Goal: Task Accomplishment & Management: Manage account settings

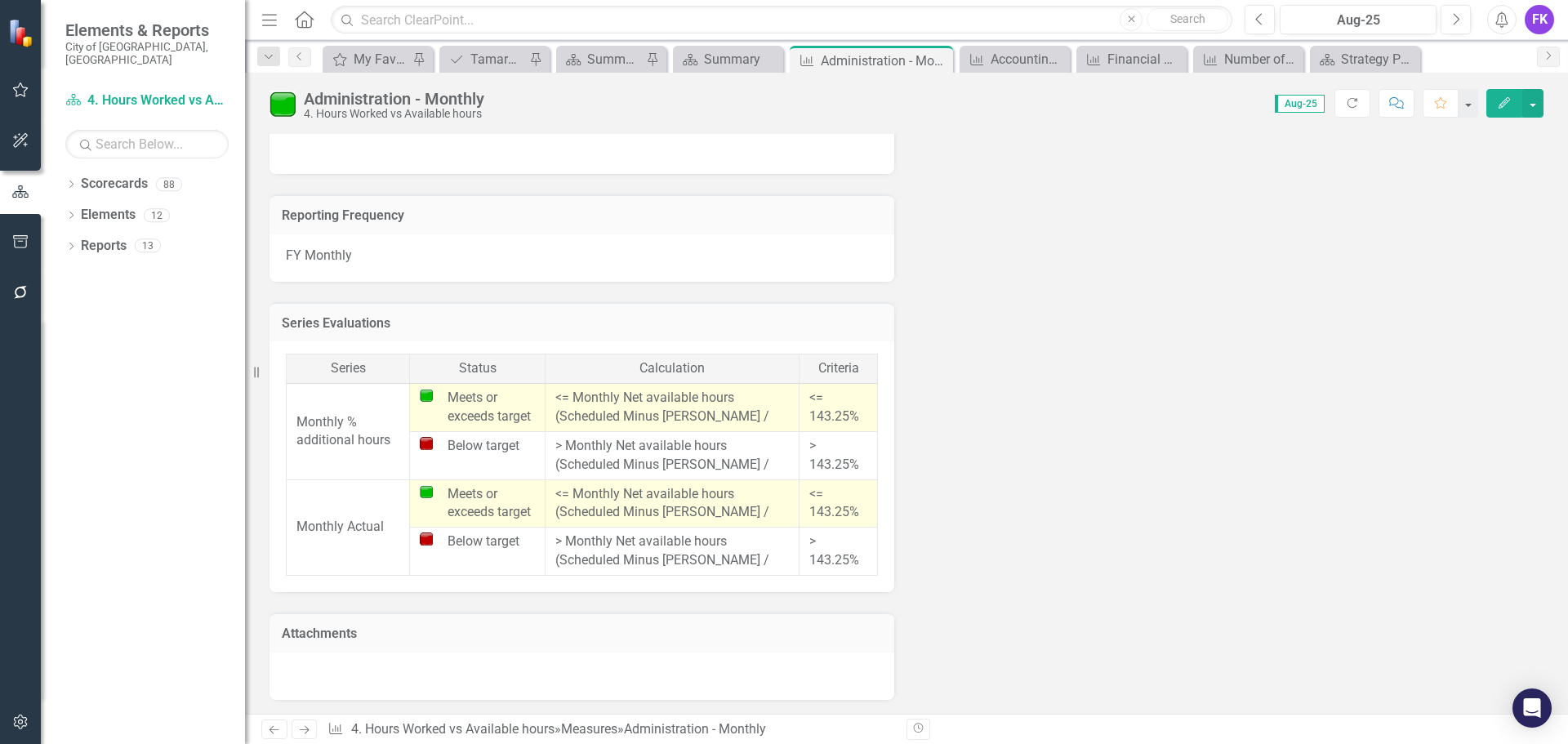
scroll to position [587, 0]
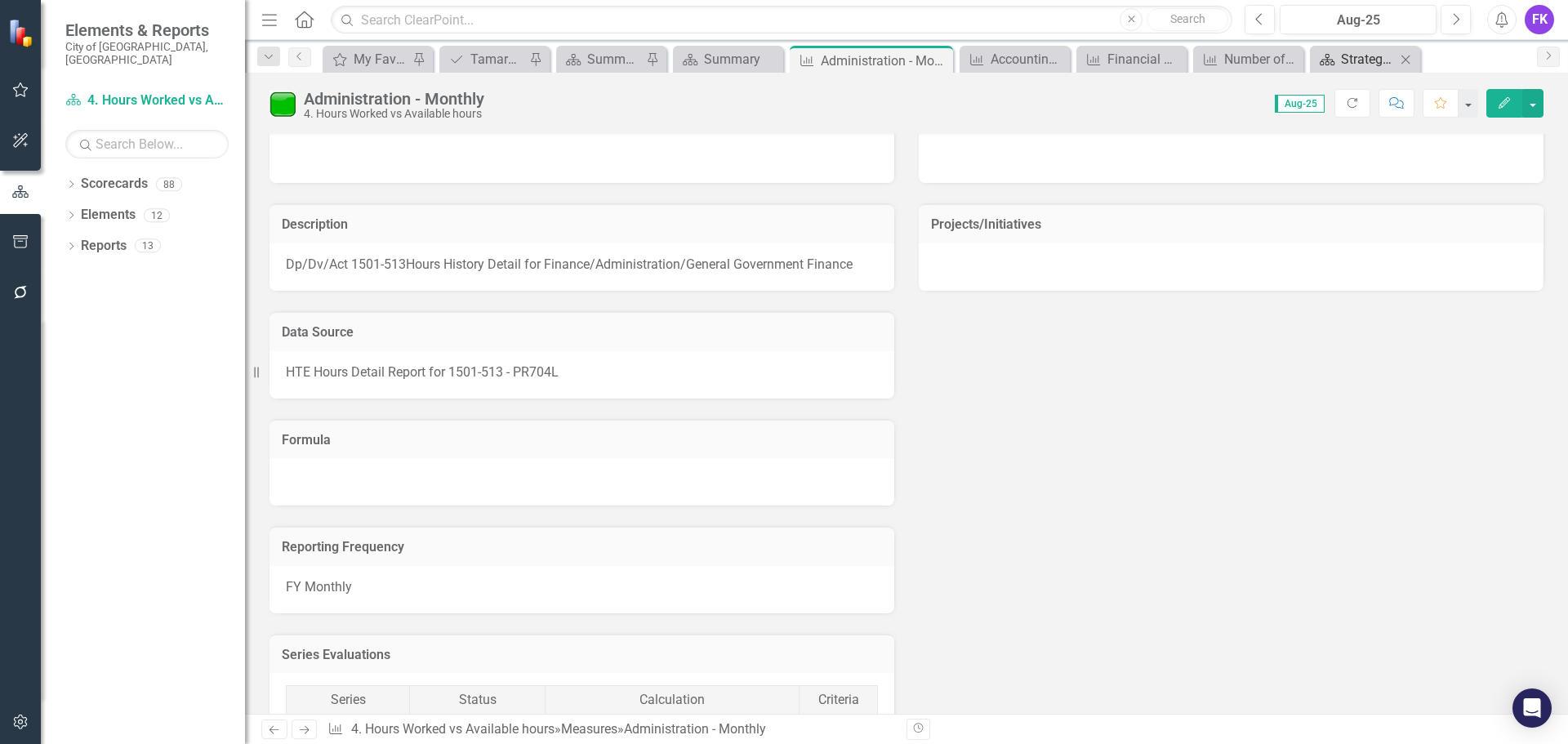
click at [1346, 60] on div "Strategy Page" at bounding box center [1369, 59] width 55 height 20
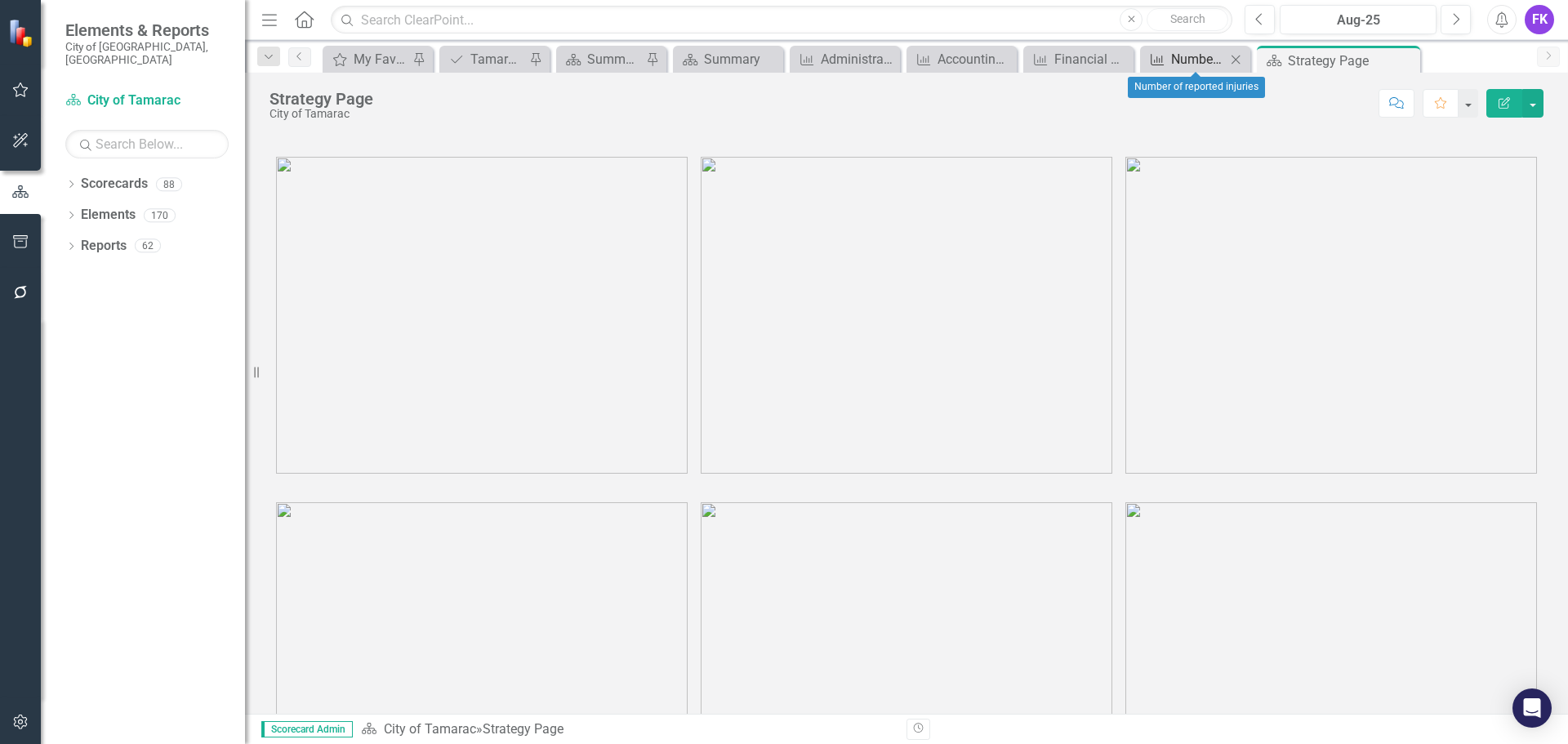
click at [1166, 53] on icon "Measure" at bounding box center [1157, 60] width 16 height 14
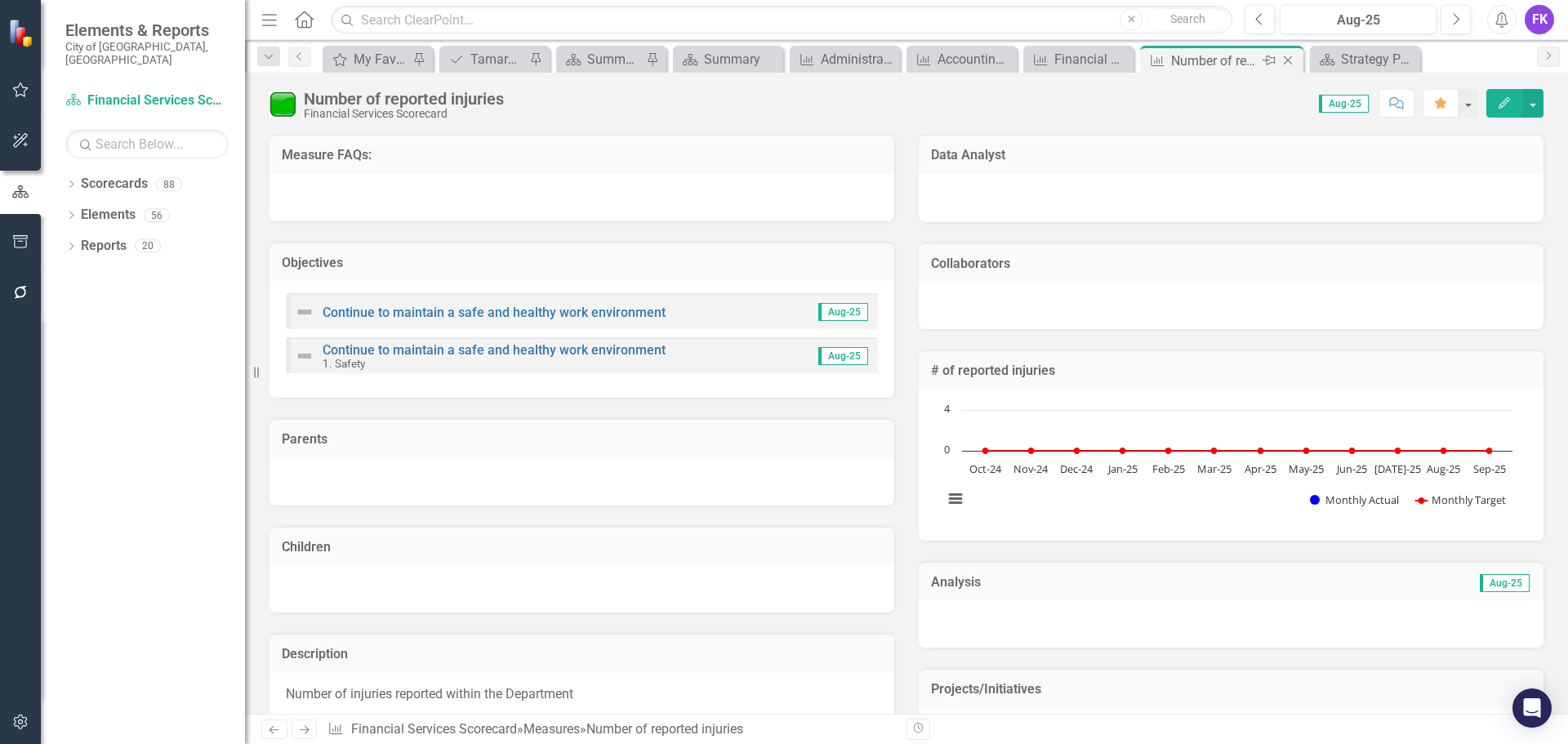
click at [1289, 61] on icon at bounding box center [1287, 60] width 9 height 9
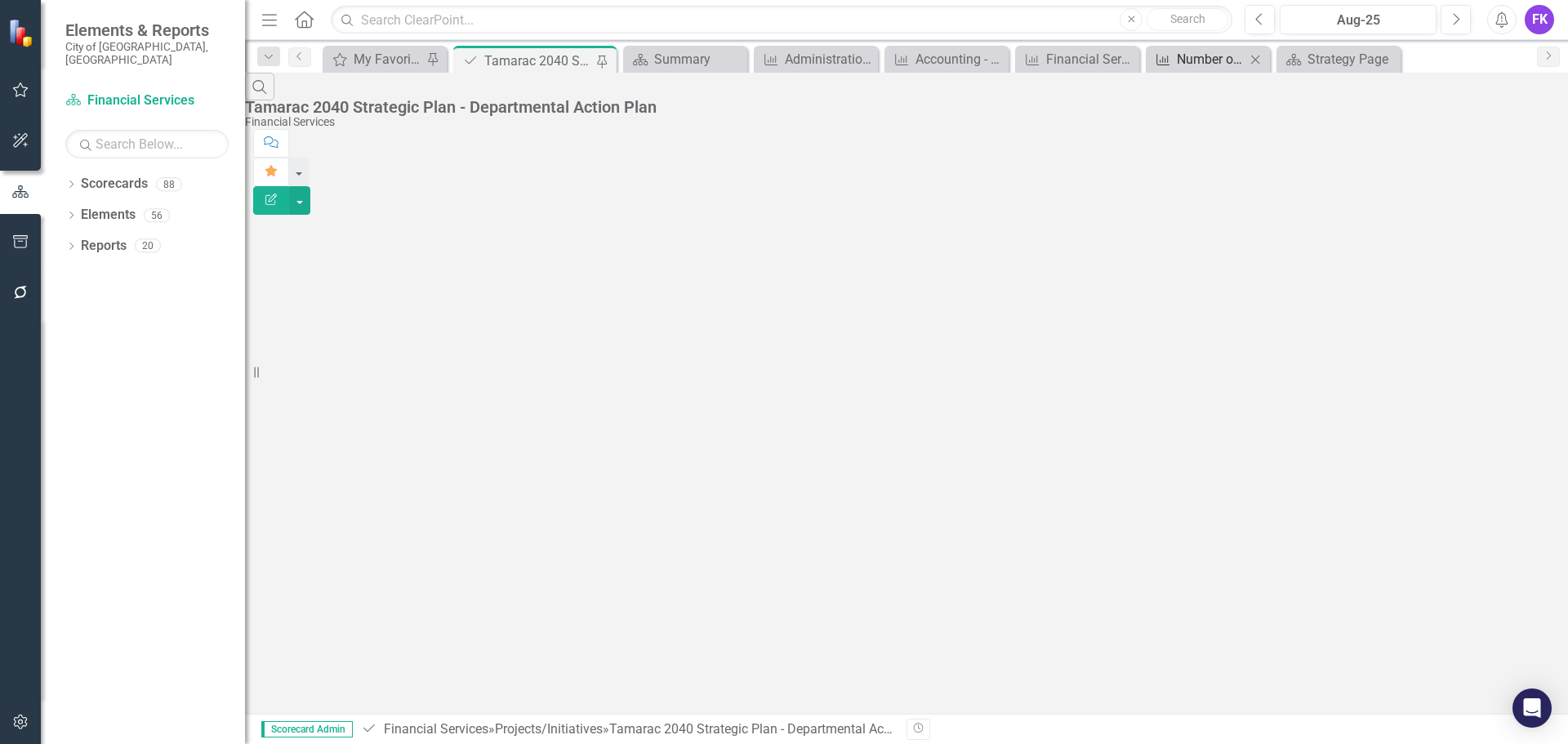
click at [1207, 62] on div "Number of reported injuries" at bounding box center [1211, 59] width 69 height 20
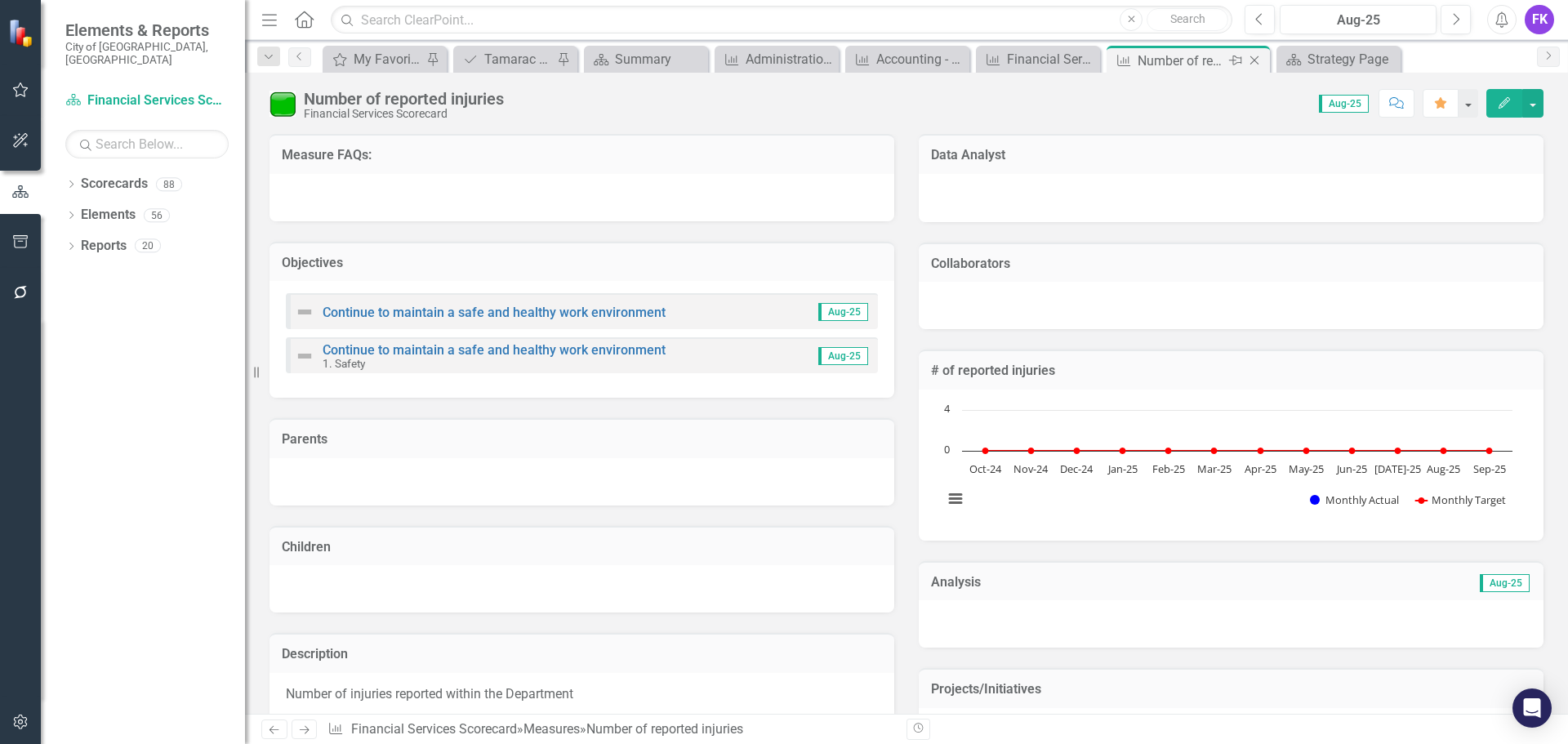
click at [1257, 57] on icon at bounding box center [1255, 60] width 9 height 9
click at [668, 58] on div "Administration - Monthly" at bounding box center [695, 59] width 87 height 20
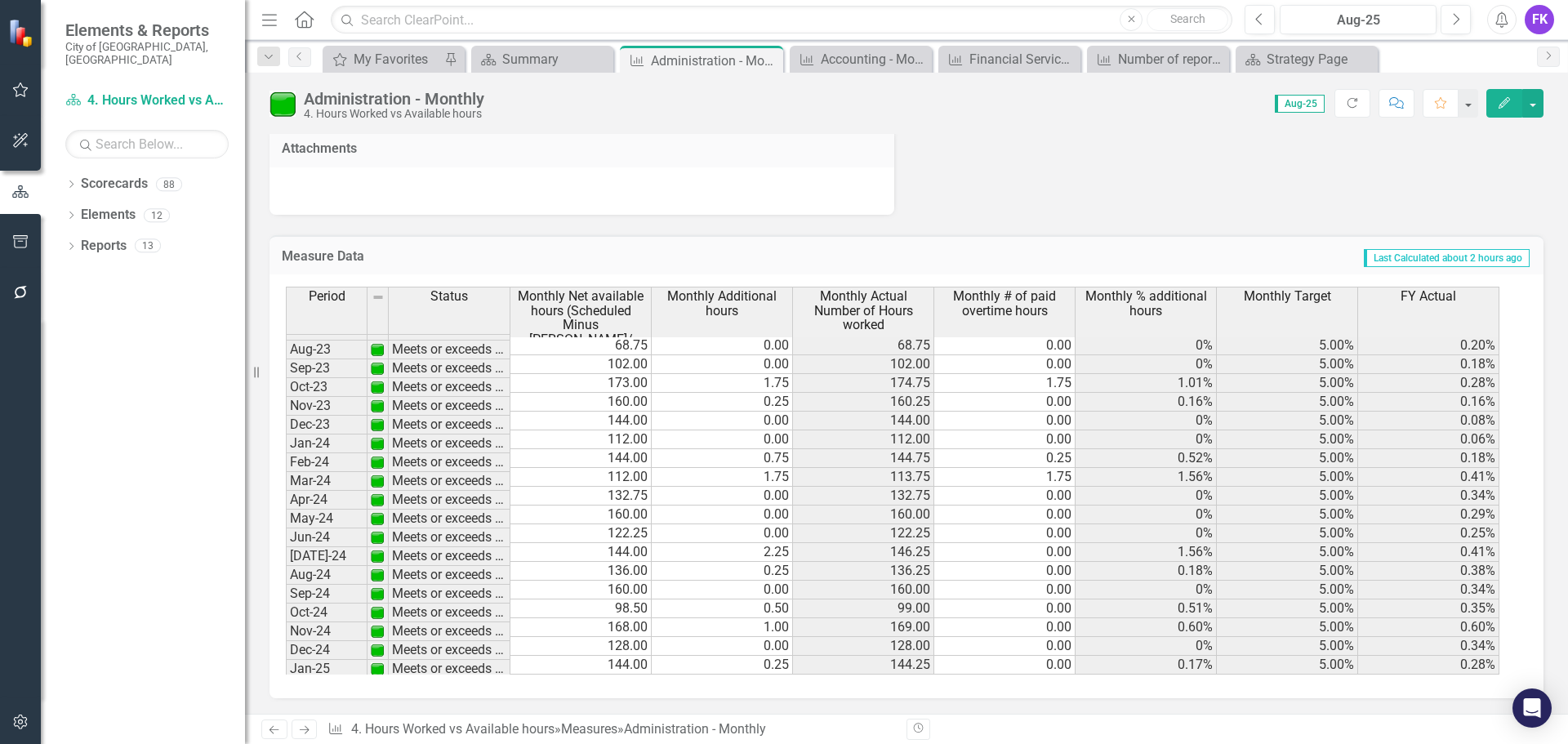
scroll to position [601, 0]
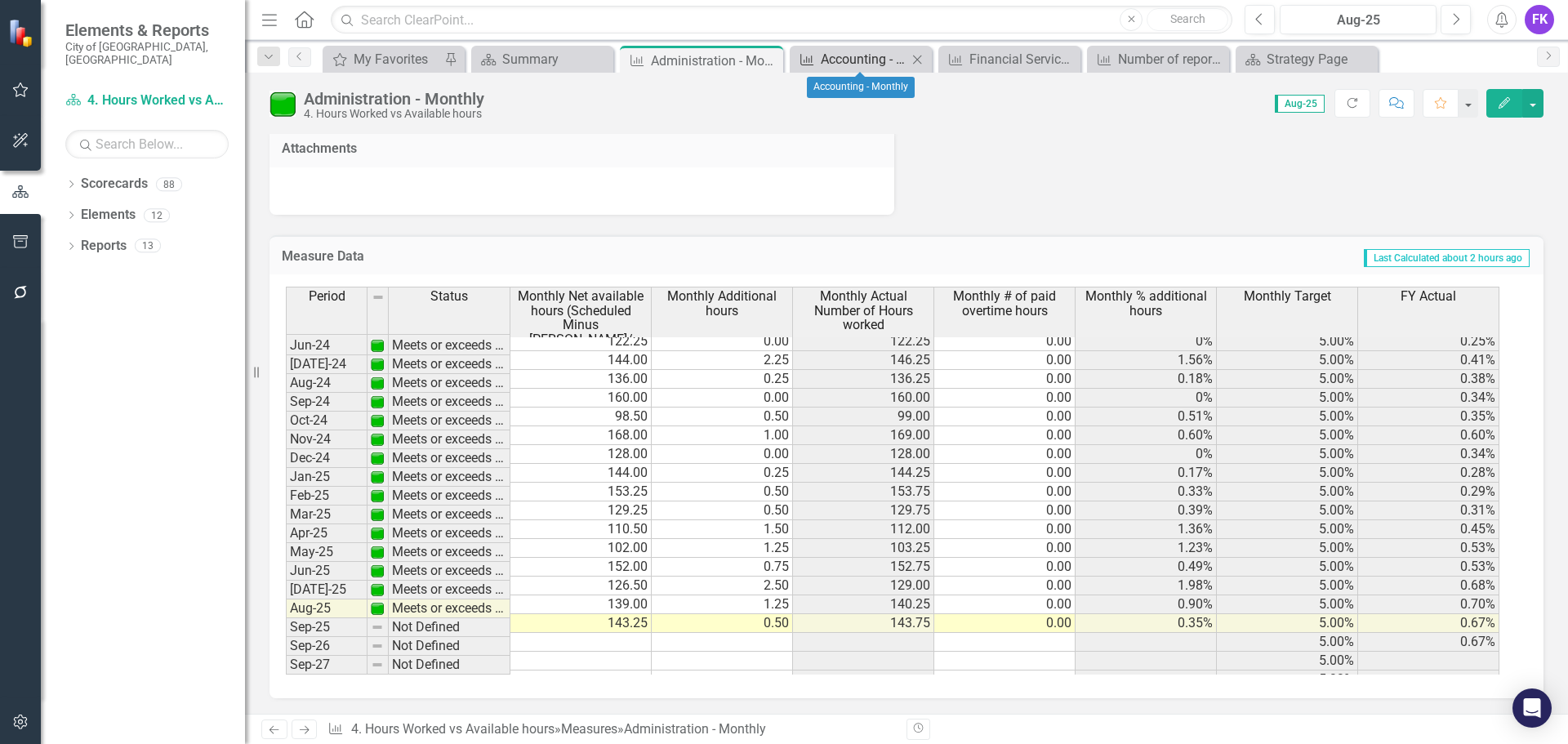
click at [868, 55] on div "Accounting - Monthly" at bounding box center [865, 59] width 87 height 20
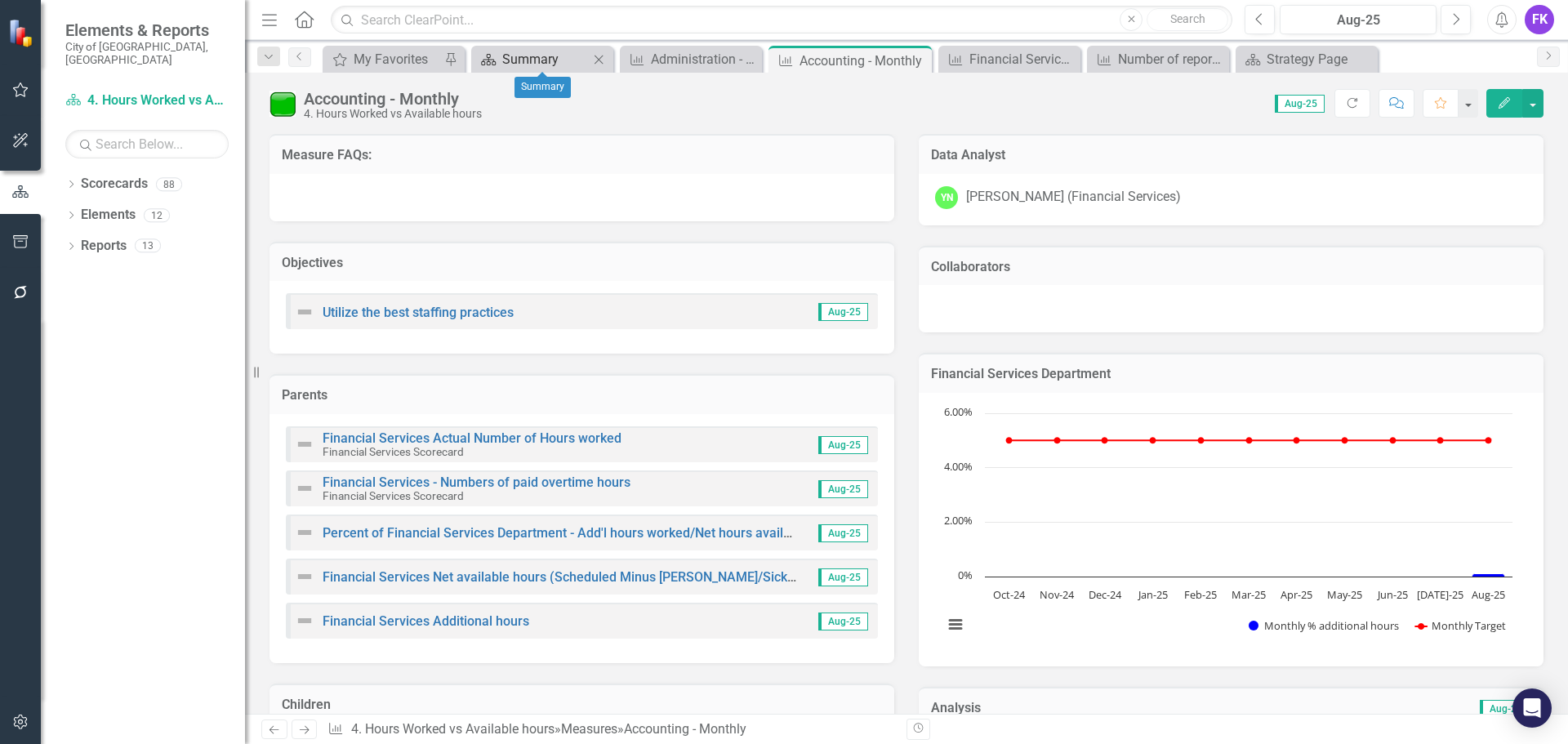
click at [515, 55] on div "Summary" at bounding box center [546, 59] width 87 height 20
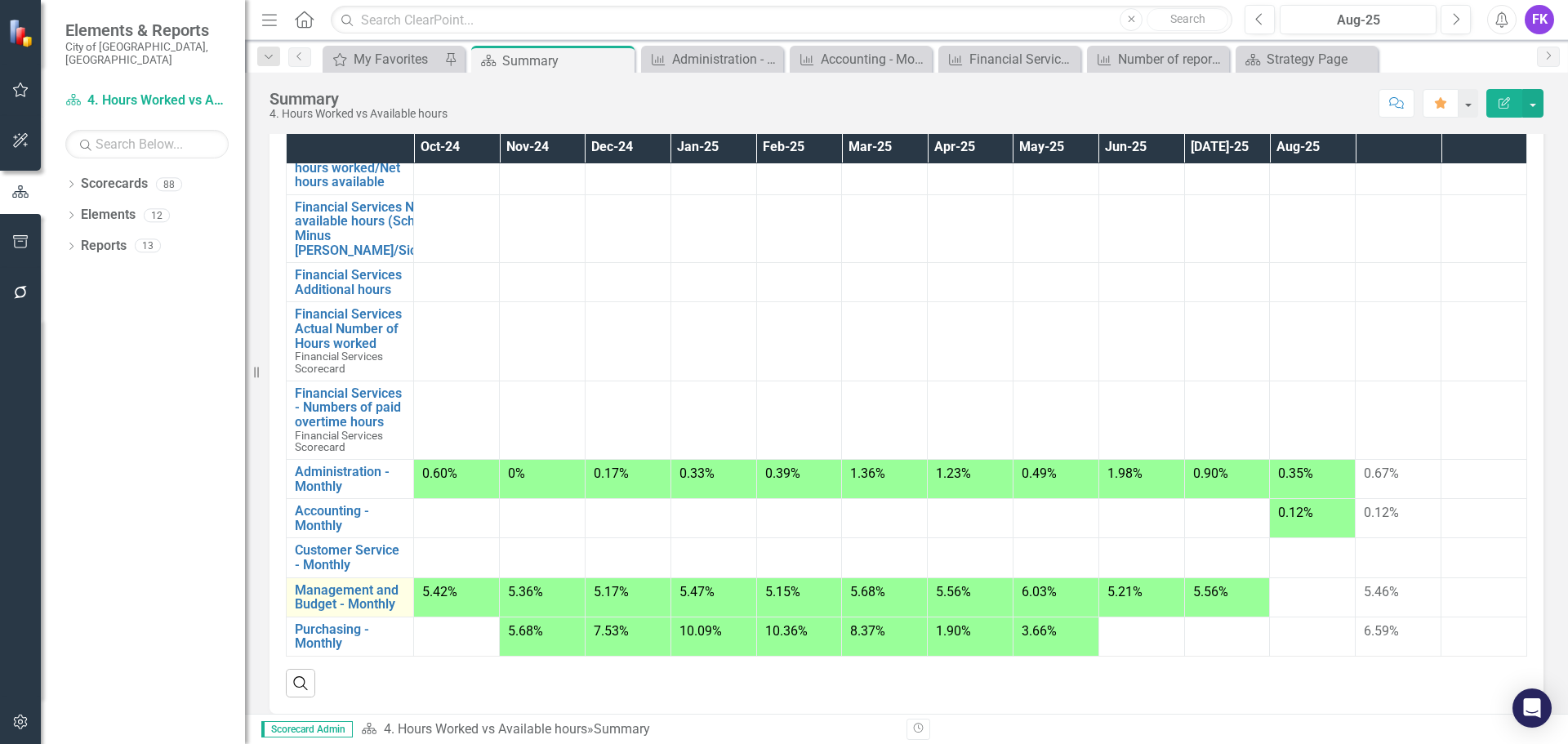
scroll to position [211, 0]
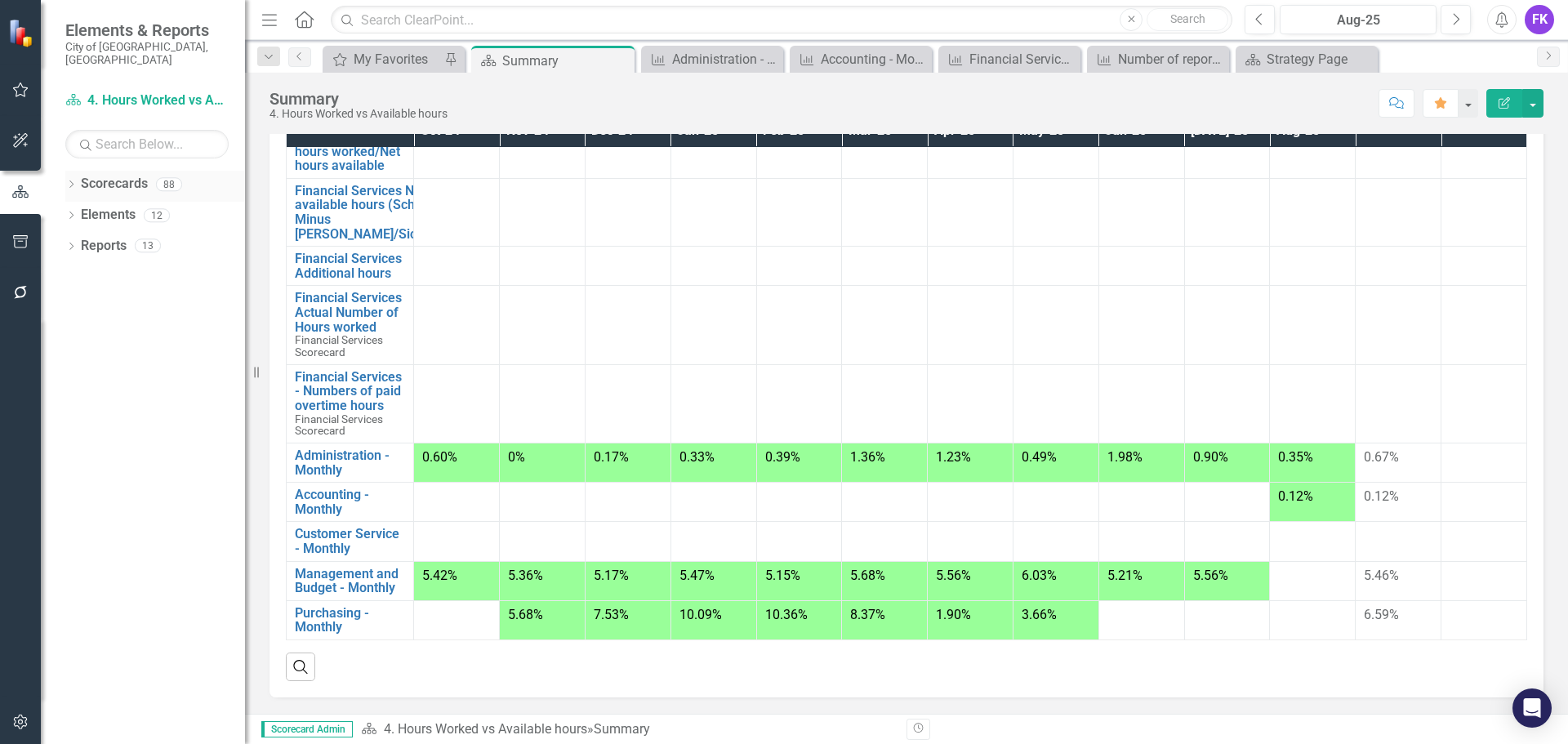
click at [114, 175] on link "Scorecards" at bounding box center [114, 184] width 67 height 18
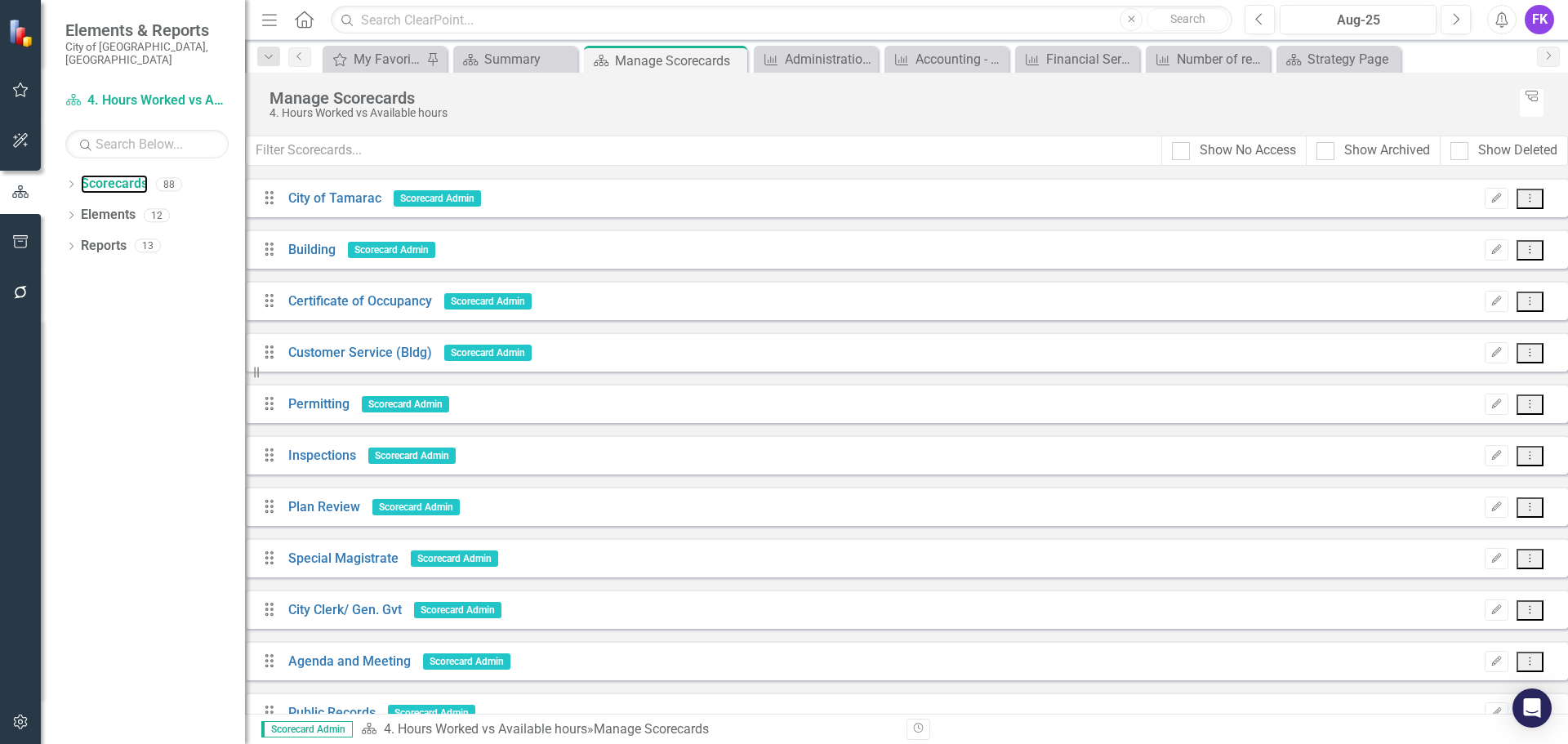
scroll to position [899, 0]
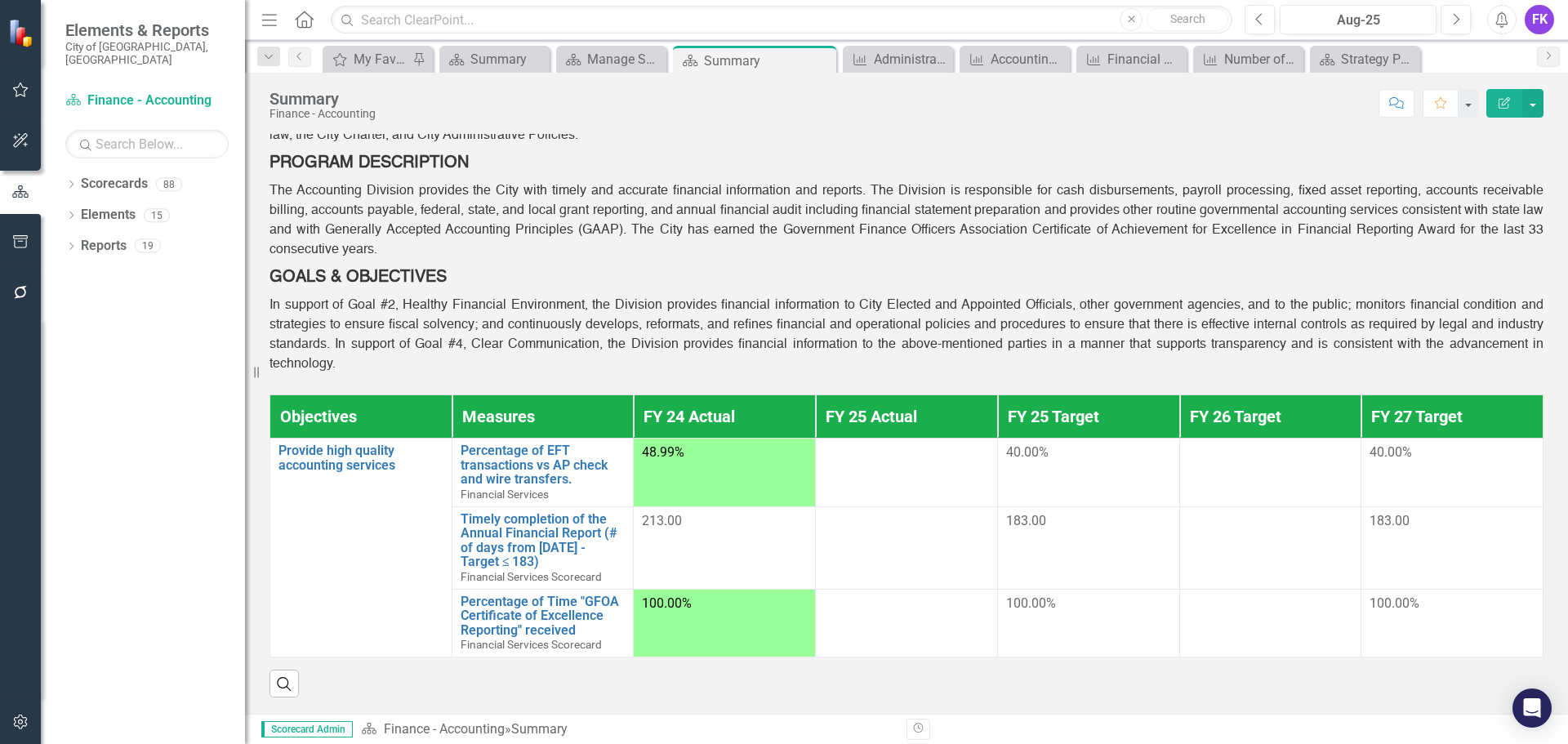
scroll to position [130, 0]
click at [117, 175] on link "Scorecards" at bounding box center [114, 184] width 67 height 18
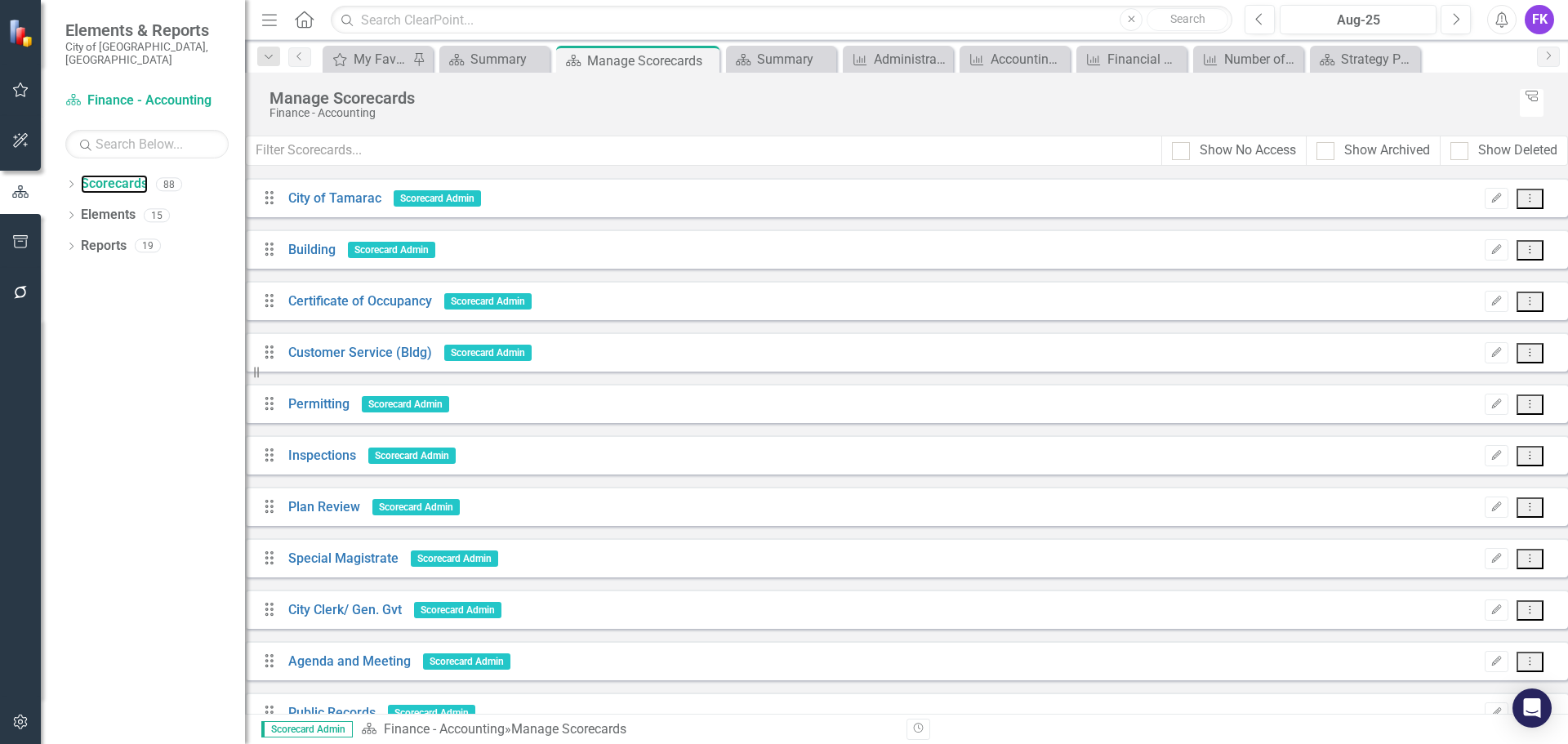
scroll to position [1062, 0]
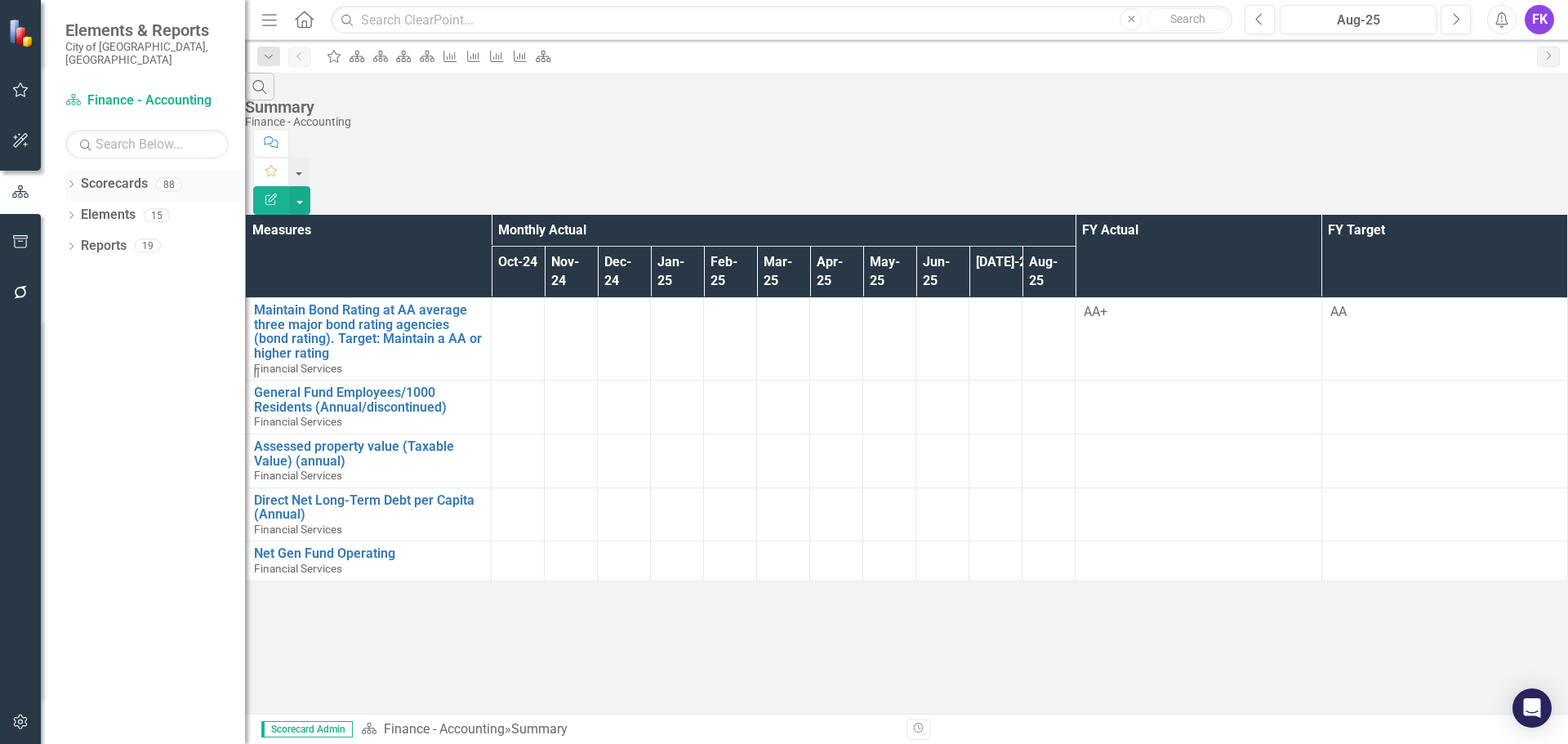
click at [107, 175] on link "Scorecards" at bounding box center [114, 184] width 67 height 18
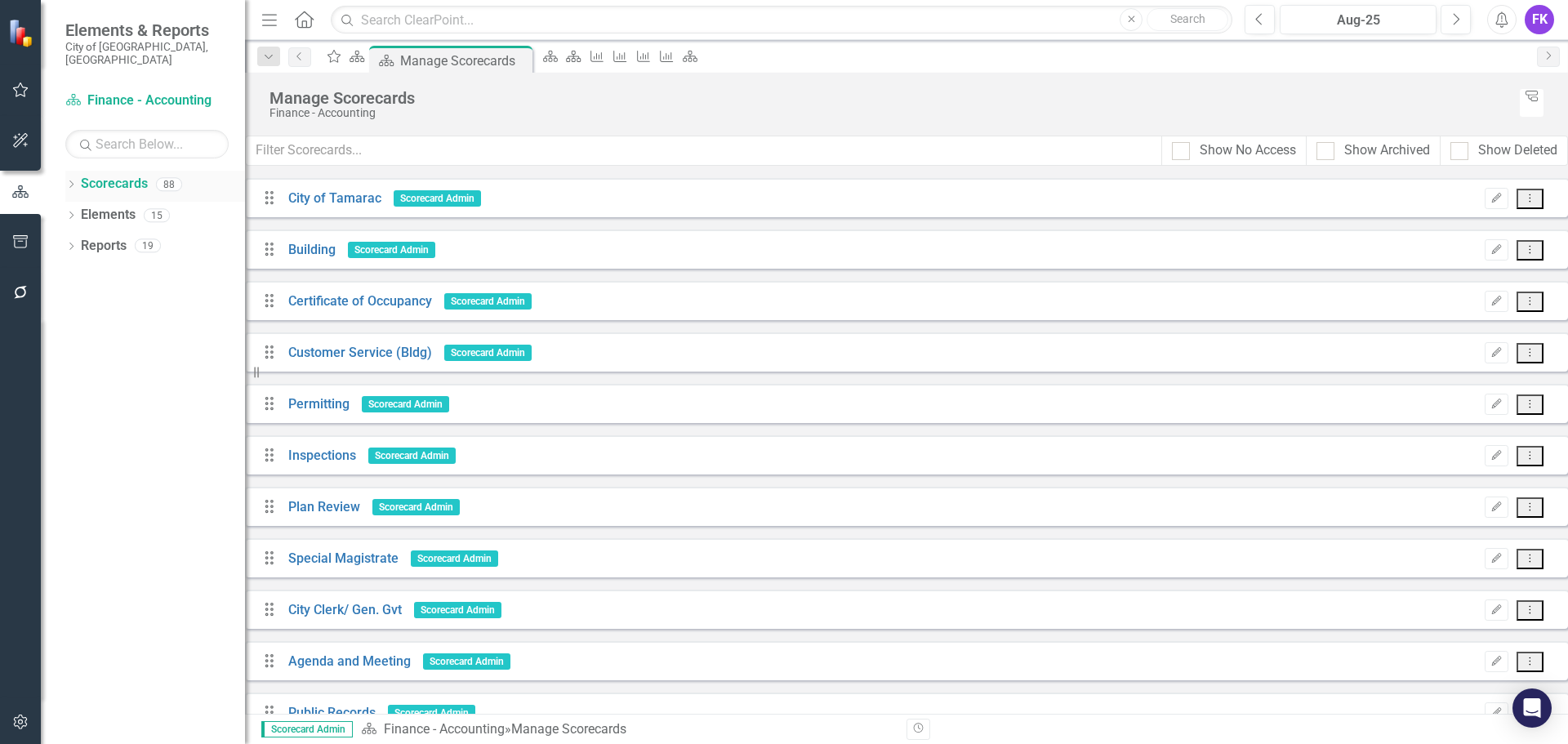
click at [76, 181] on icon "Dropdown" at bounding box center [72, 185] width 12 height 9
click at [104, 206] on link "City of Tamarac" at bounding box center [156, 215] width 180 height 18
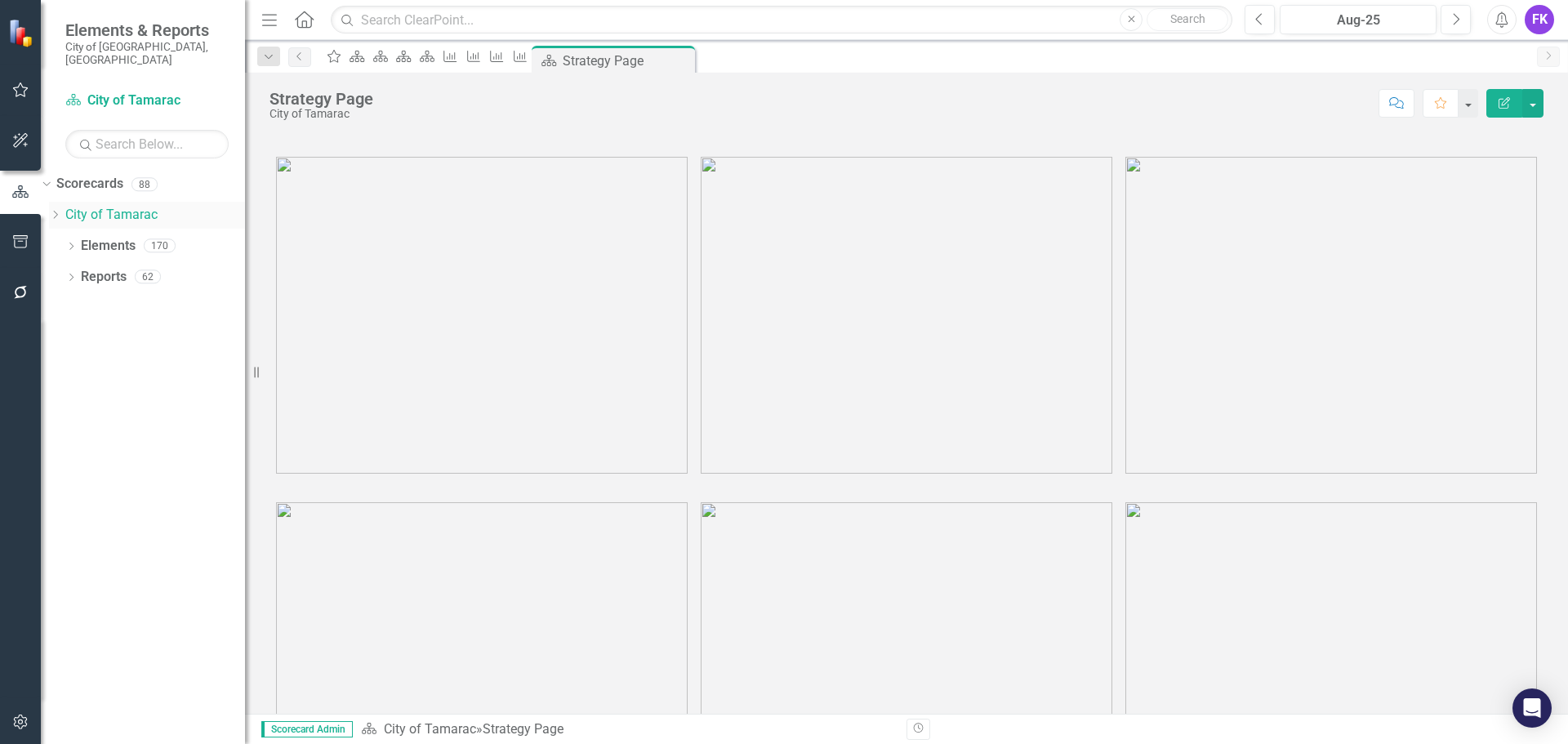
click at [61, 210] on icon "Dropdown" at bounding box center [55, 215] width 13 height 10
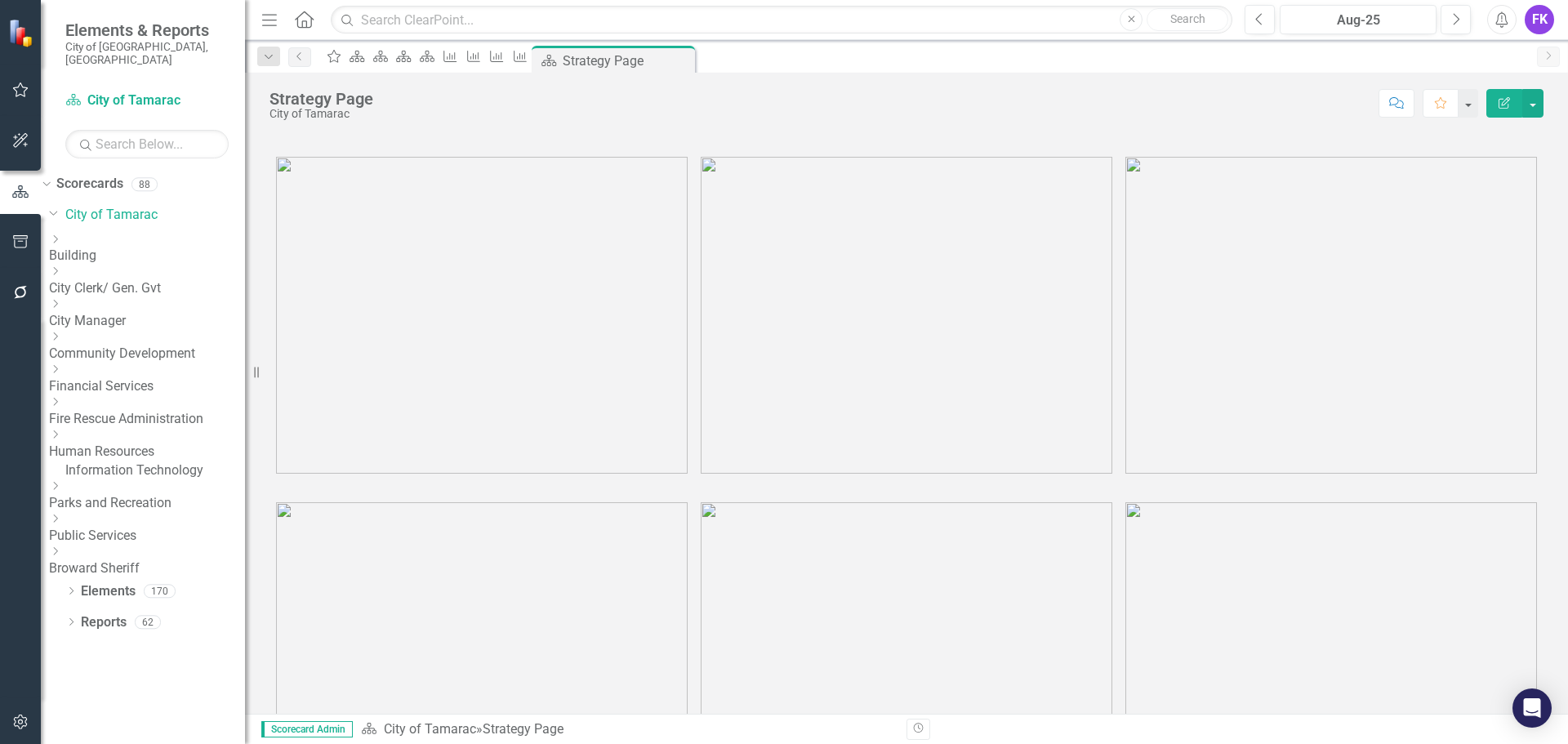
click at [61, 365] on icon "Dropdown" at bounding box center [55, 370] width 13 height 10
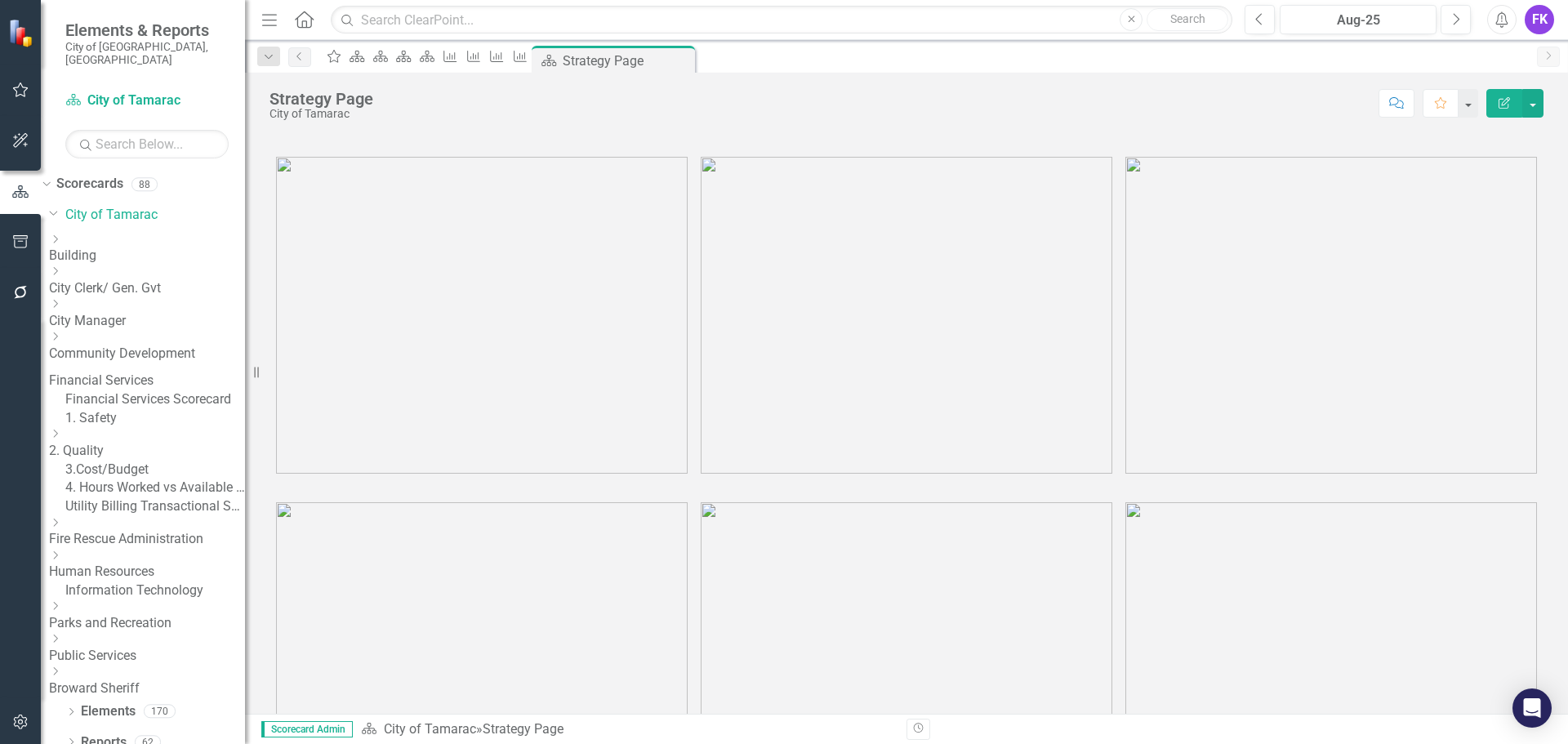
click at [61, 438] on icon "Dropdown" at bounding box center [55, 433] width 13 height 10
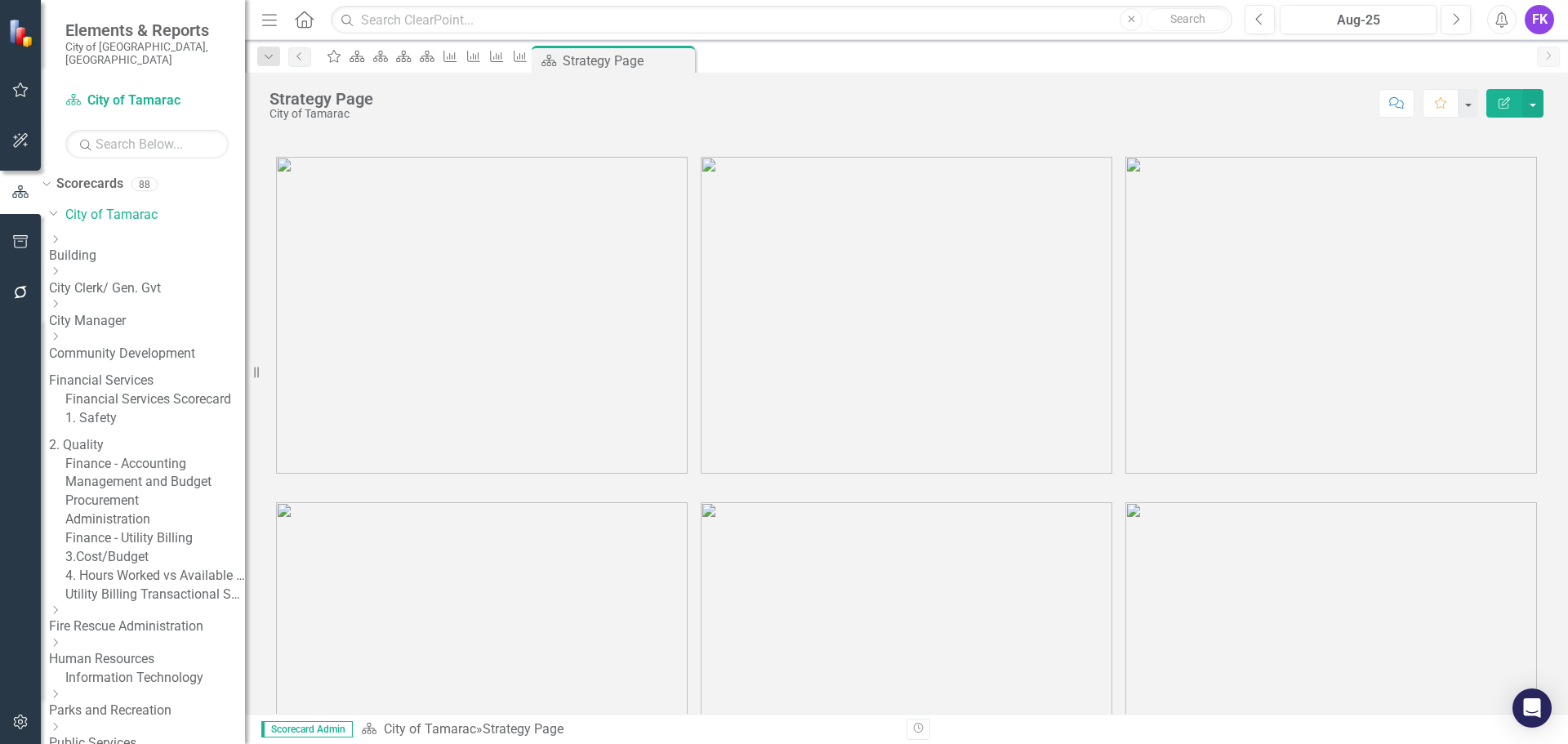
click at [195, 474] on link "Finance - Accounting" at bounding box center [156, 463] width 180 height 18
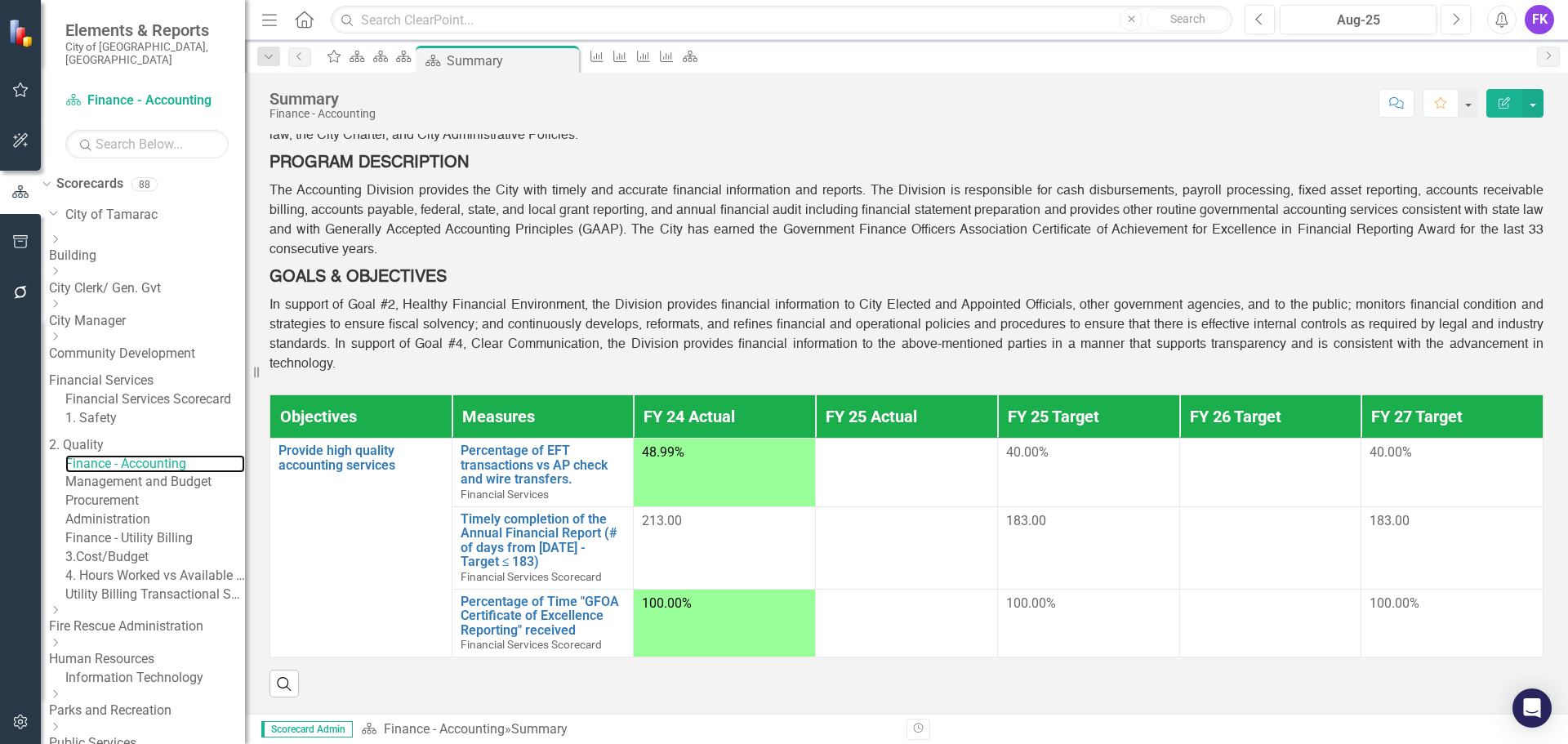
scroll to position [130, 0]
click at [698, 56] on icon "Scorecard" at bounding box center [690, 57] width 16 height 14
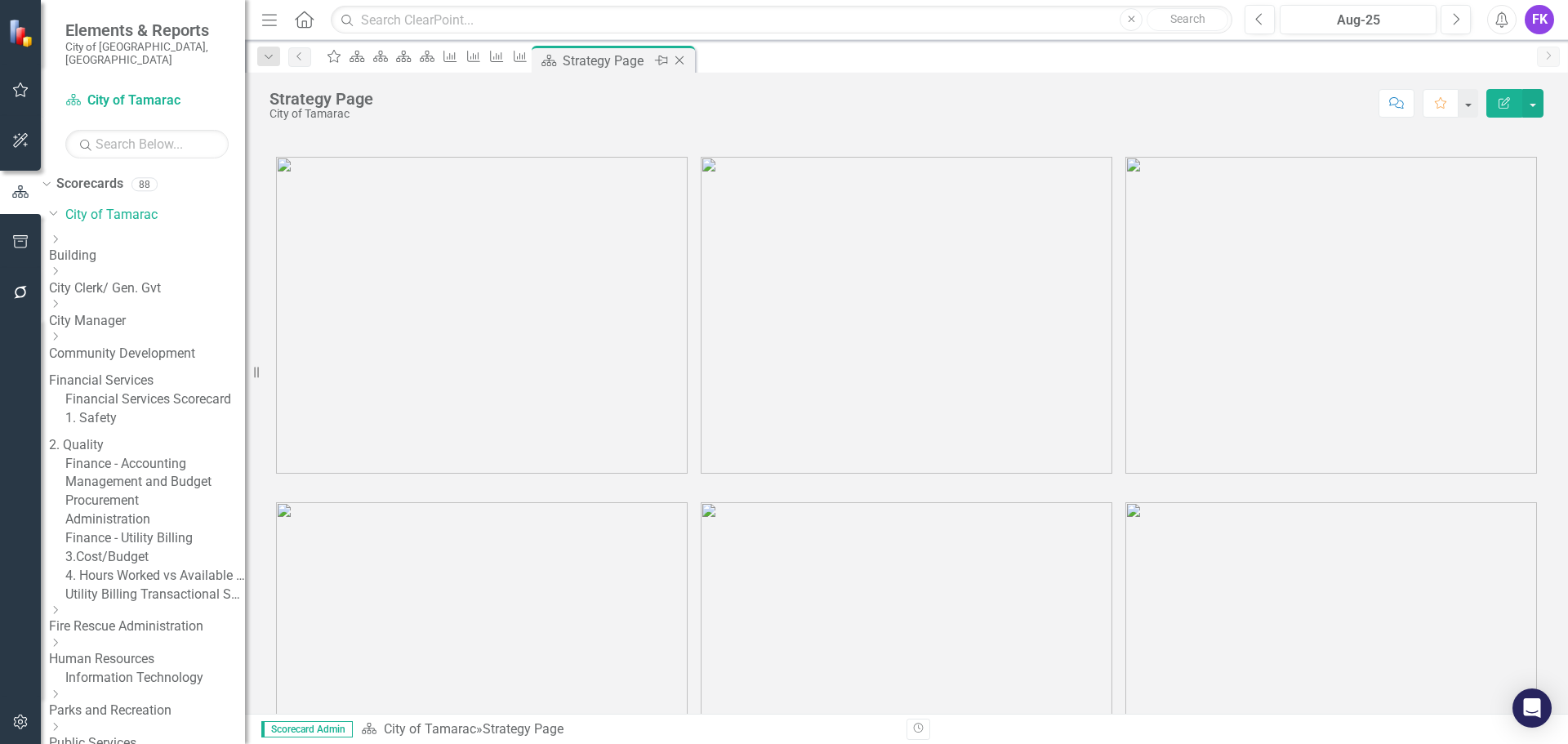
click at [688, 59] on icon "Close" at bounding box center [679, 61] width 16 height 14
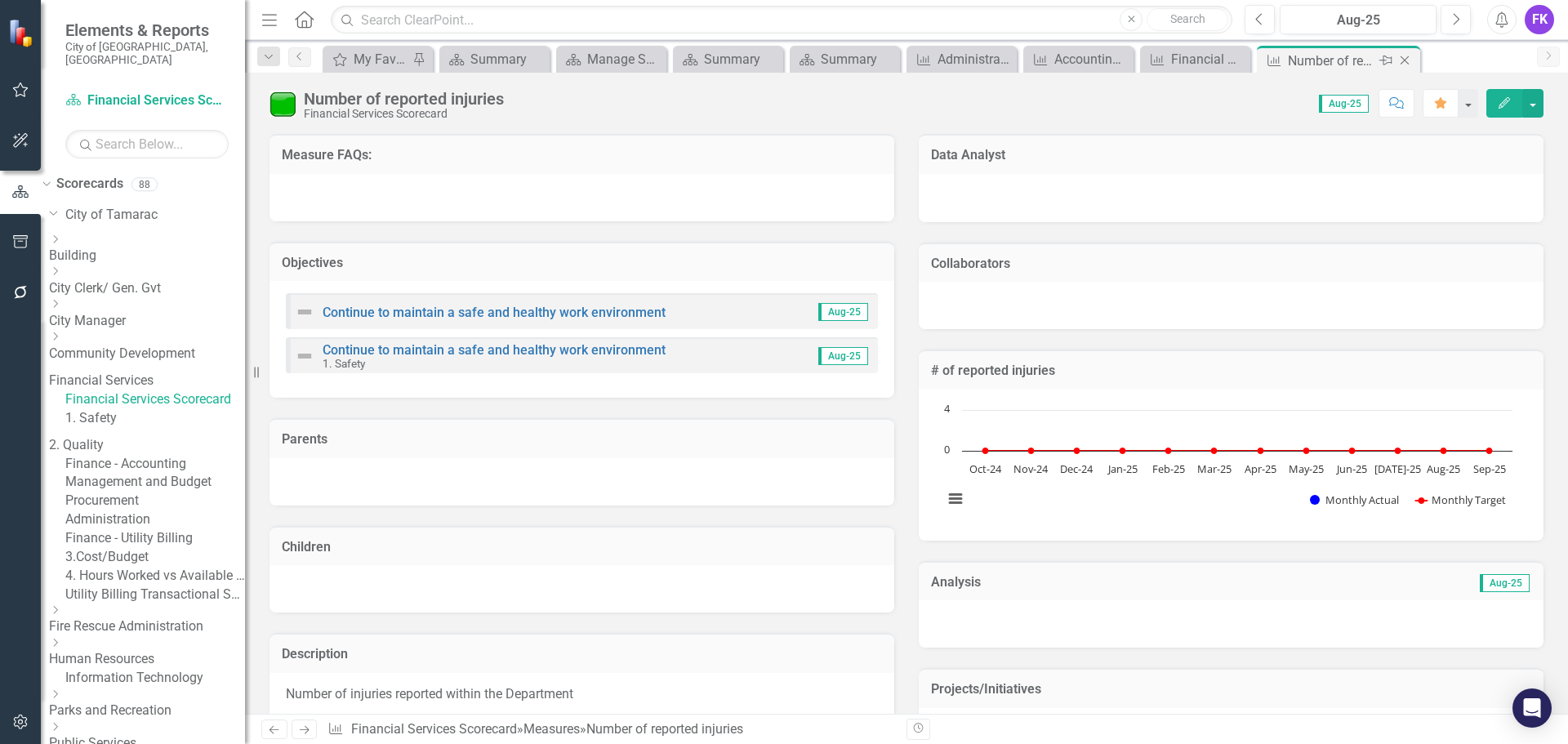
click at [1405, 61] on icon at bounding box center [1405, 60] width 9 height 9
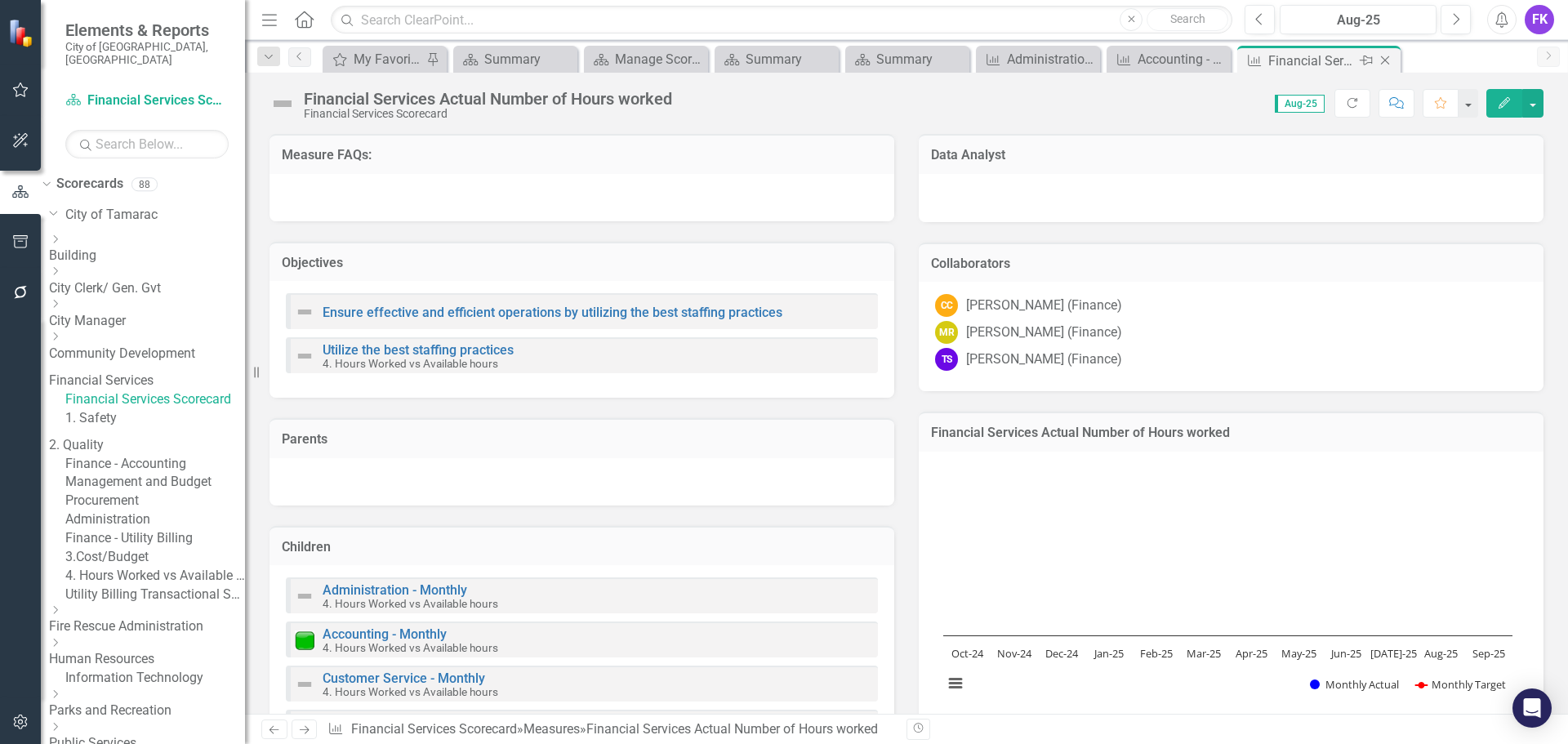
click at [1294, 61] on div "Financial Services Actual Number of Hours worked" at bounding box center [1312, 60] width 87 height 20
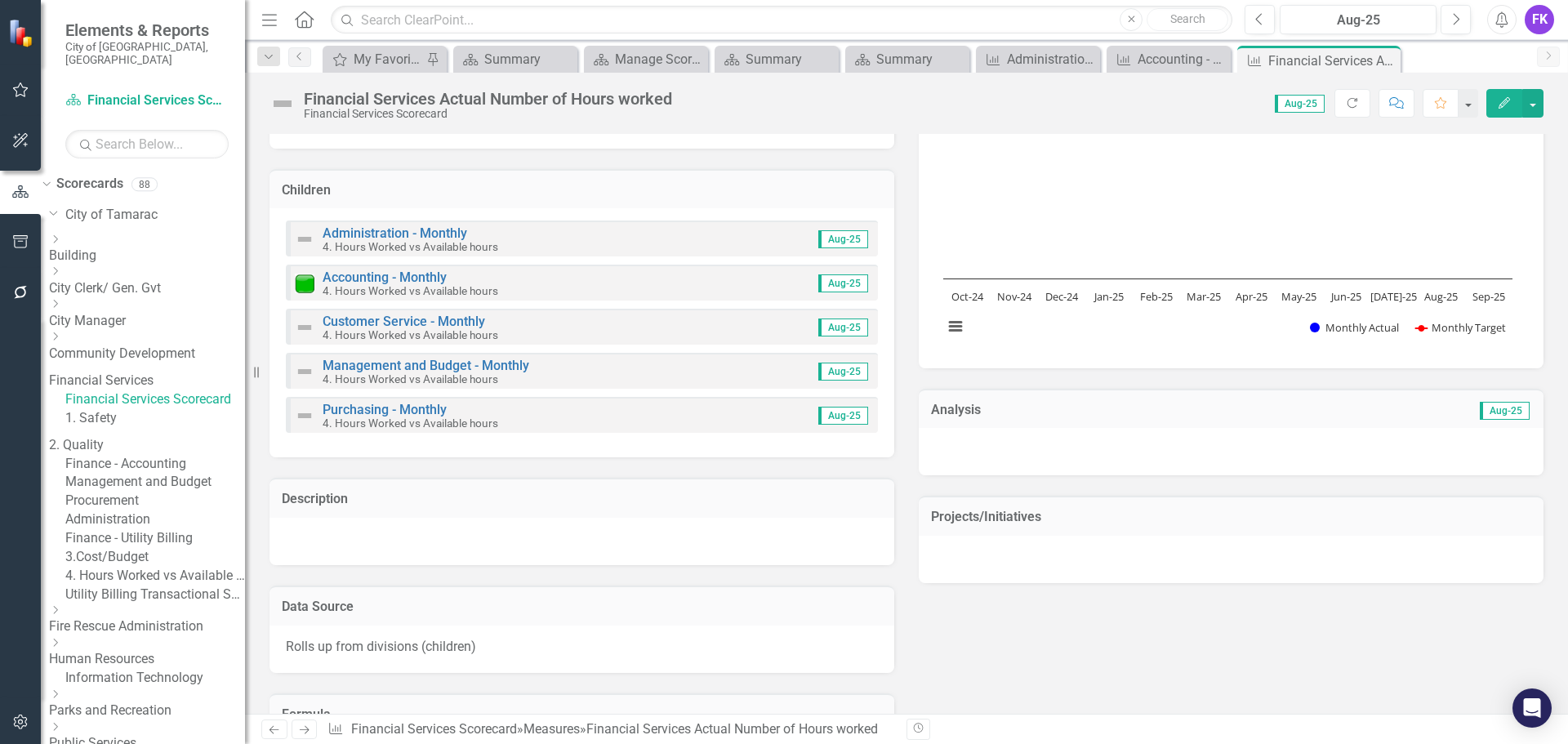
scroll to position [572, 0]
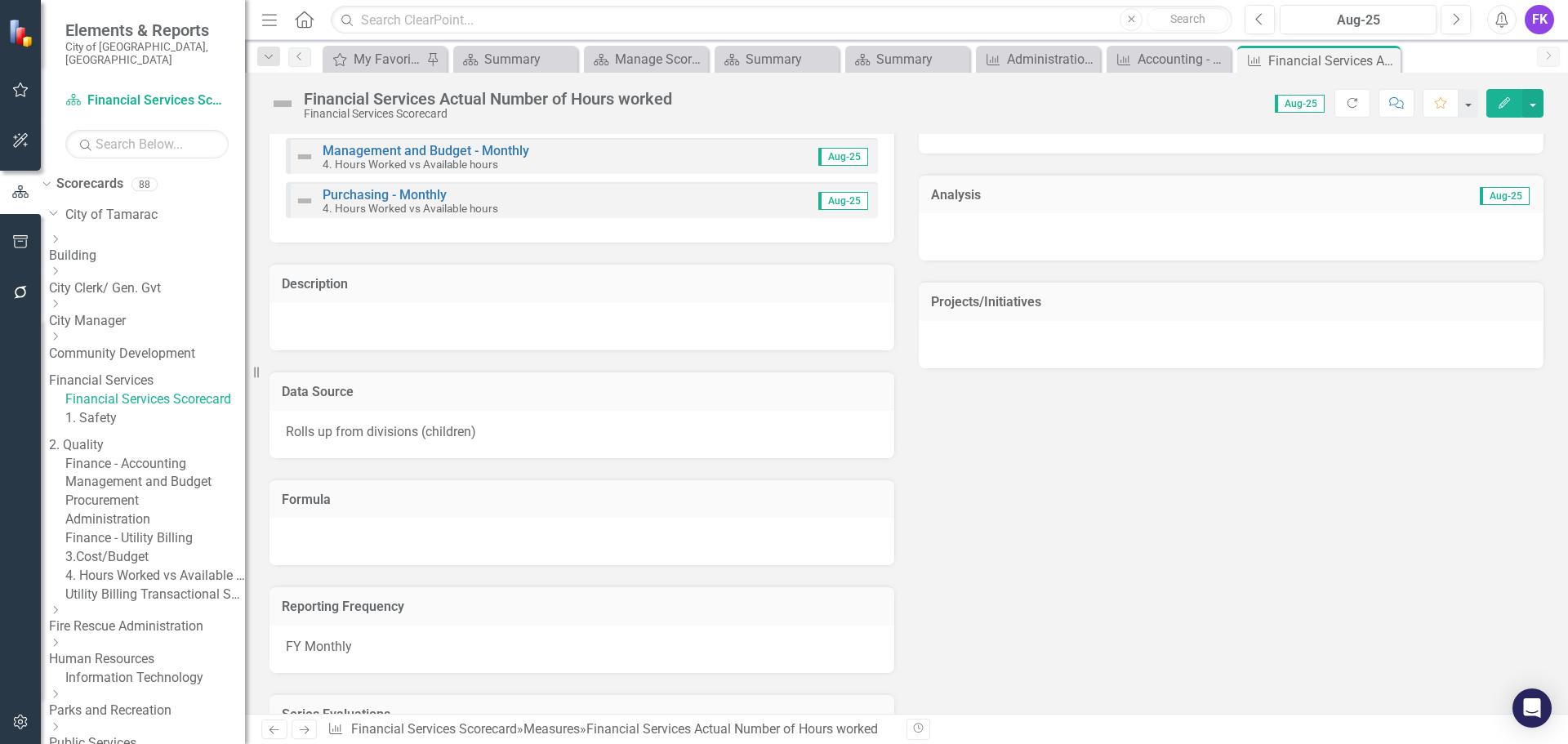
click at [122, 412] on div "1. Safety" at bounding box center [156, 418] width 180 height 18
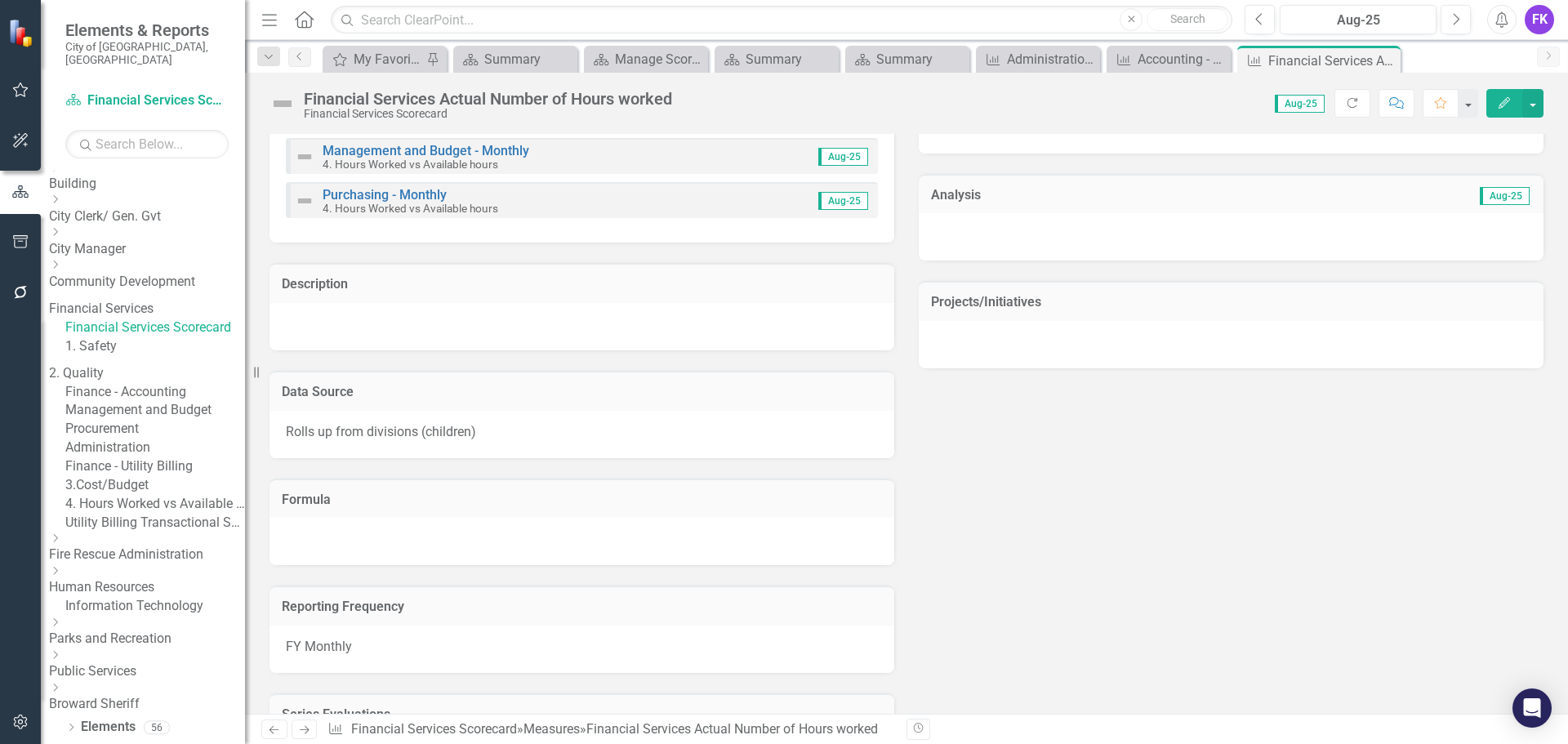
scroll to position [81, 0]
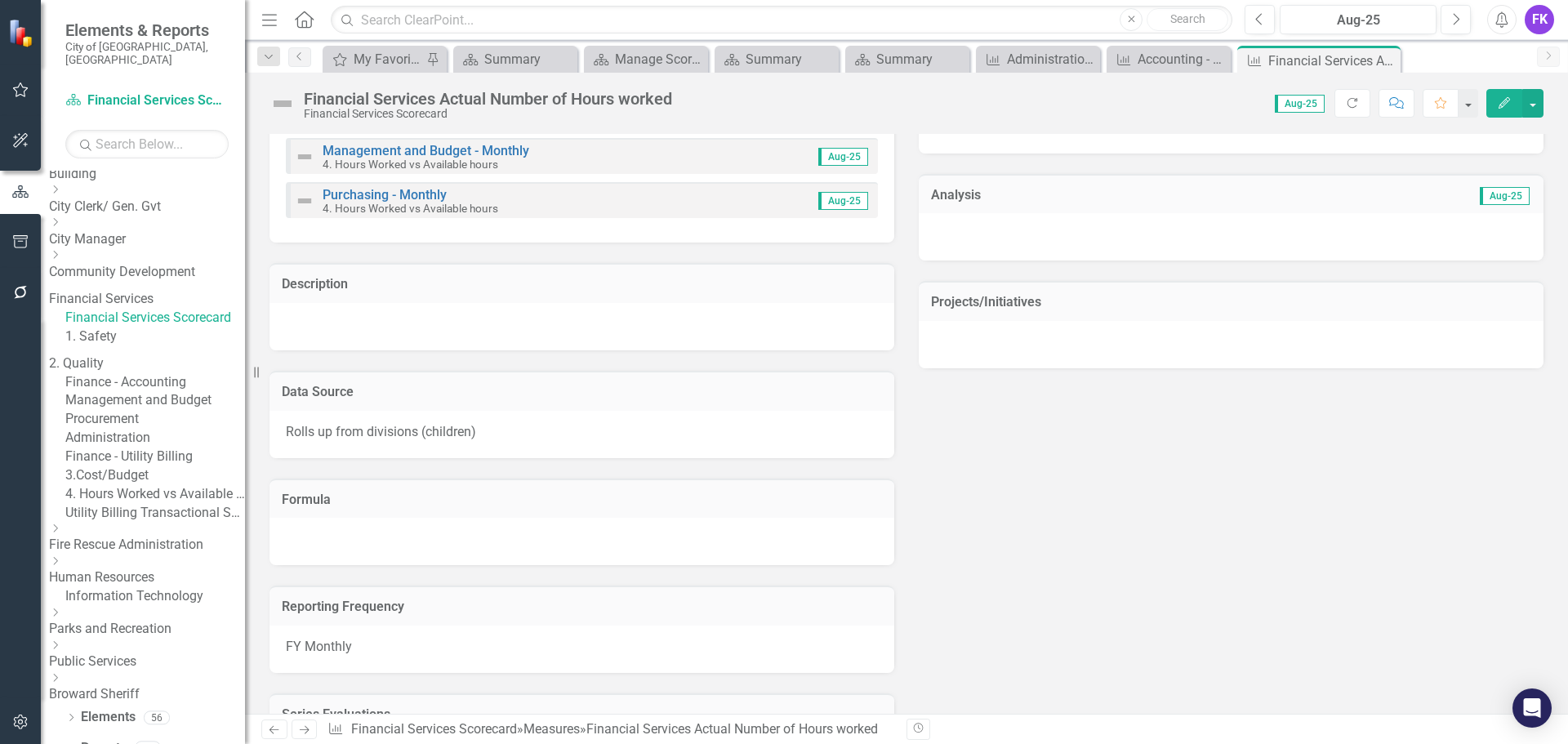
click at [157, 335] on link "1. Safety" at bounding box center [156, 337] width 180 height 18
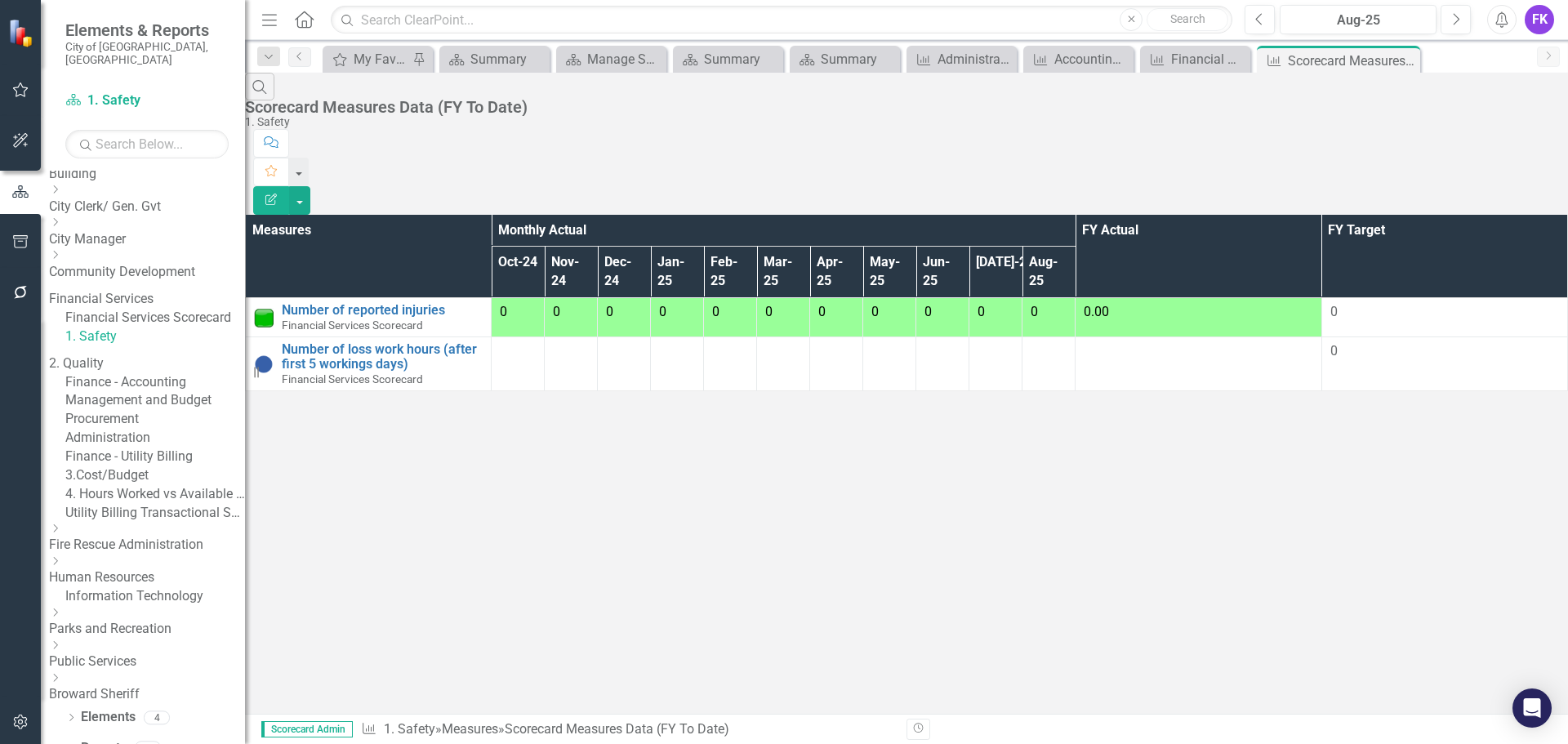
click at [156, 368] on link "2. Quality" at bounding box center [147, 363] width 196 height 18
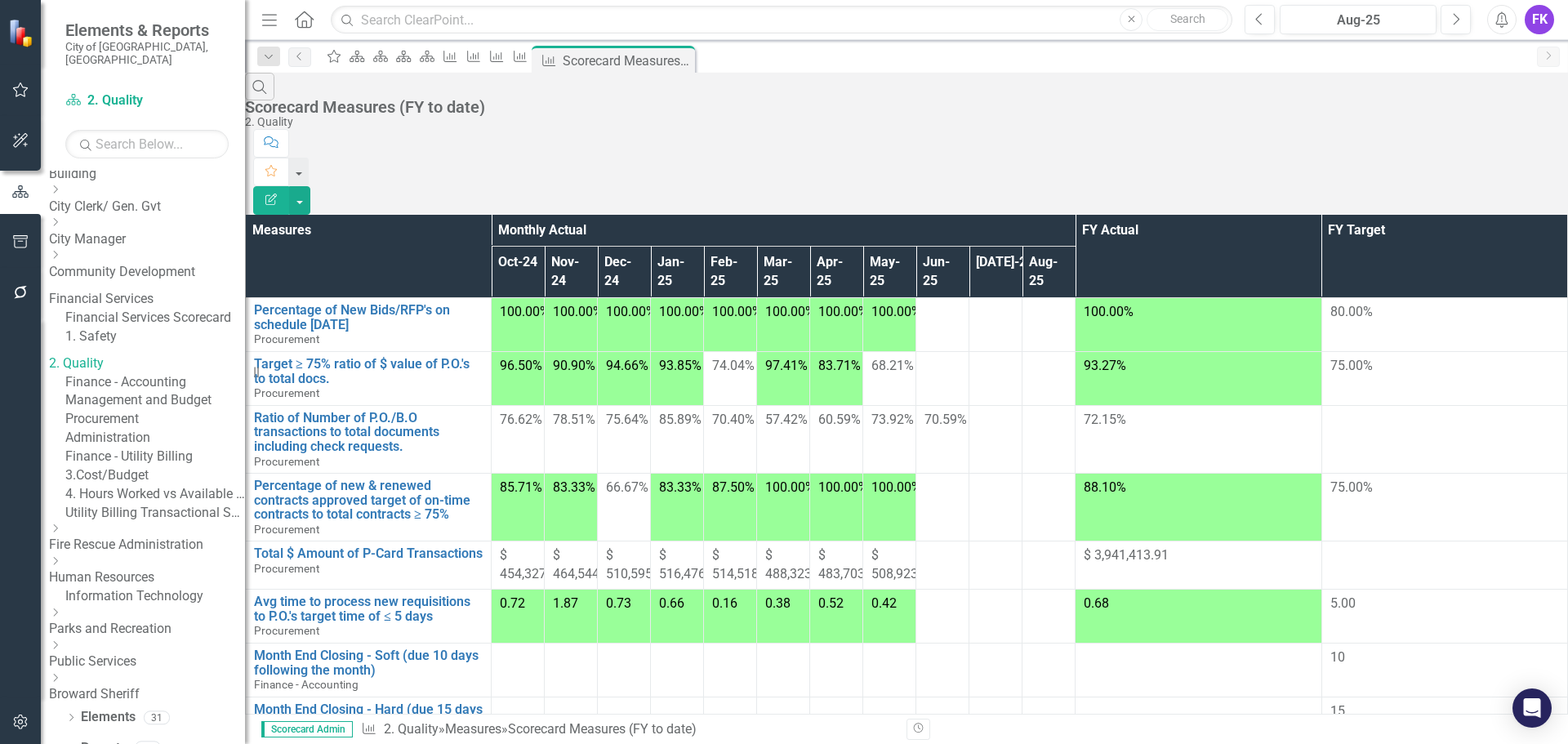
scroll to position [572, 0]
click at [969, 697] on td at bounding box center [942, 724] width 53 height 54
click at [1022, 697] on td at bounding box center [995, 724] width 53 height 54
click at [1076, 697] on td at bounding box center [1049, 724] width 53 height 54
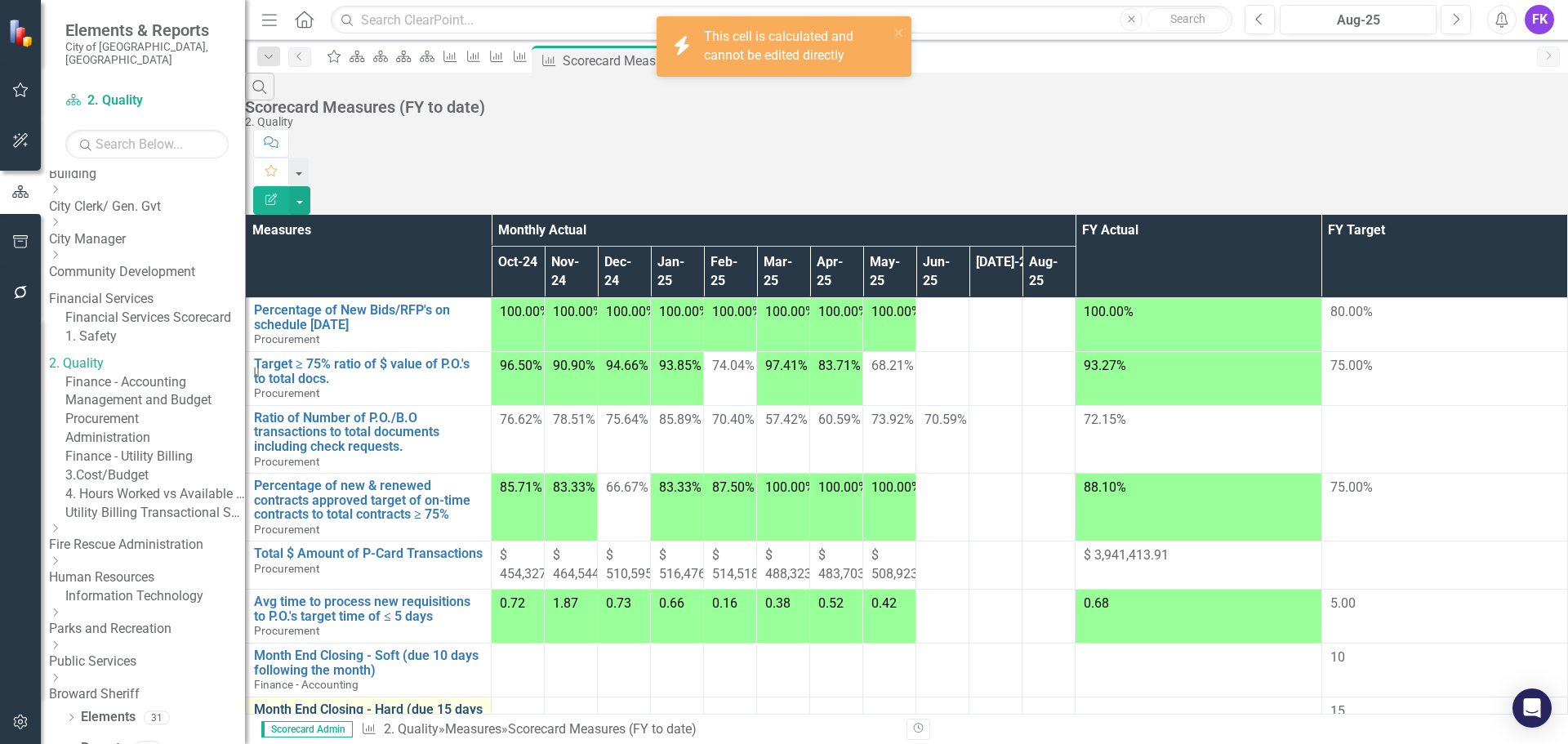
click at [305, 702] on link "Month End Closing - Hard (due 15 days following the month)" at bounding box center [369, 717] width 228 height 29
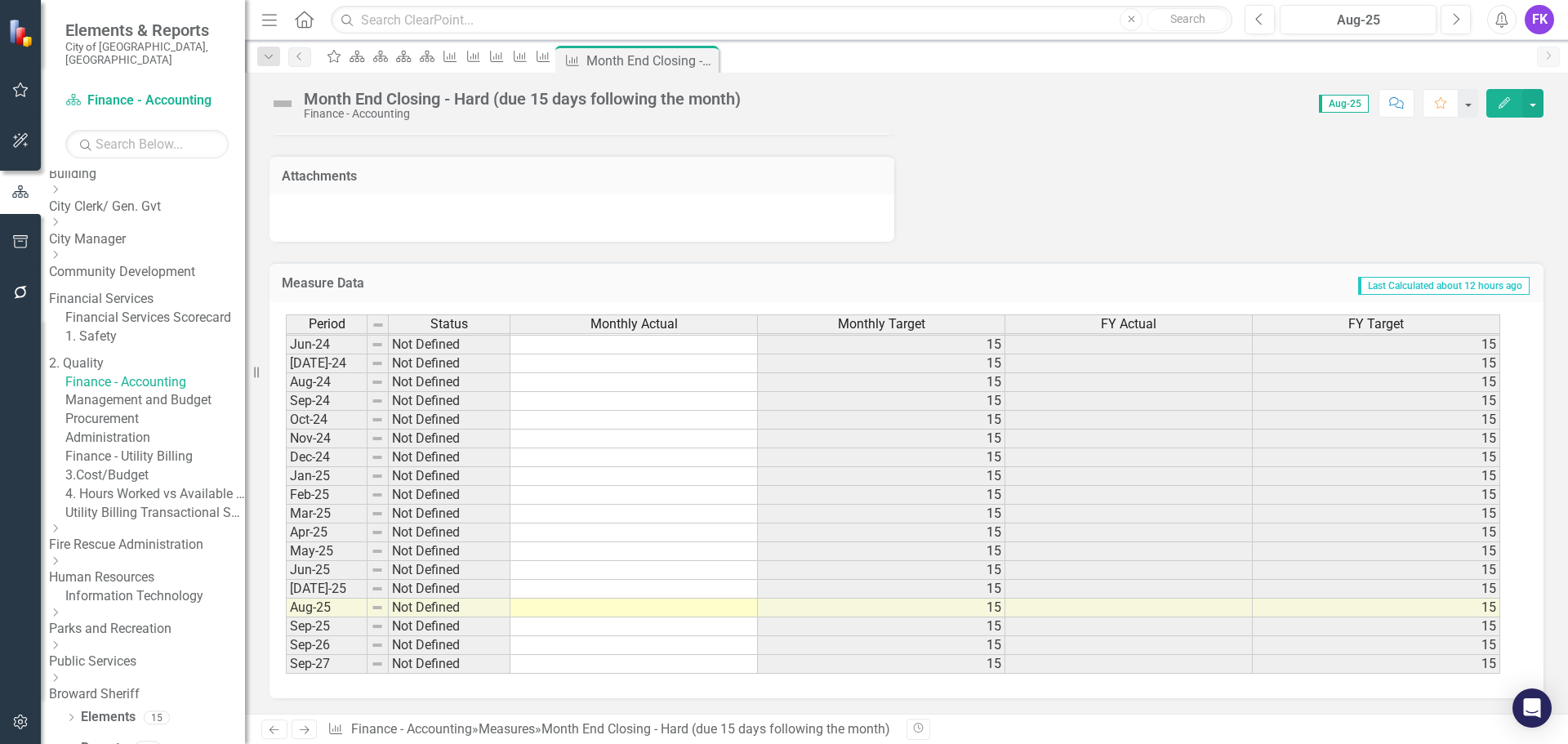
scroll to position [1329, 0]
click at [705, 607] on tbody "Feb-23 Not Defined 15 15 Mar-23 Not Defined 15 15 Apr-23 Not Defined 15 15 May-…" at bounding box center [894, 353] width 1215 height 640
click at [705, 607] on td at bounding box center [635, 607] width 248 height 18
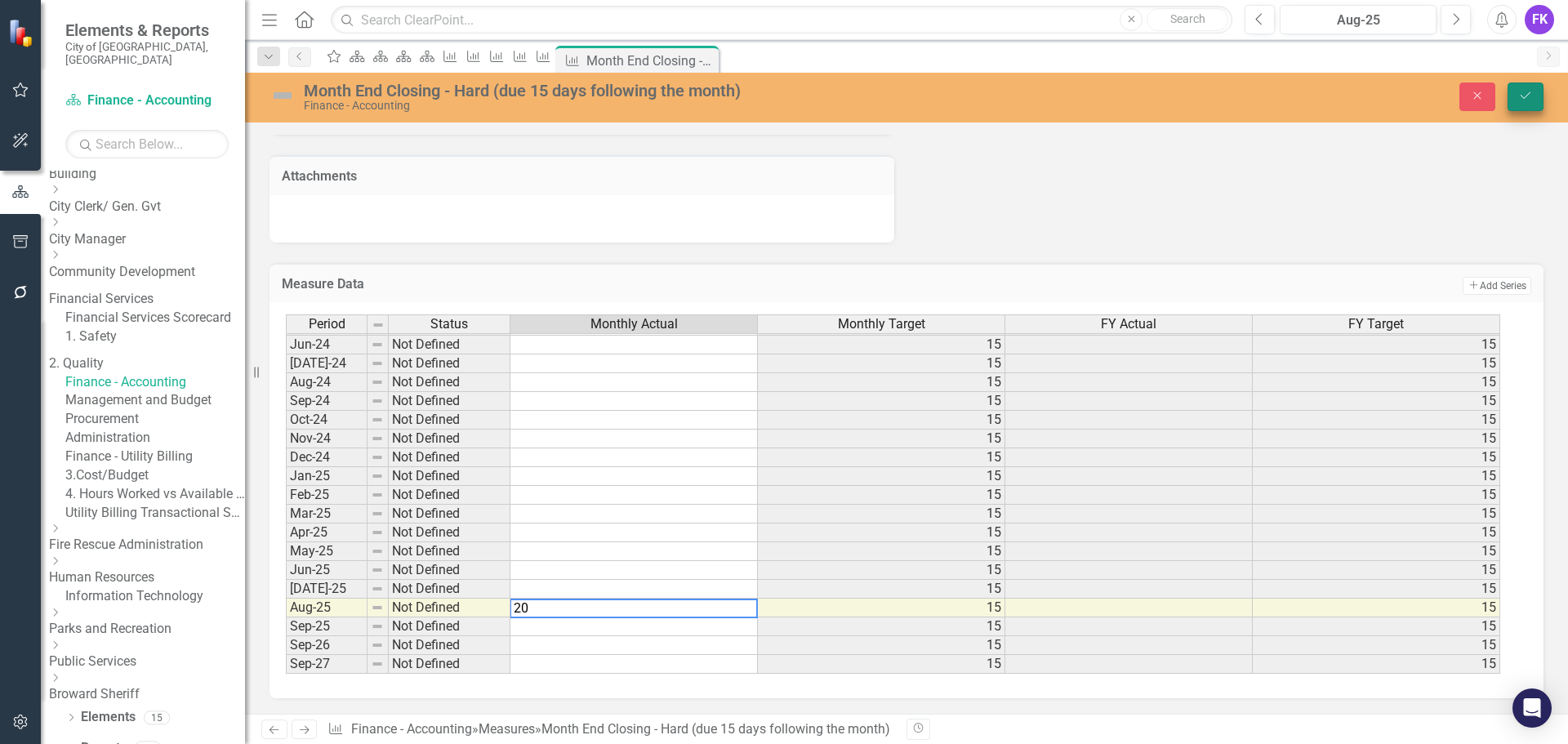
type textarea "20"
click at [1536, 96] on button "Save" at bounding box center [1525, 97] width 36 height 29
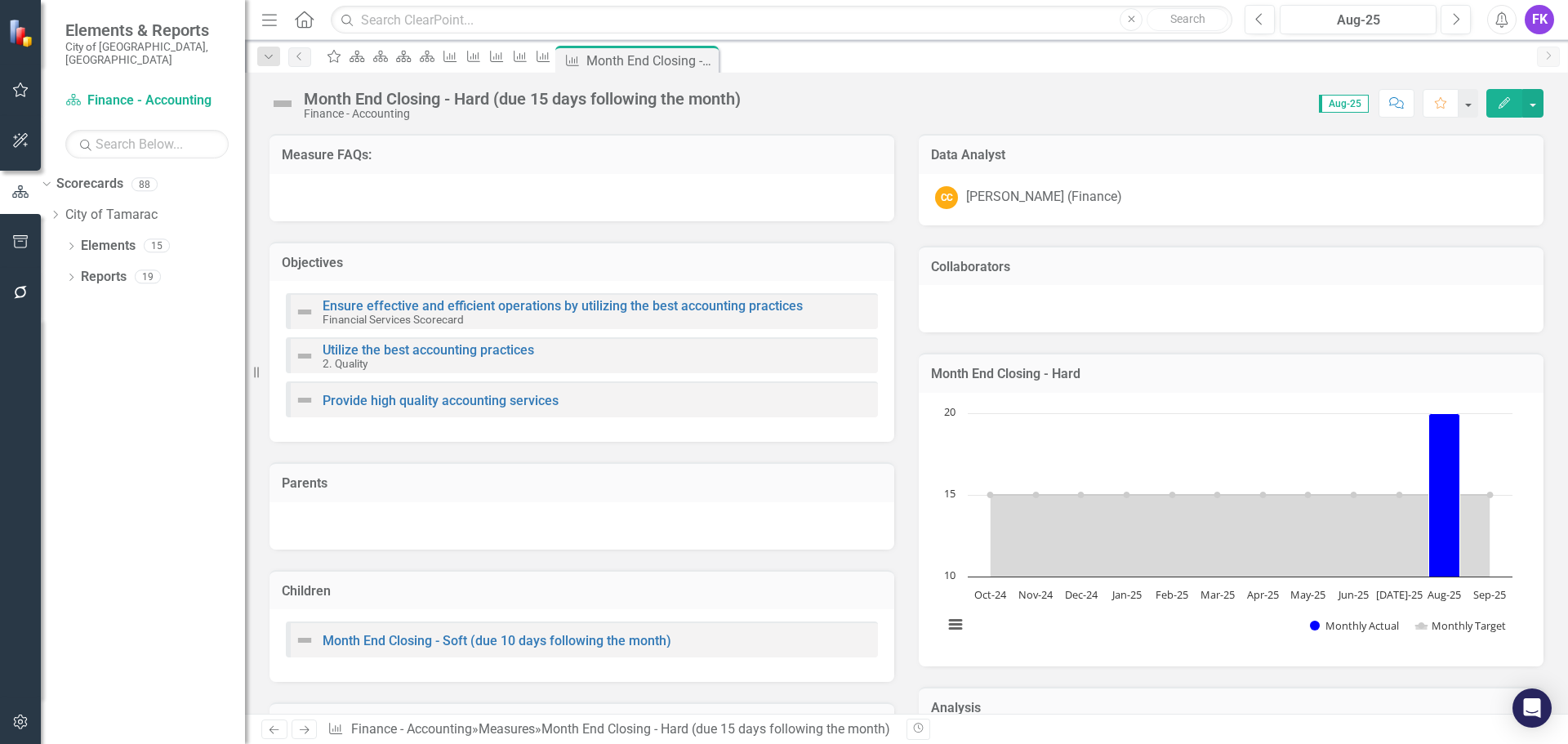
scroll to position [0, 0]
click at [707, 59] on icon at bounding box center [702, 60] width 9 height 9
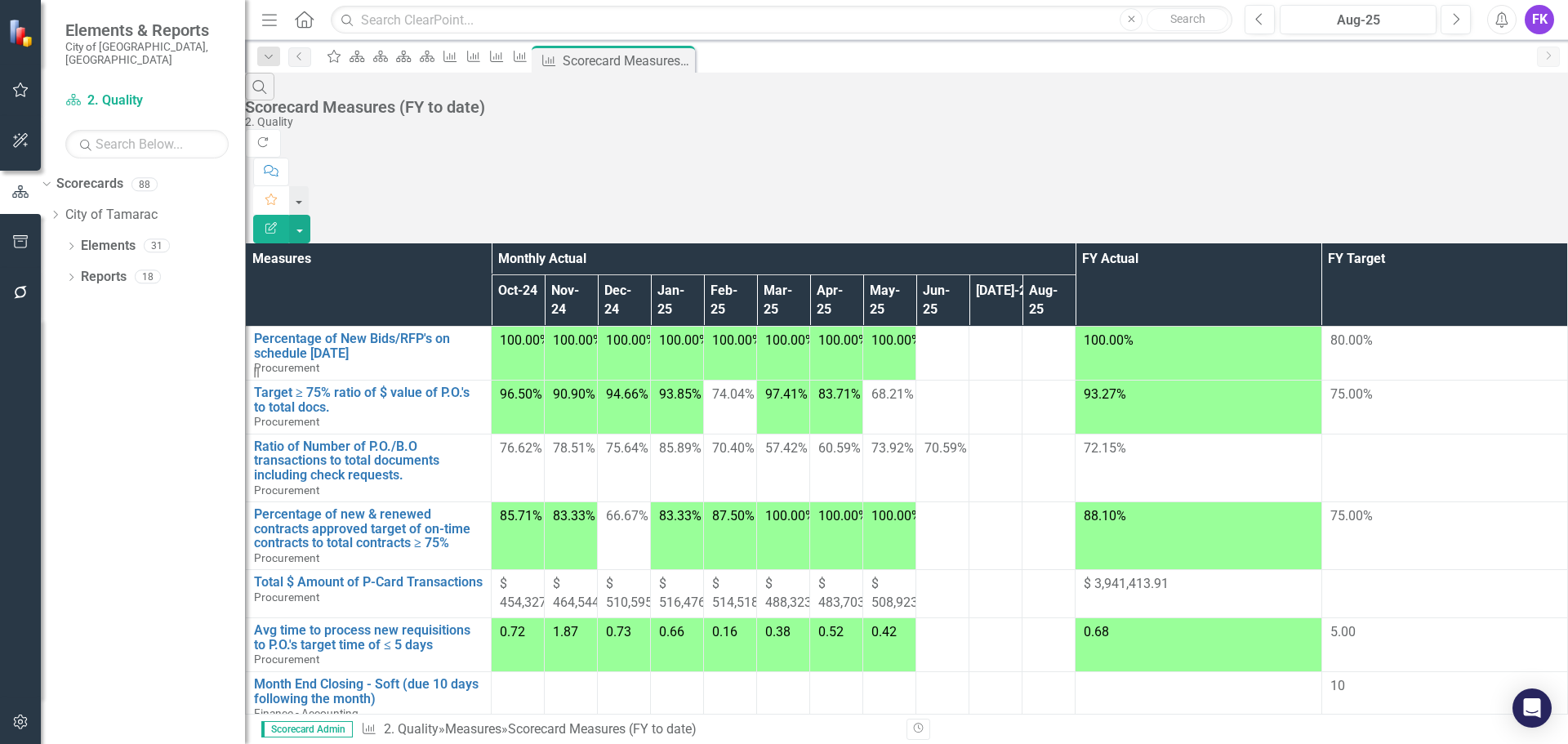
click at [279, 193] on icon "Favorite" at bounding box center [271, 199] width 15 height 12
click at [527, 62] on icon at bounding box center [520, 56] width 14 height 12
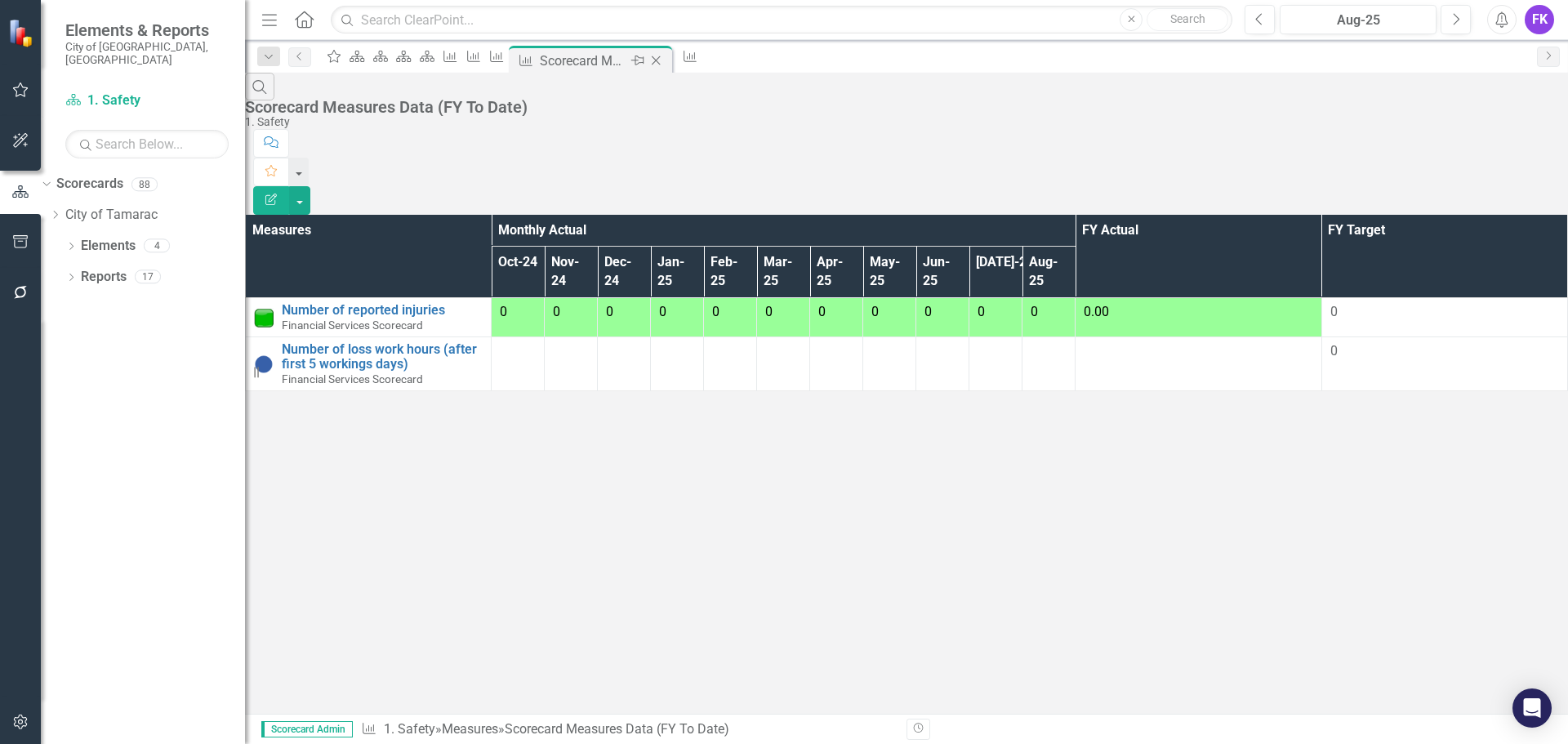
click at [665, 61] on icon "Close" at bounding box center [656, 61] width 16 height 14
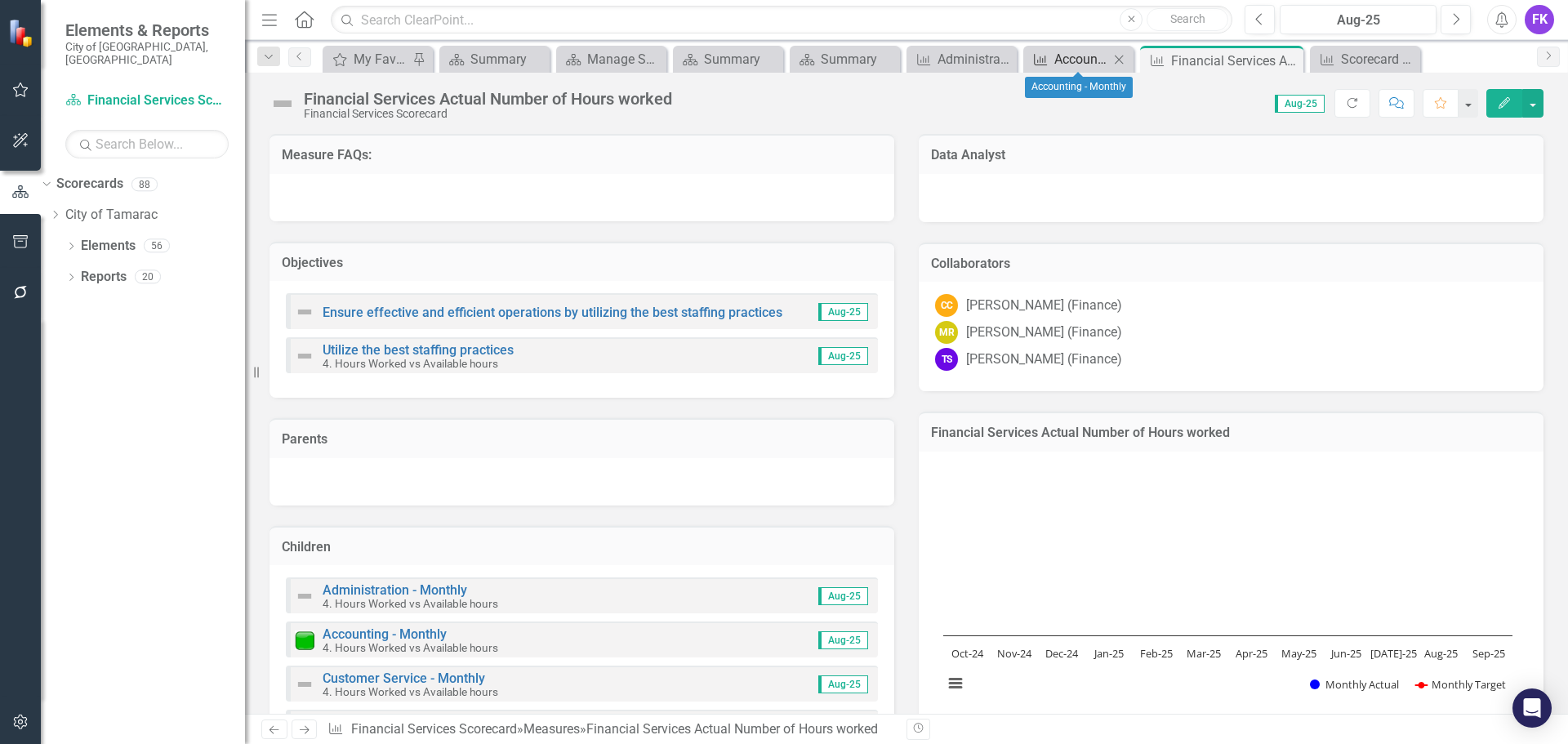
click at [1049, 57] on icon "Measure" at bounding box center [1040, 60] width 16 height 14
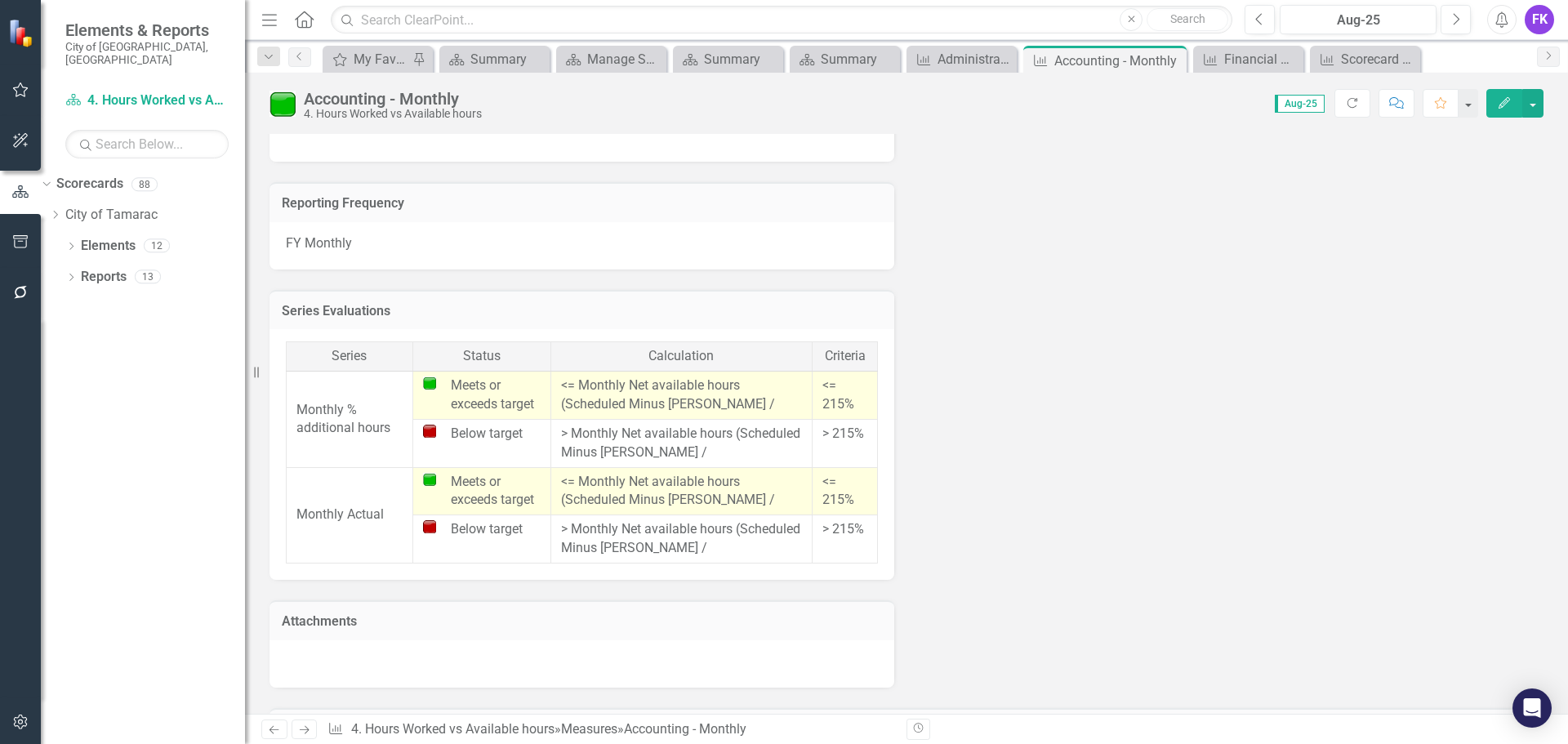
scroll to position [735, 0]
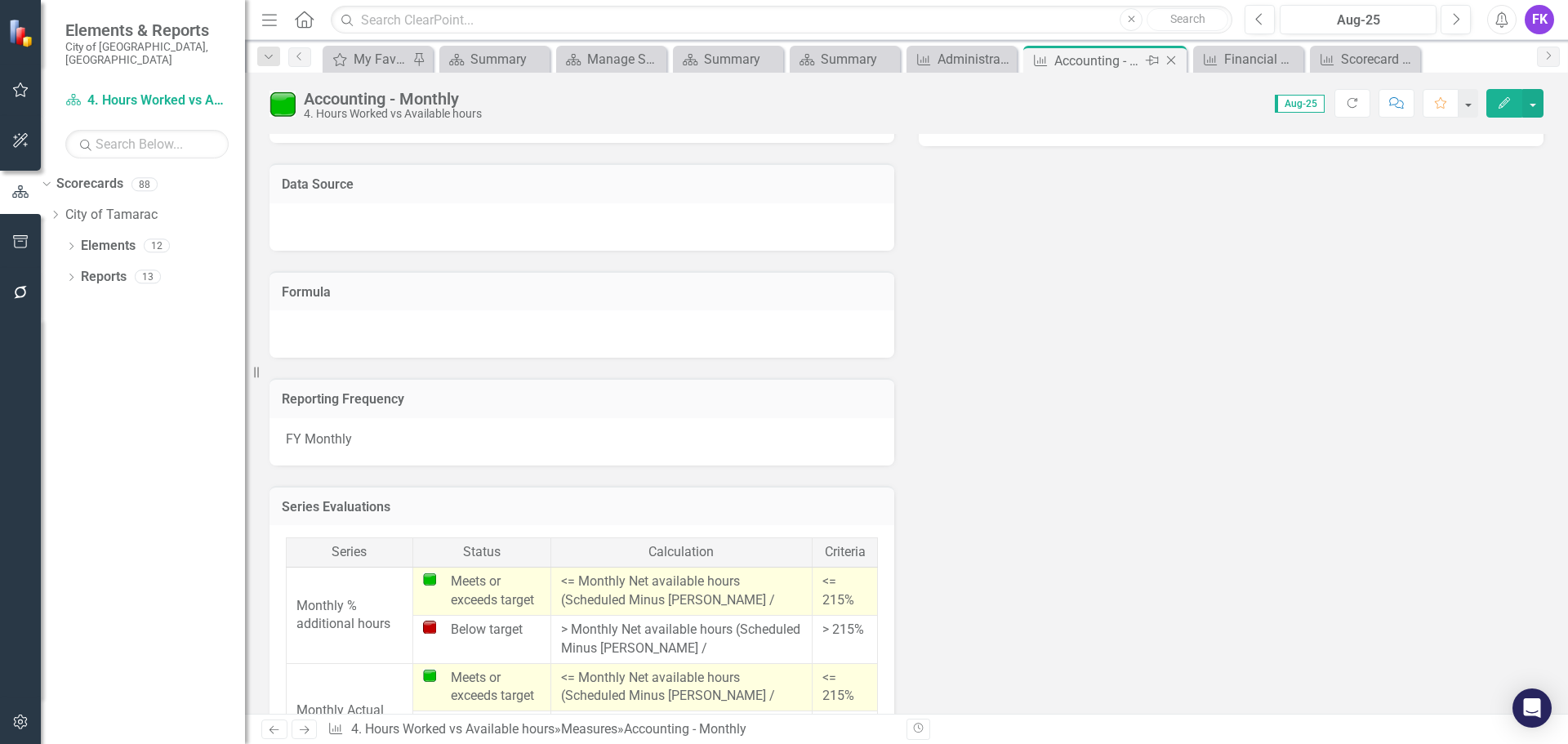
click at [1173, 55] on icon "Close" at bounding box center [1170, 61] width 16 height 14
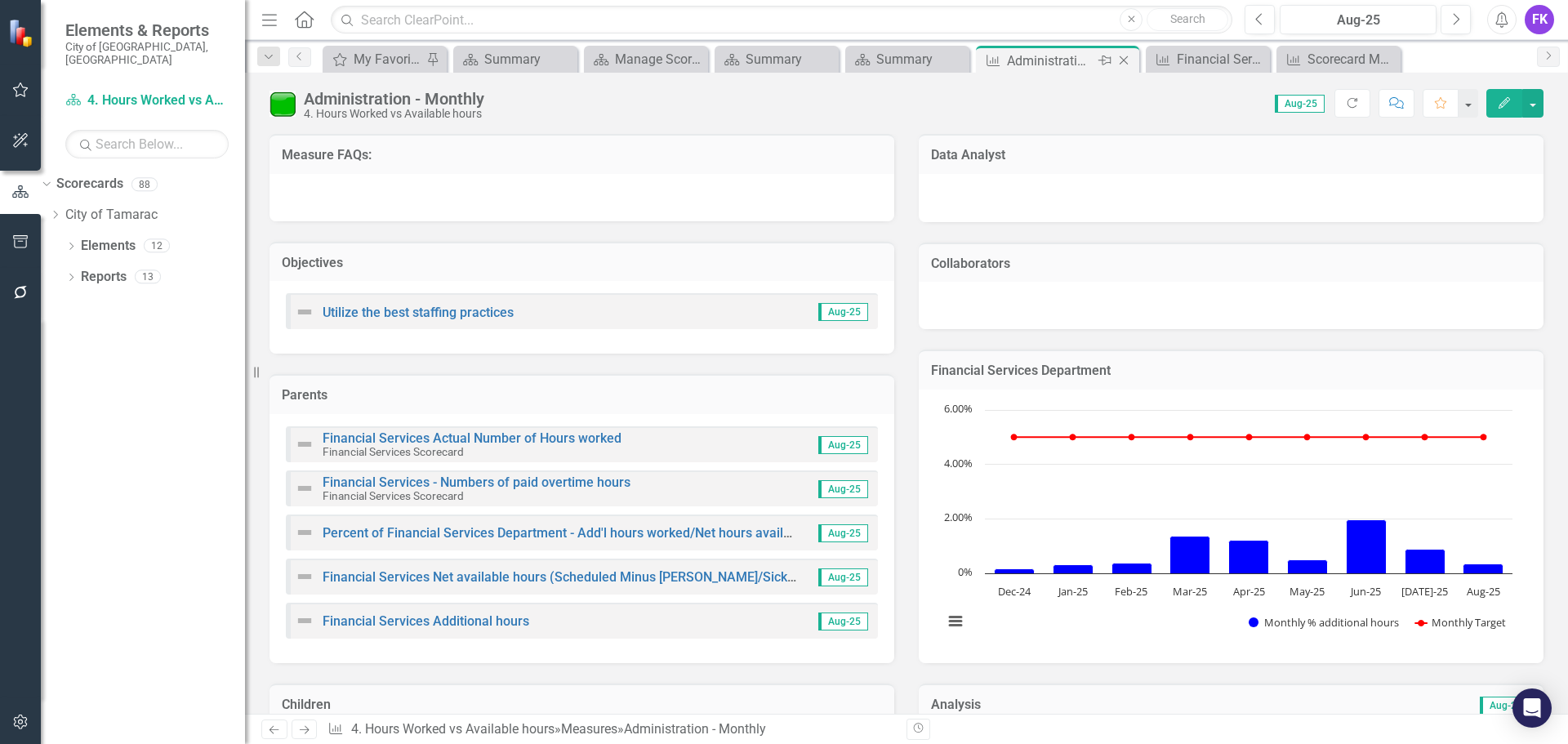
click at [1126, 58] on icon at bounding box center [1124, 60] width 9 height 9
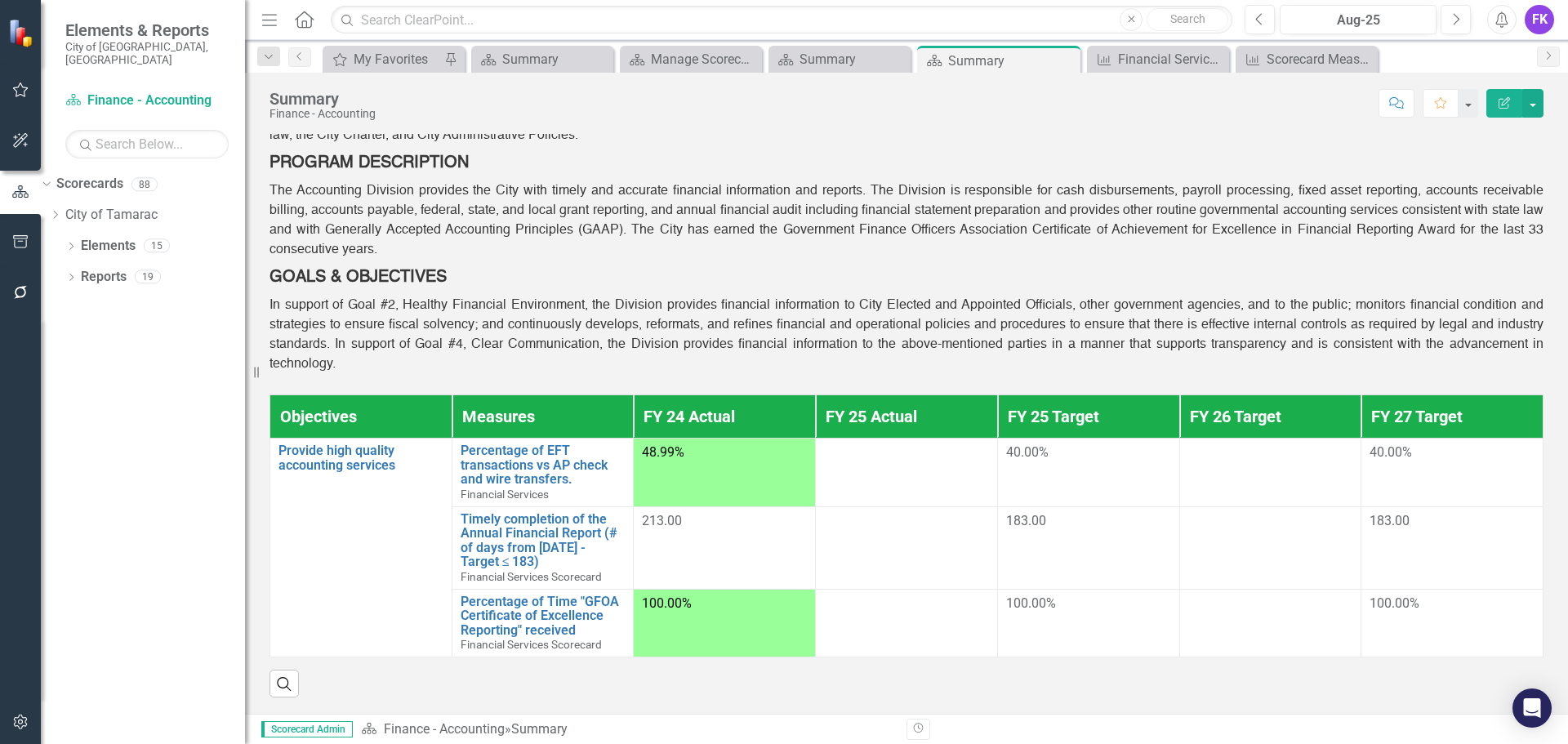
scroll to position [130, 0]
click at [1269, 54] on div "Scorecard Measures (FY to date)" at bounding box center [1311, 59] width 87 height 20
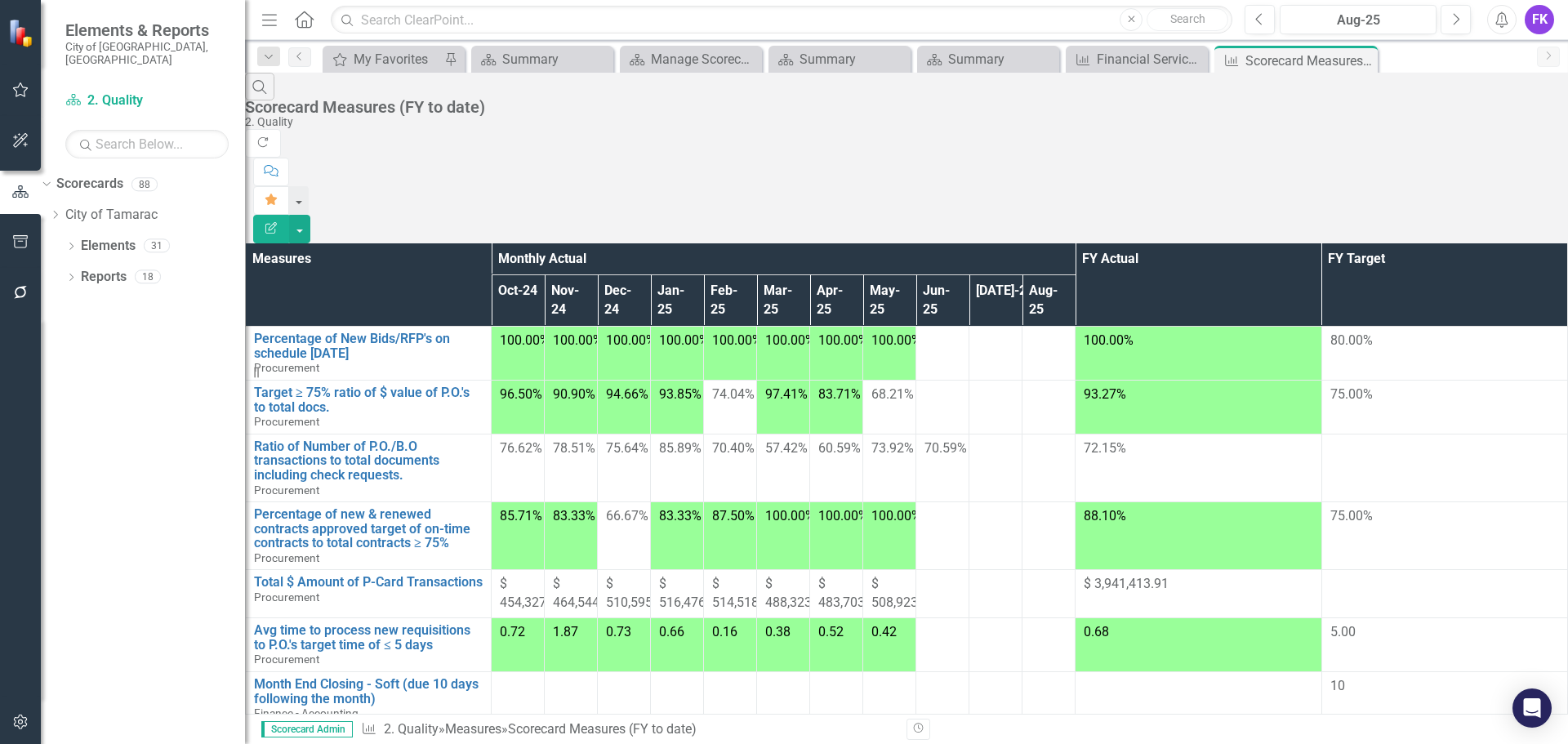
scroll to position [735, 0]
click at [292, 731] on link "Month End Closing - Hard (due 15 days following the month)" at bounding box center [369, 746] width 228 height 29
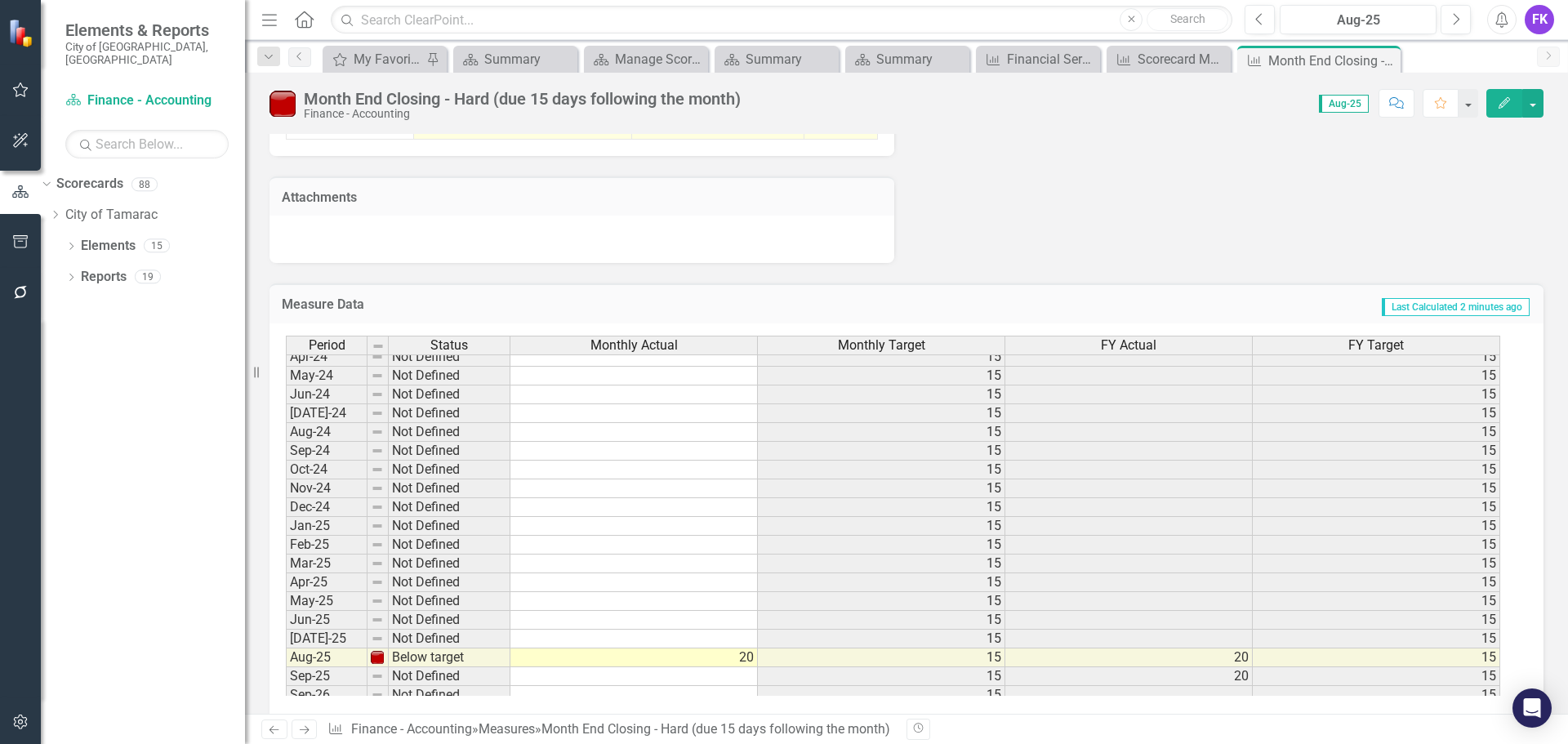
scroll to position [601, 0]
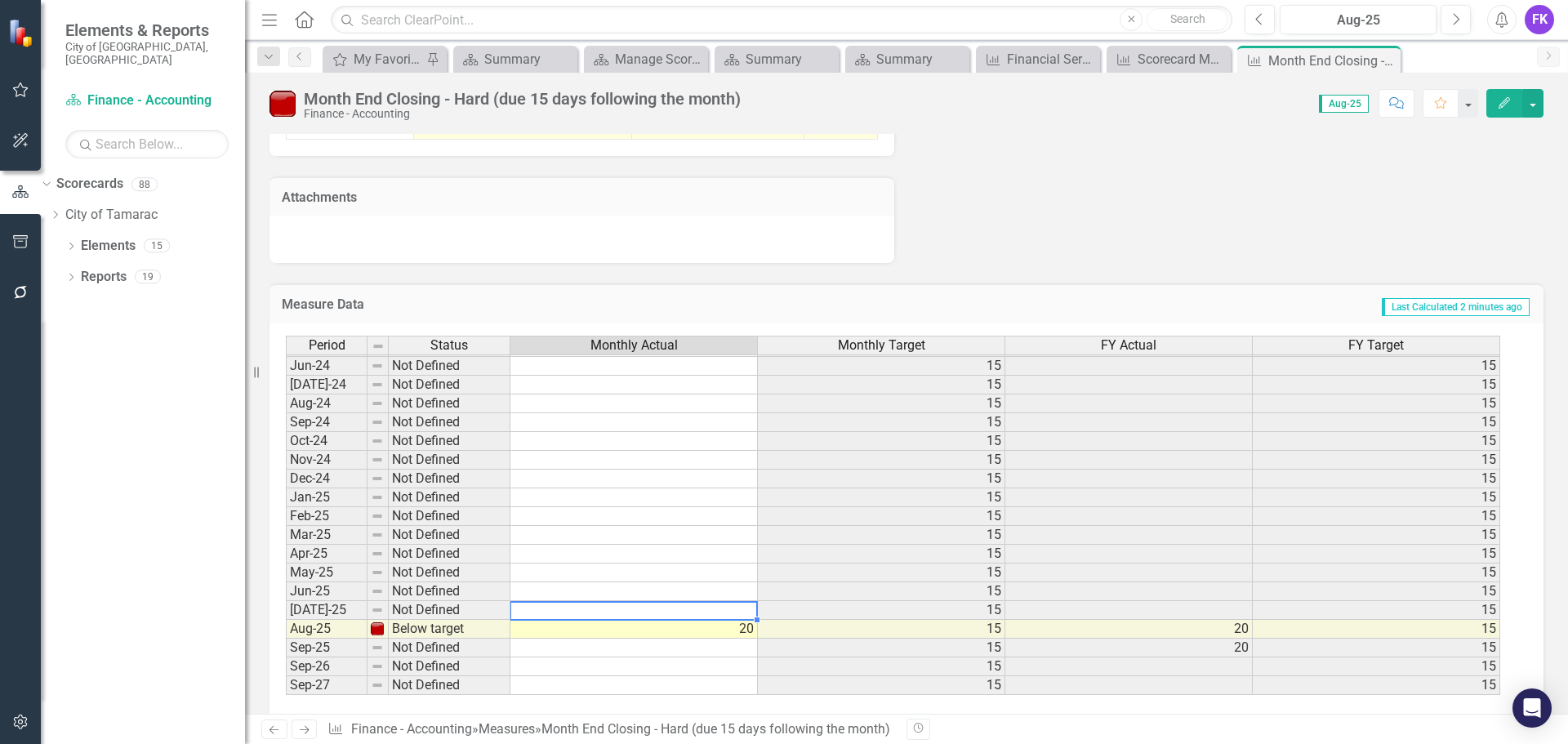
click at [731, 633] on td "20" at bounding box center [635, 629] width 248 height 18
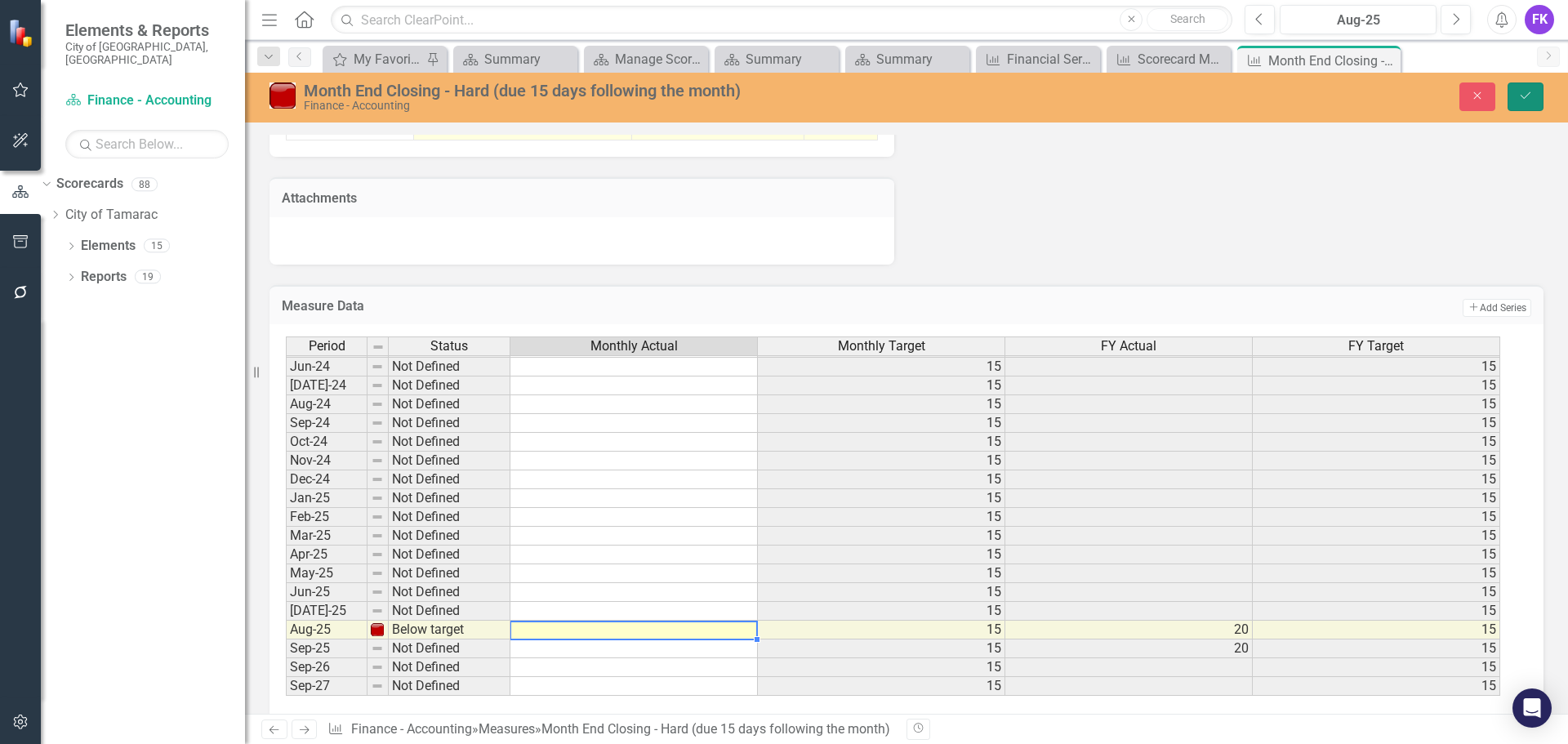
click at [1525, 96] on icon "Save" at bounding box center [1525, 96] width 15 height 12
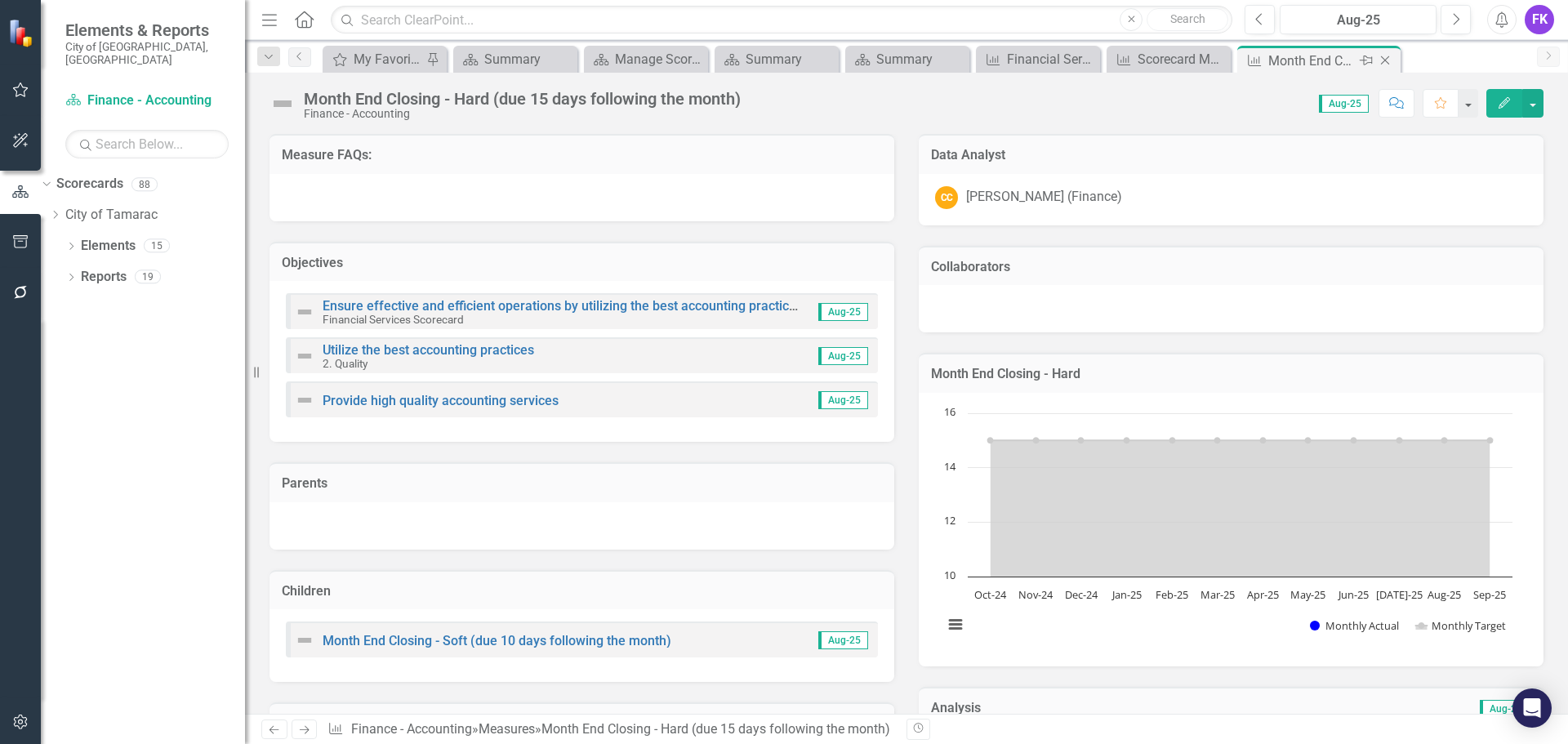
click at [1388, 58] on icon at bounding box center [1385, 60] width 9 height 9
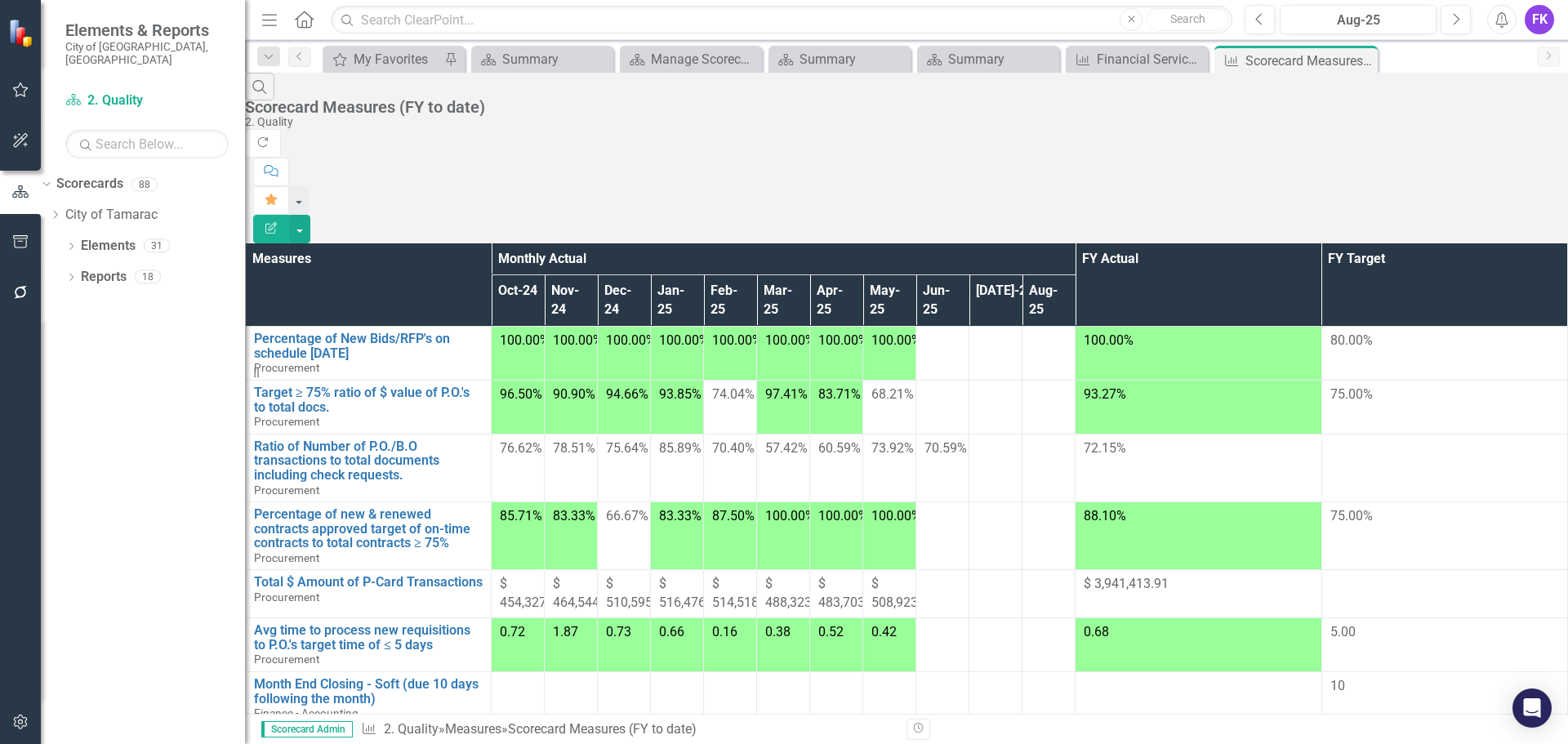
scroll to position [817, 0]
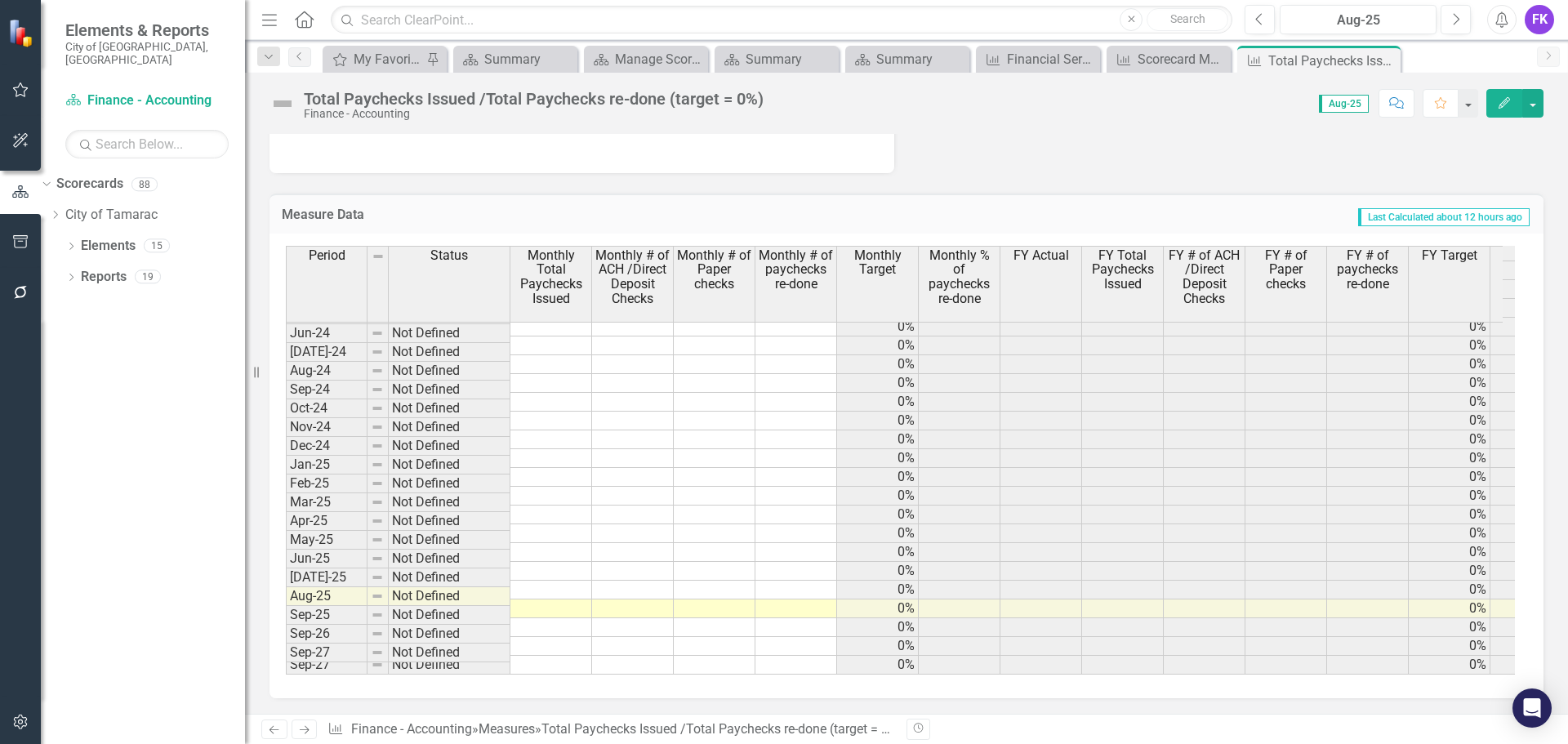
scroll to position [1354, 0]
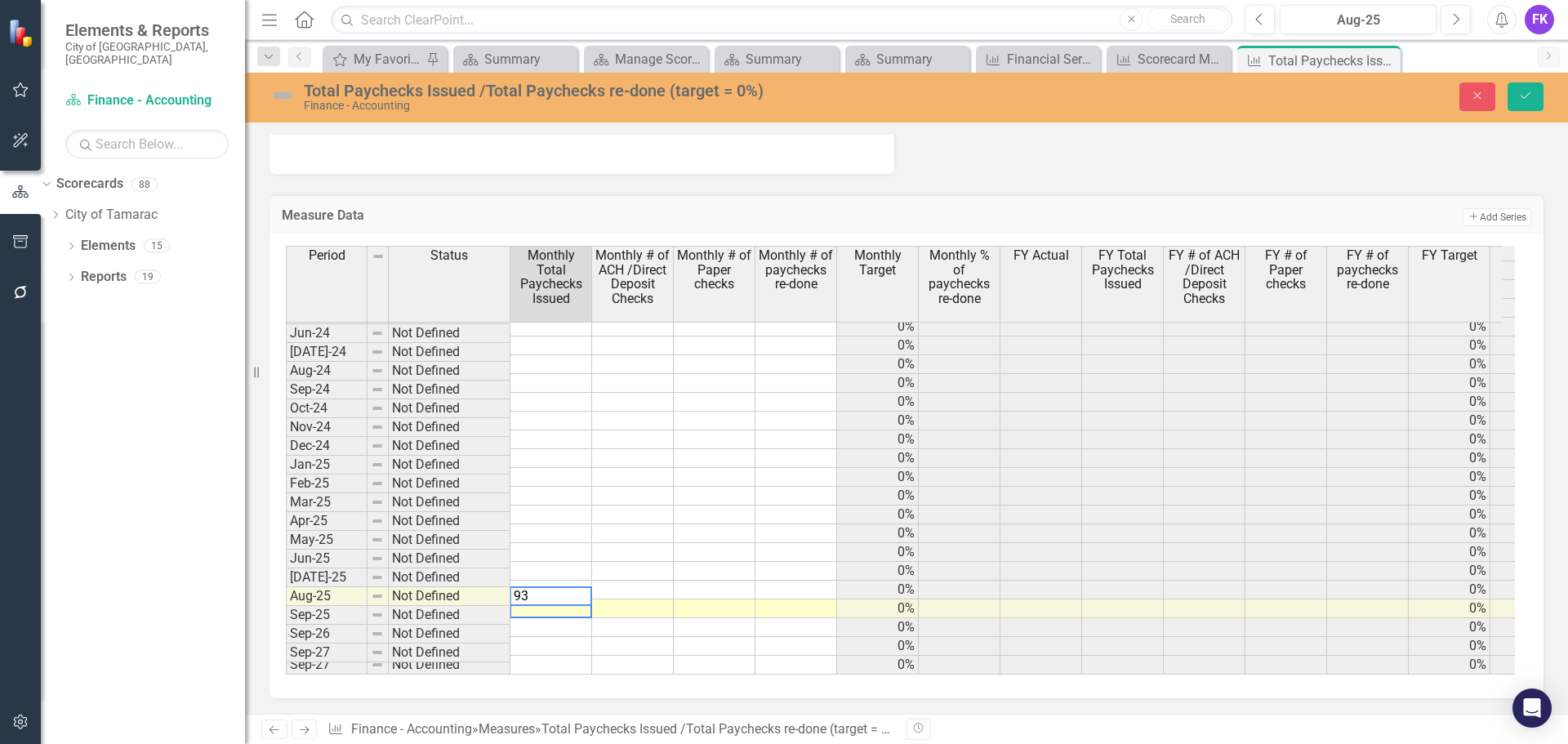
type textarea "931"
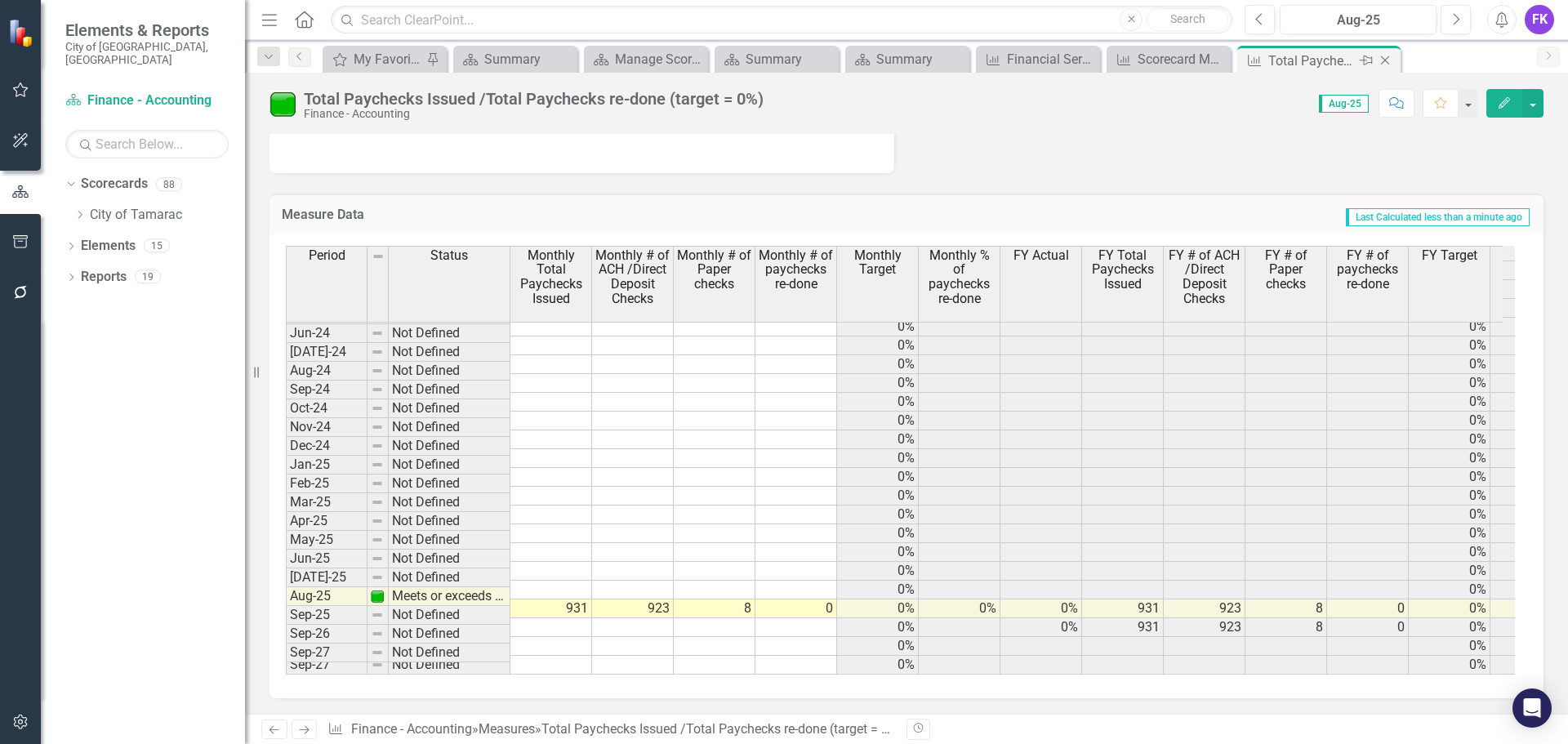
click at [1388, 57] on icon "Close" at bounding box center [1385, 61] width 16 height 14
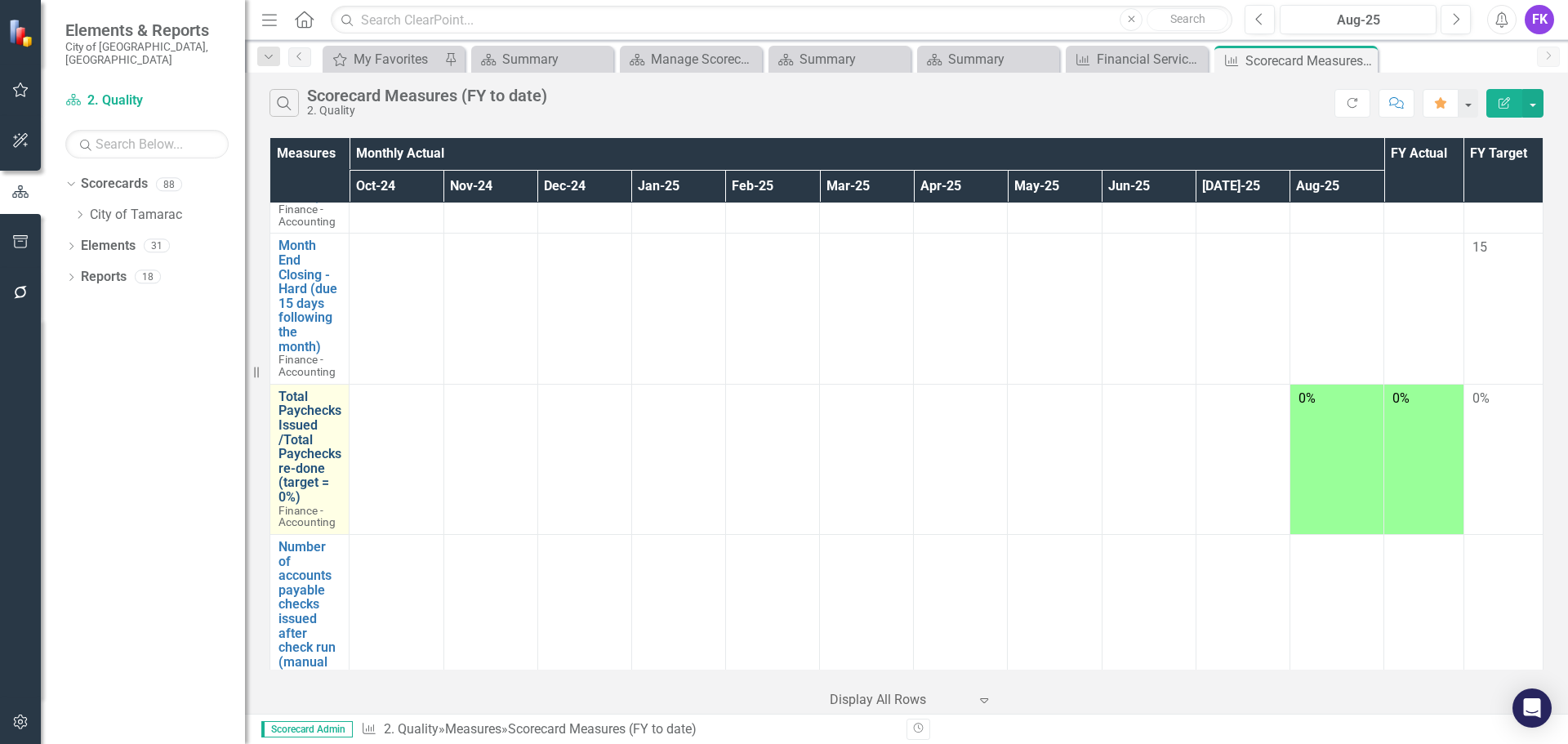
scroll to position [899, 0]
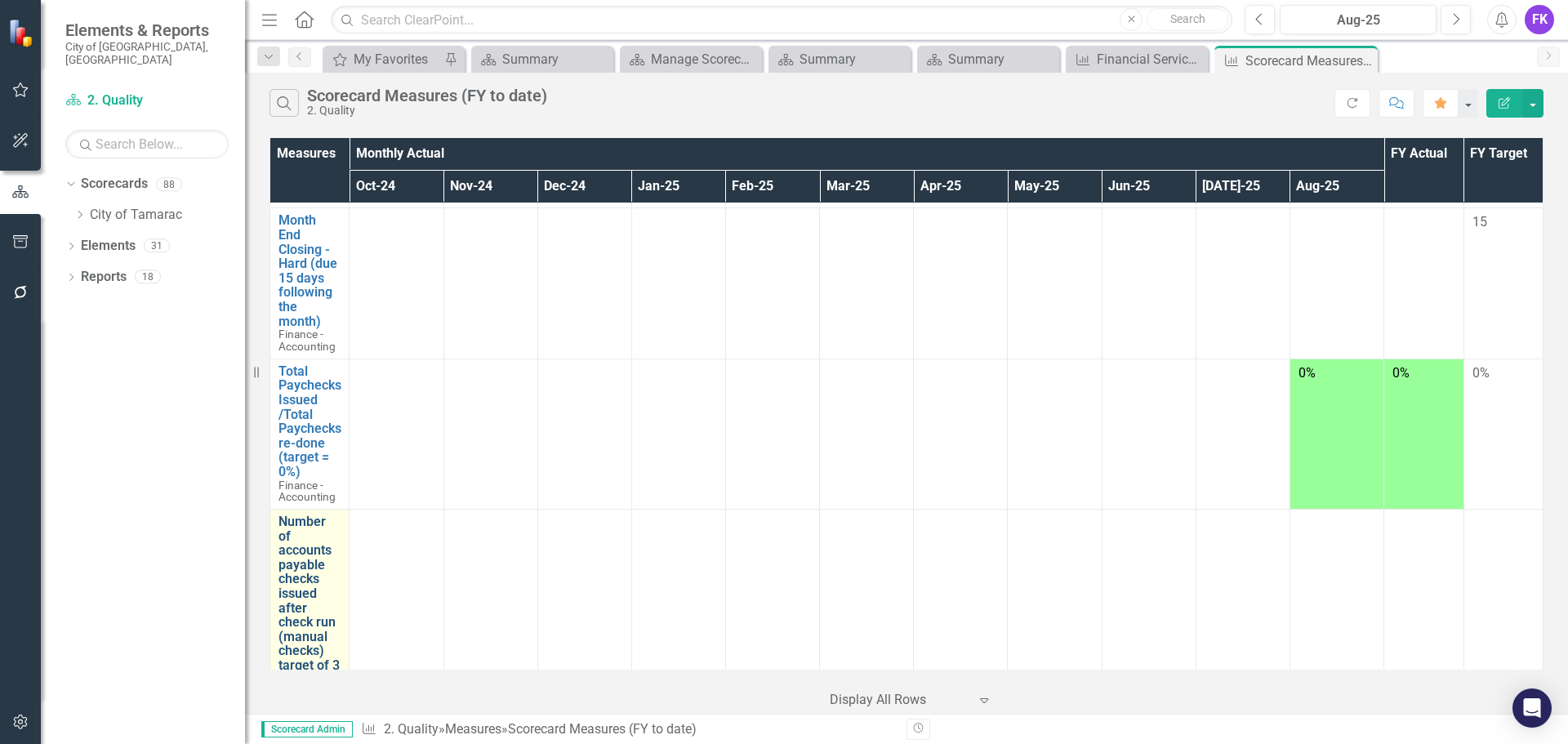
click at [308, 612] on link "Number of accounts payable checks issued after check run (manual checks) target…" at bounding box center [310, 615] width 62 height 201
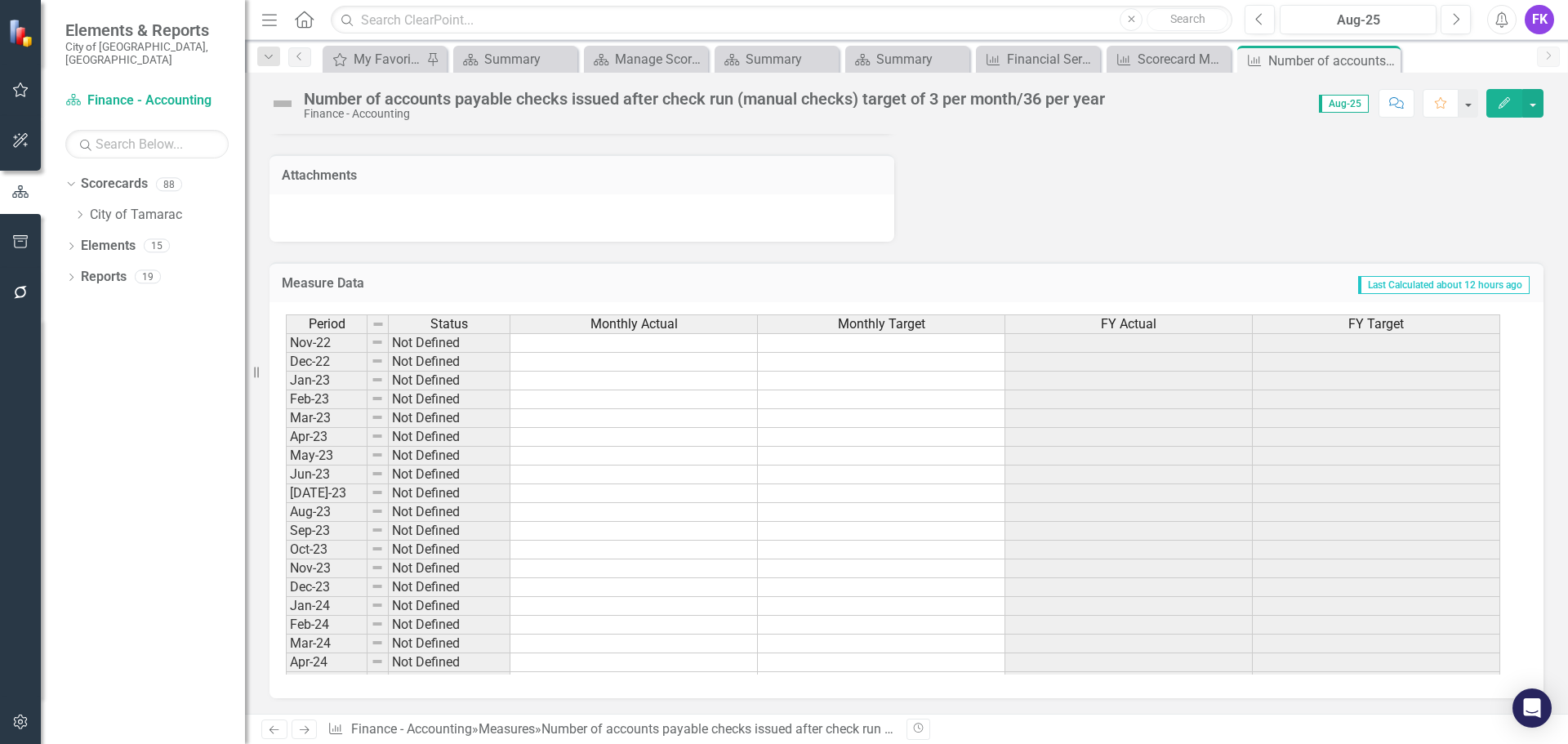
scroll to position [332, 0]
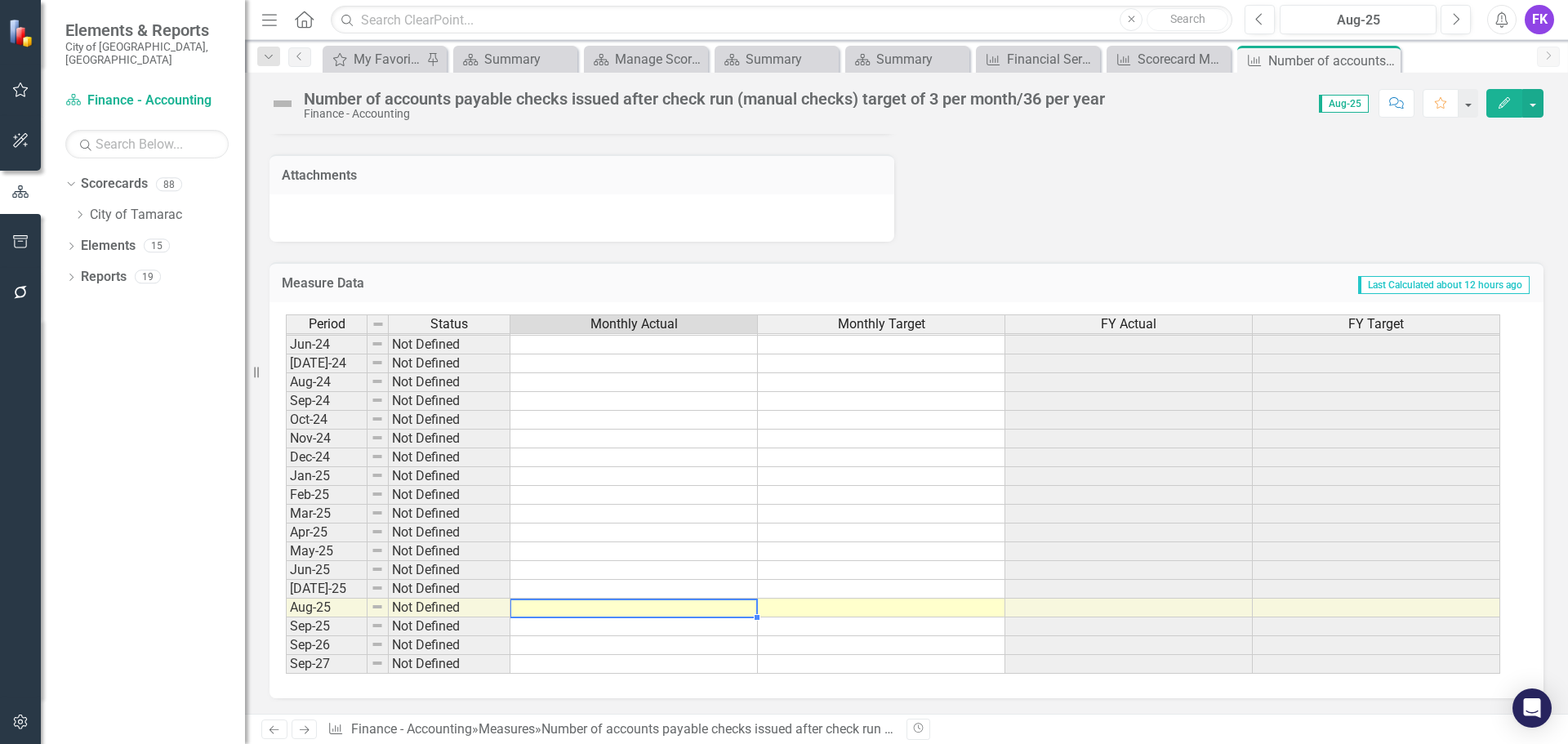
click at [670, 609] on tbody "May-23 Not Defined Jun-23 Not Defined [DATE]-23 Not Defined Aug-23 Not Defined …" at bounding box center [894, 382] width 1215 height 583
click at [670, 609] on td at bounding box center [635, 608] width 248 height 18
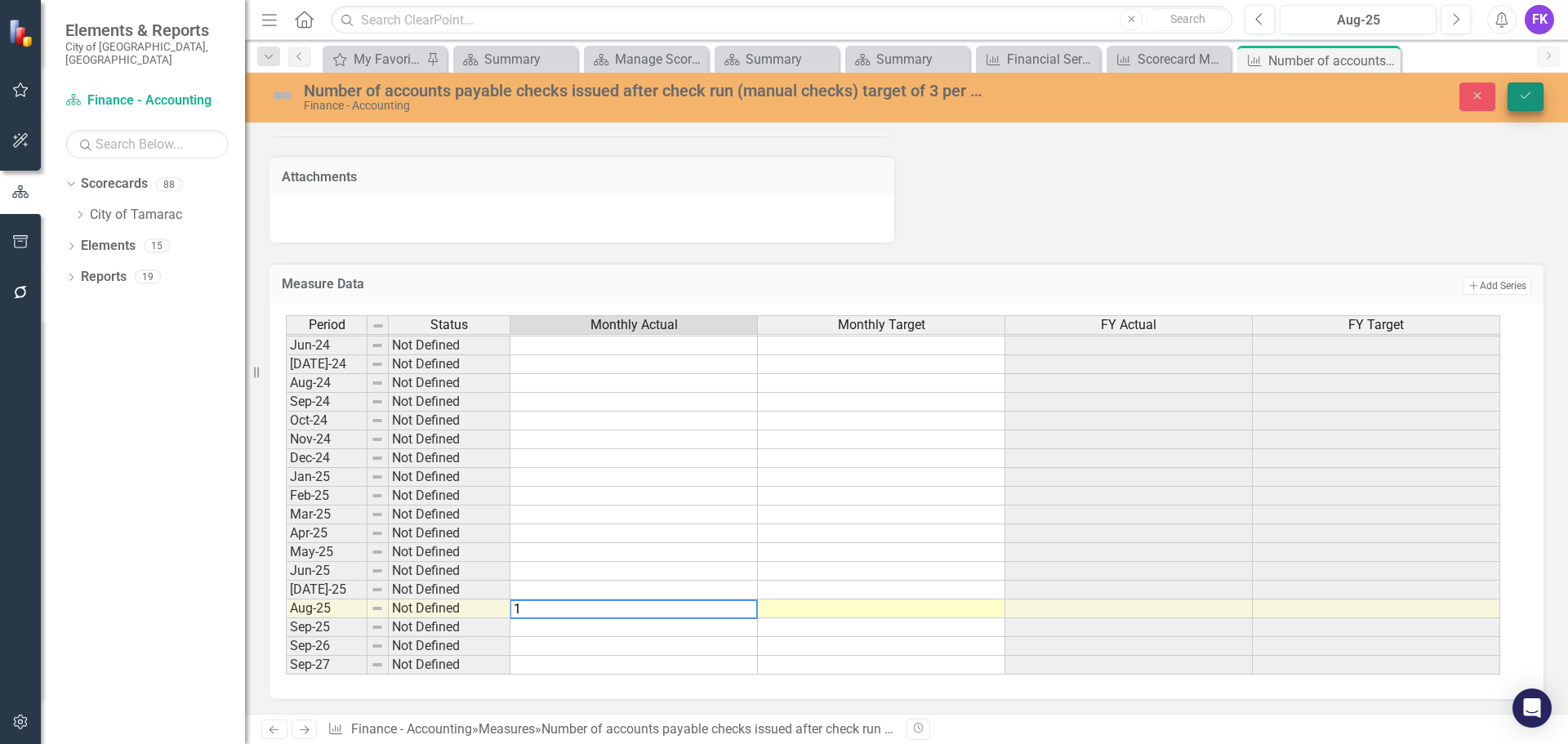
type textarea "1"
click at [1523, 95] on icon "Save" at bounding box center [1525, 96] width 15 height 12
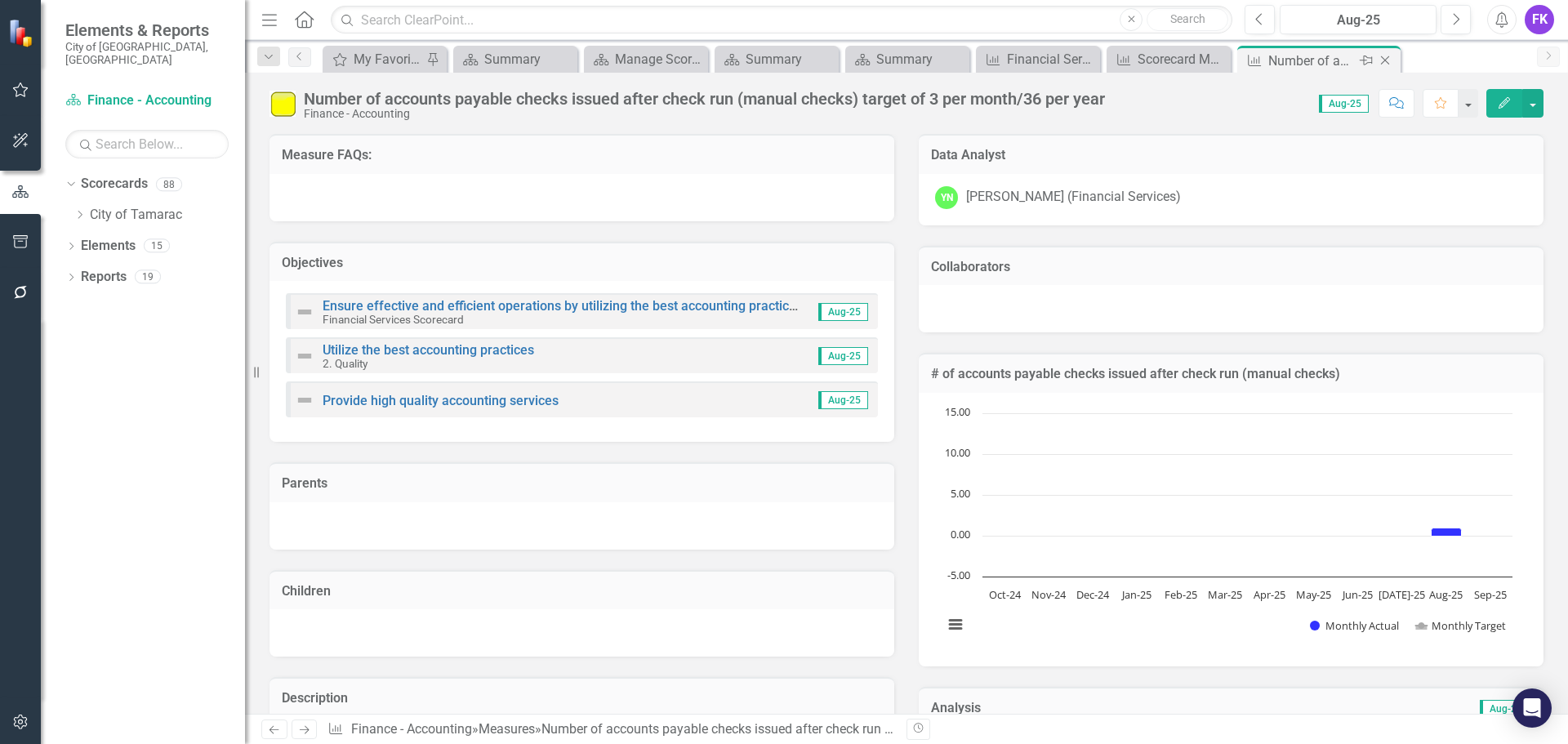
click at [1390, 59] on icon "Close" at bounding box center [1385, 61] width 16 height 14
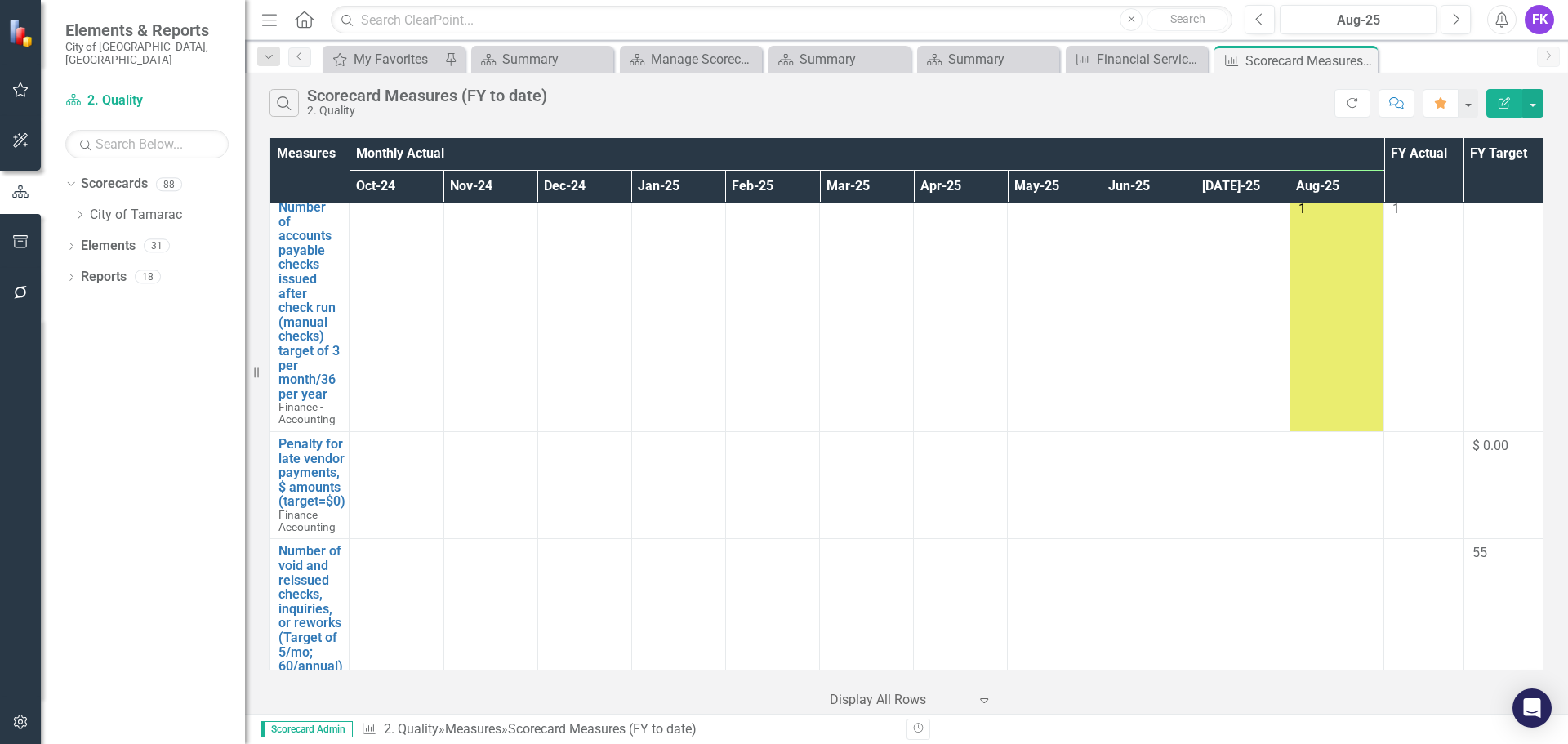
scroll to position [1226, 0]
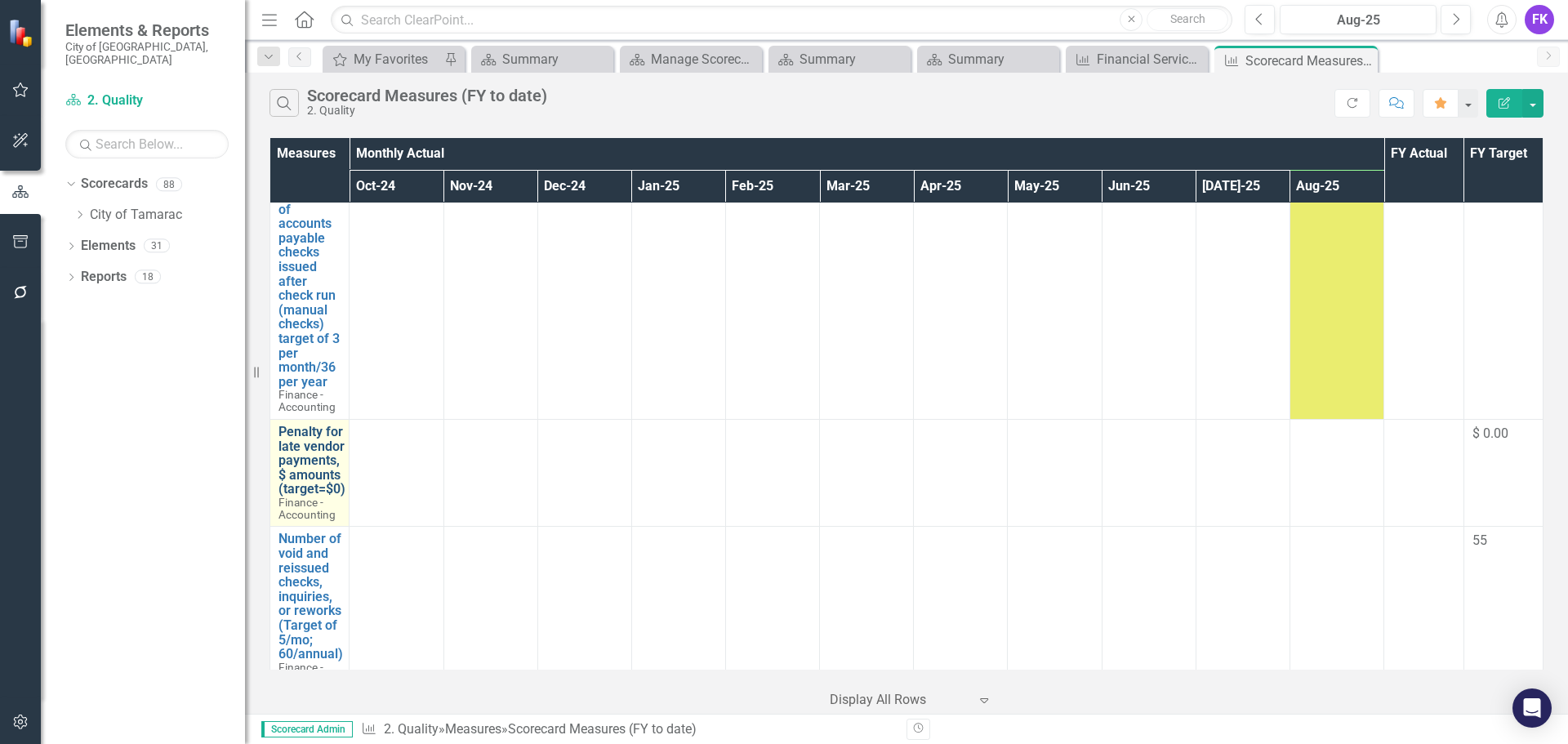
click at [304, 464] on link "Penalty for late vendor payments, $ amounts (target=$0)" at bounding box center [311, 461] width 67 height 72
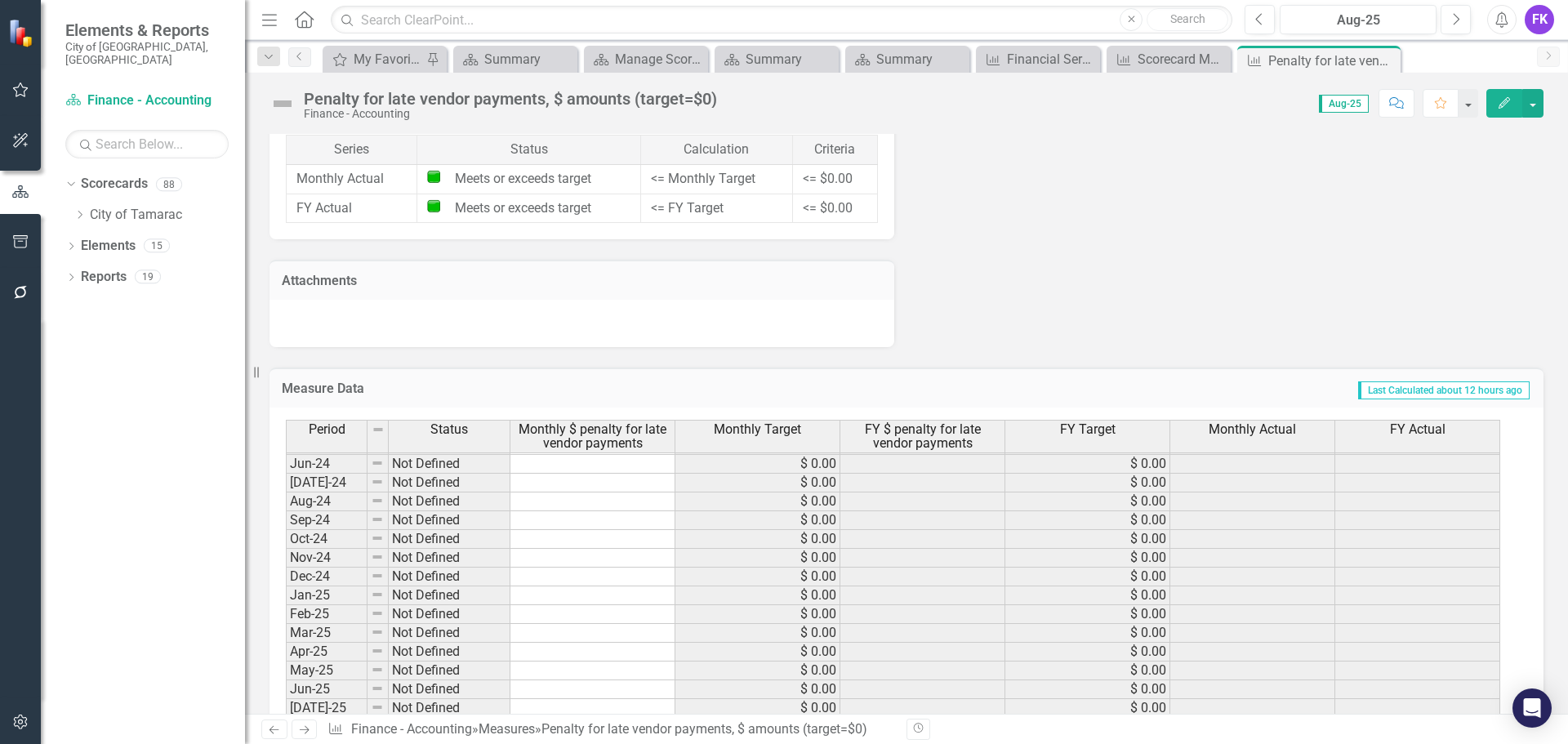
scroll to position [1144, 0]
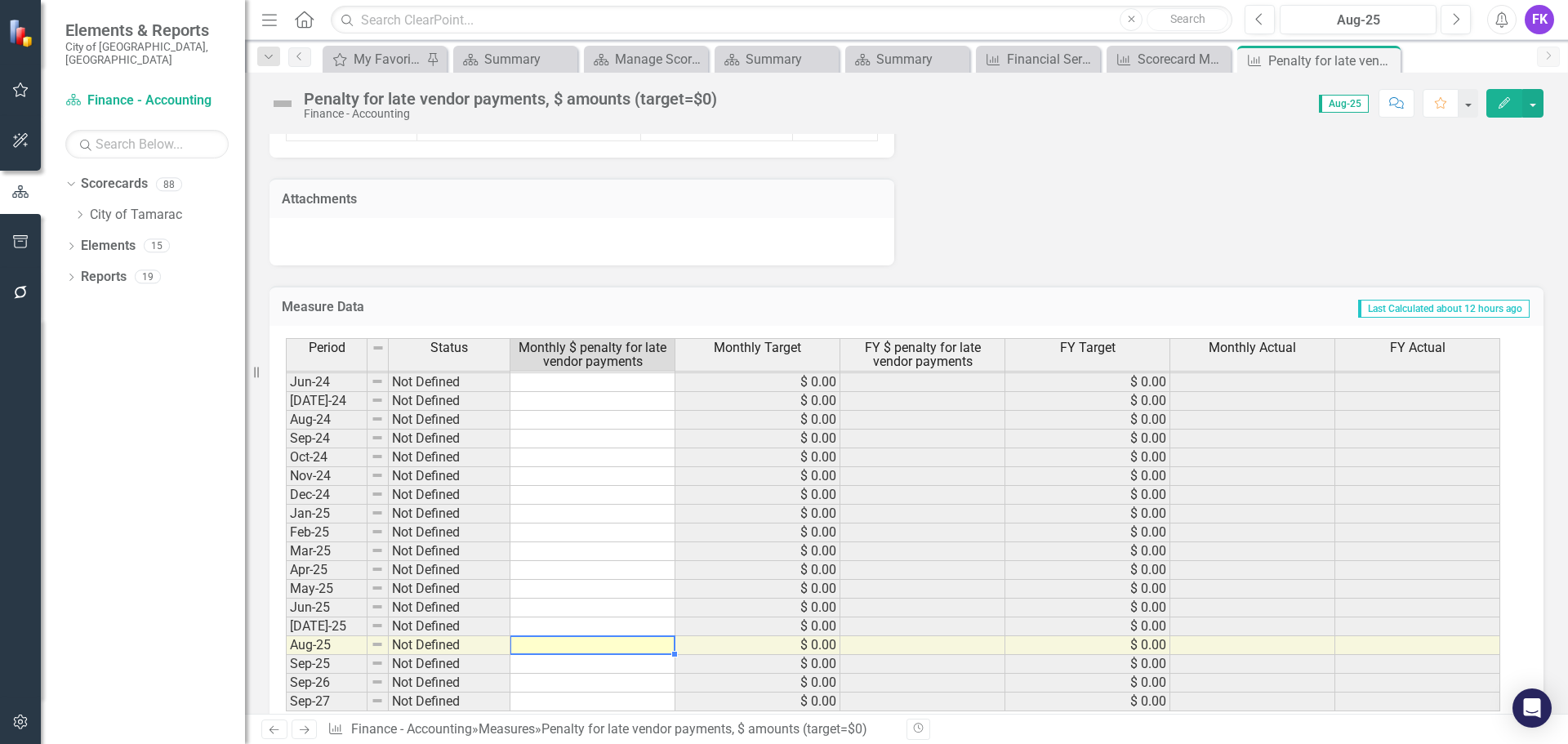
click at [633, 640] on td at bounding box center [593, 645] width 165 height 18
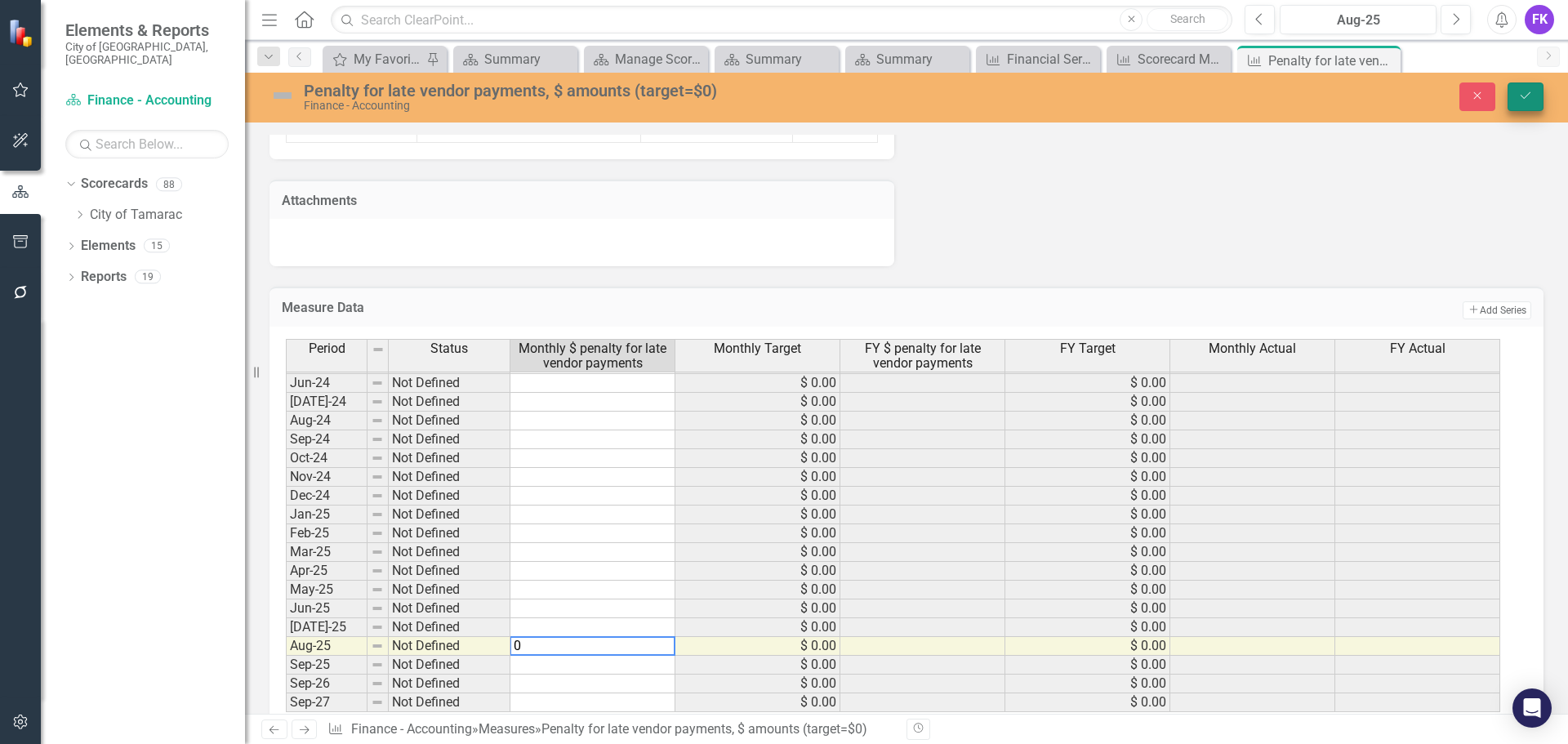
type textarea "0"
click at [1525, 97] on icon "Save" at bounding box center [1525, 96] width 15 height 12
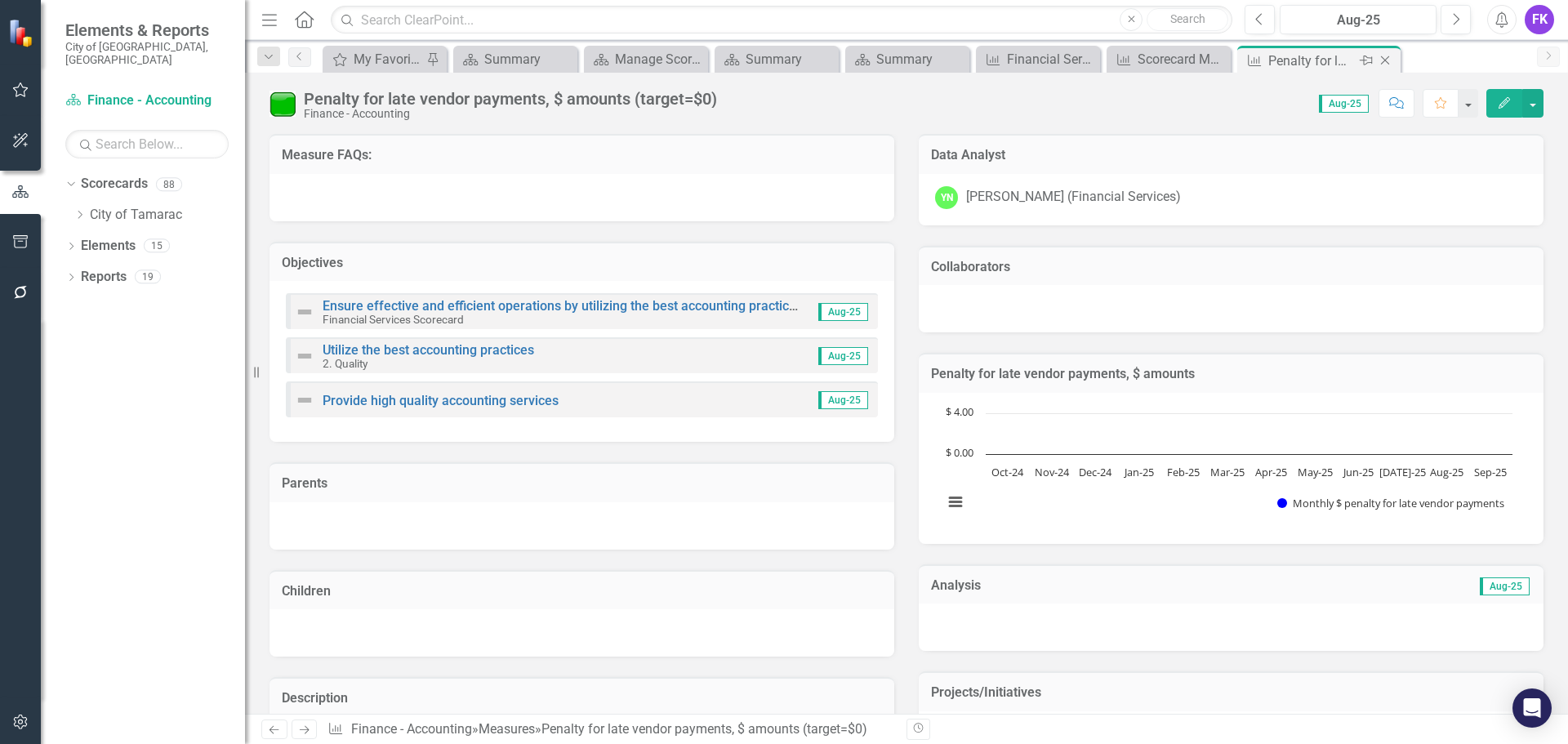
click at [1389, 58] on icon "Close" at bounding box center [1385, 61] width 16 height 14
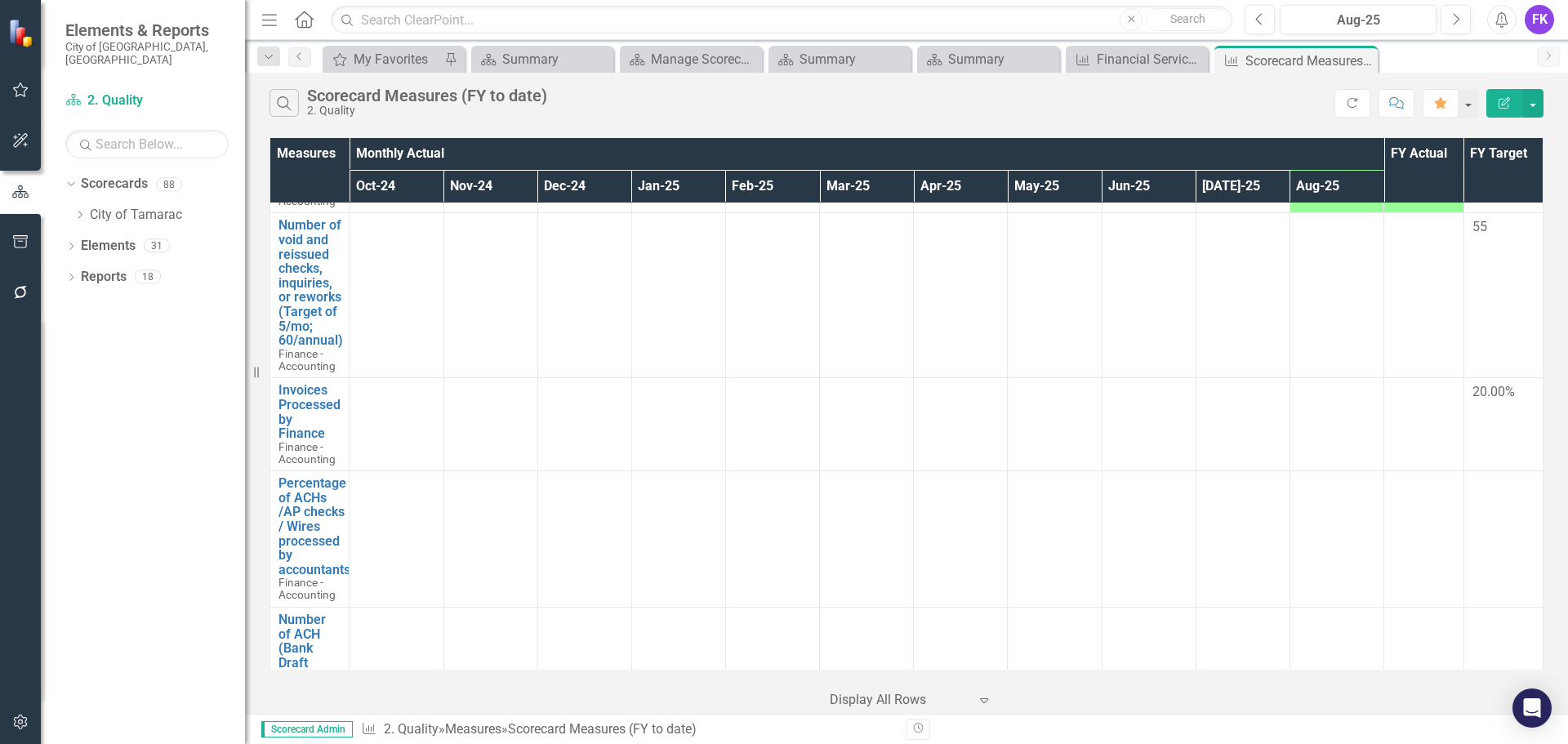
scroll to position [1552, 0]
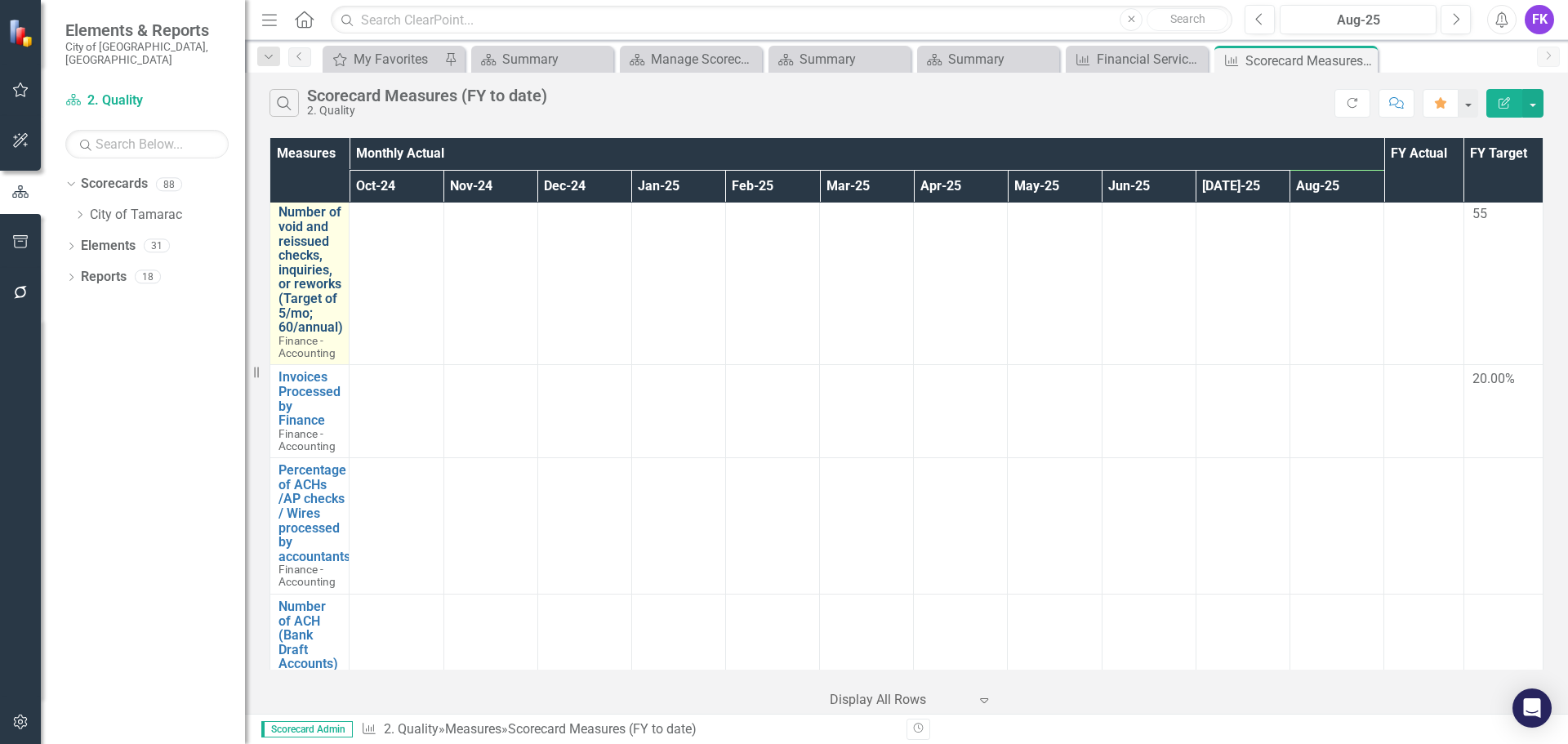
click at [309, 267] on link "Number of void and reissued checks, inquiries, or reworks (Target of 5/mo; 60/a…" at bounding box center [311, 269] width 65 height 129
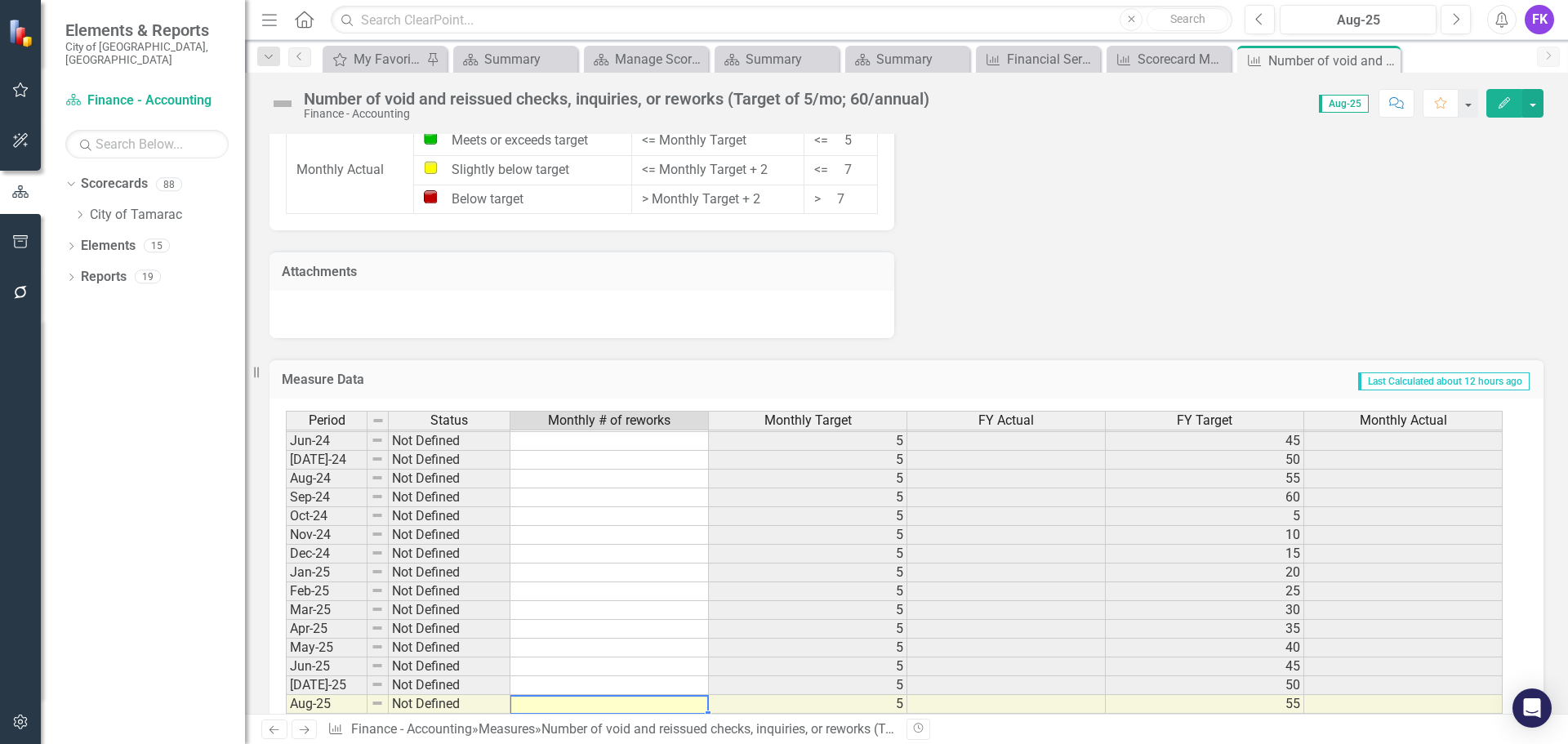
scroll to position [1226, 0]
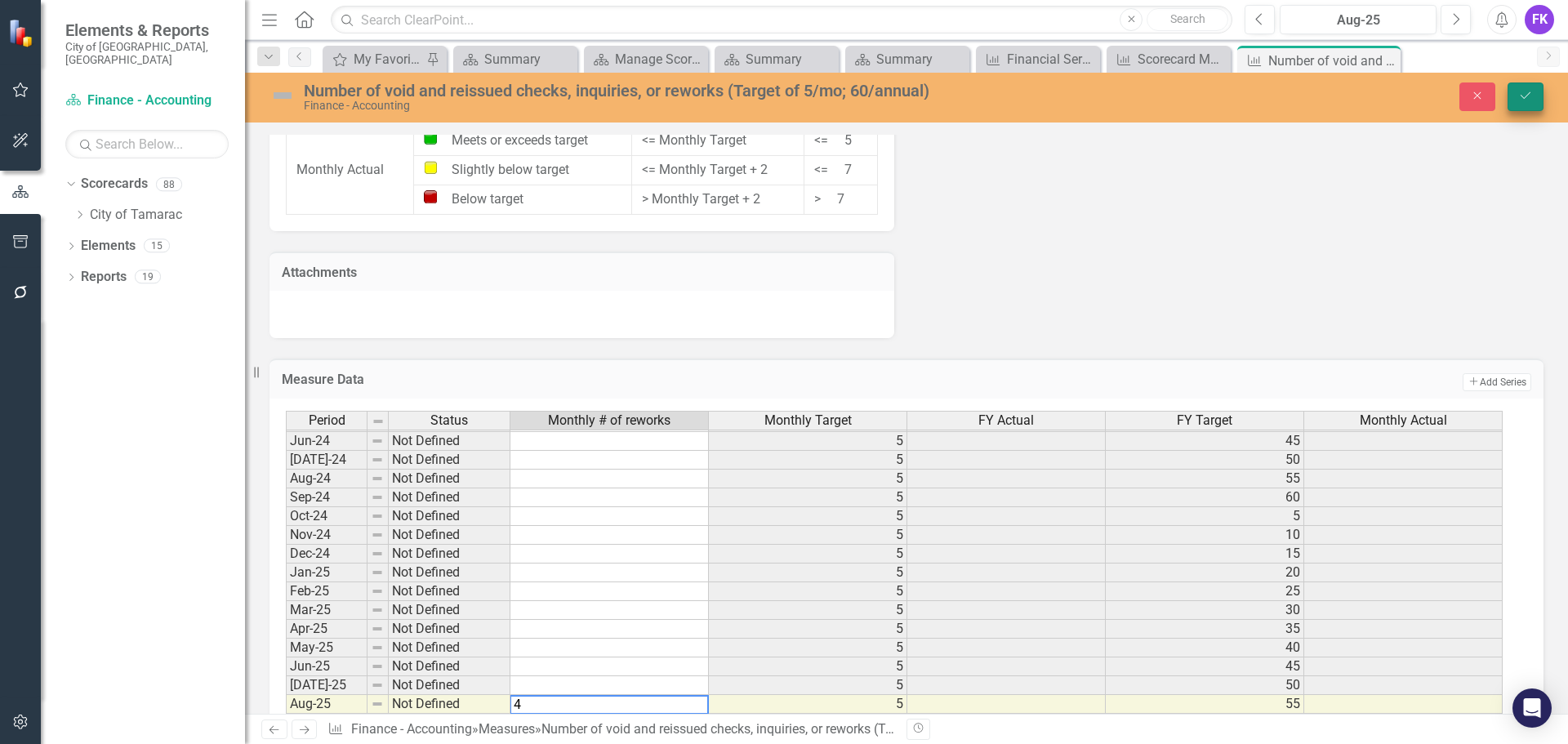
type textarea "4"
click at [1527, 95] on icon "Save" at bounding box center [1525, 96] width 15 height 12
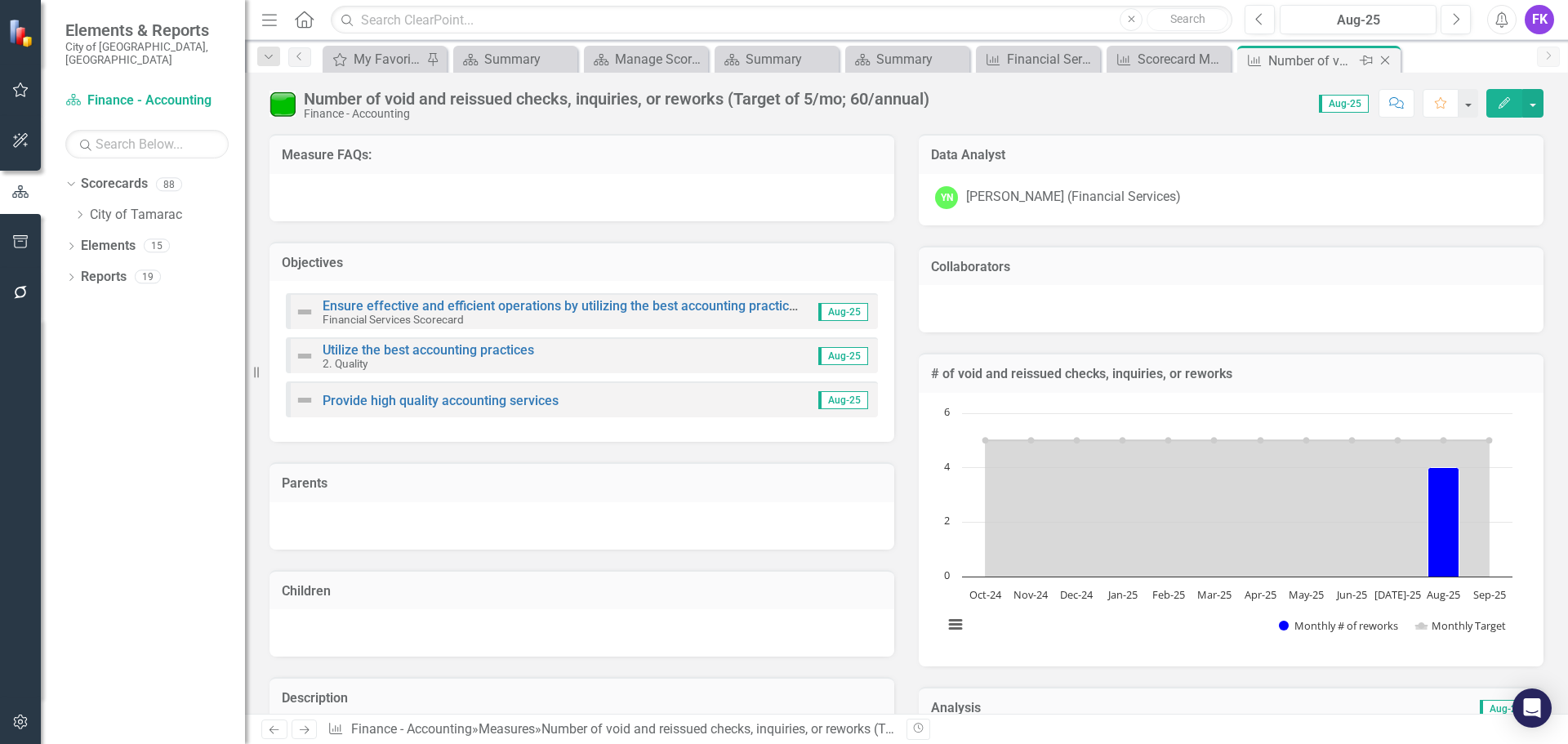
click at [1390, 58] on icon "Close" at bounding box center [1385, 61] width 16 height 14
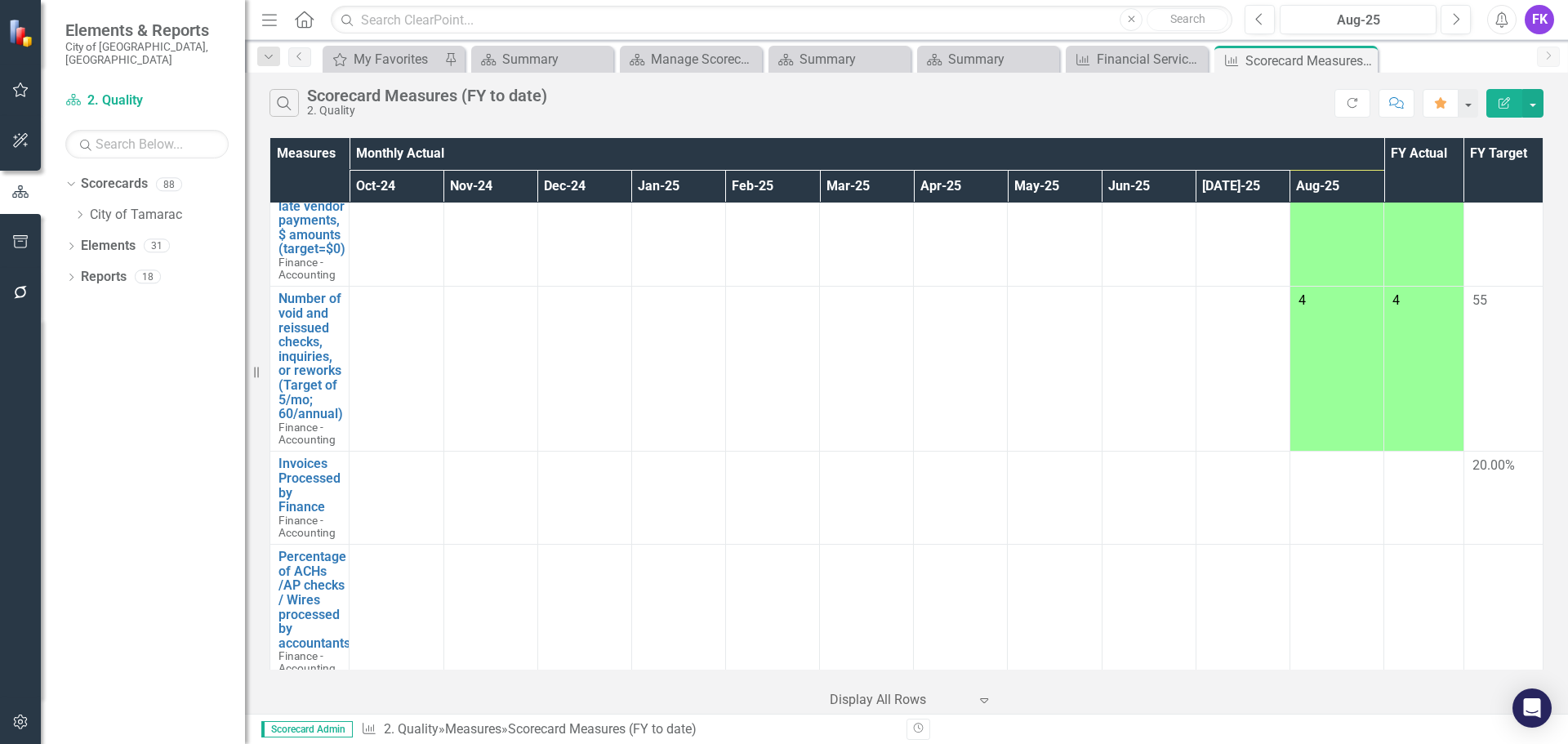
scroll to position [1471, 0]
click at [305, 490] on link "Invoices Processed by Finance" at bounding box center [310, 480] width 62 height 57
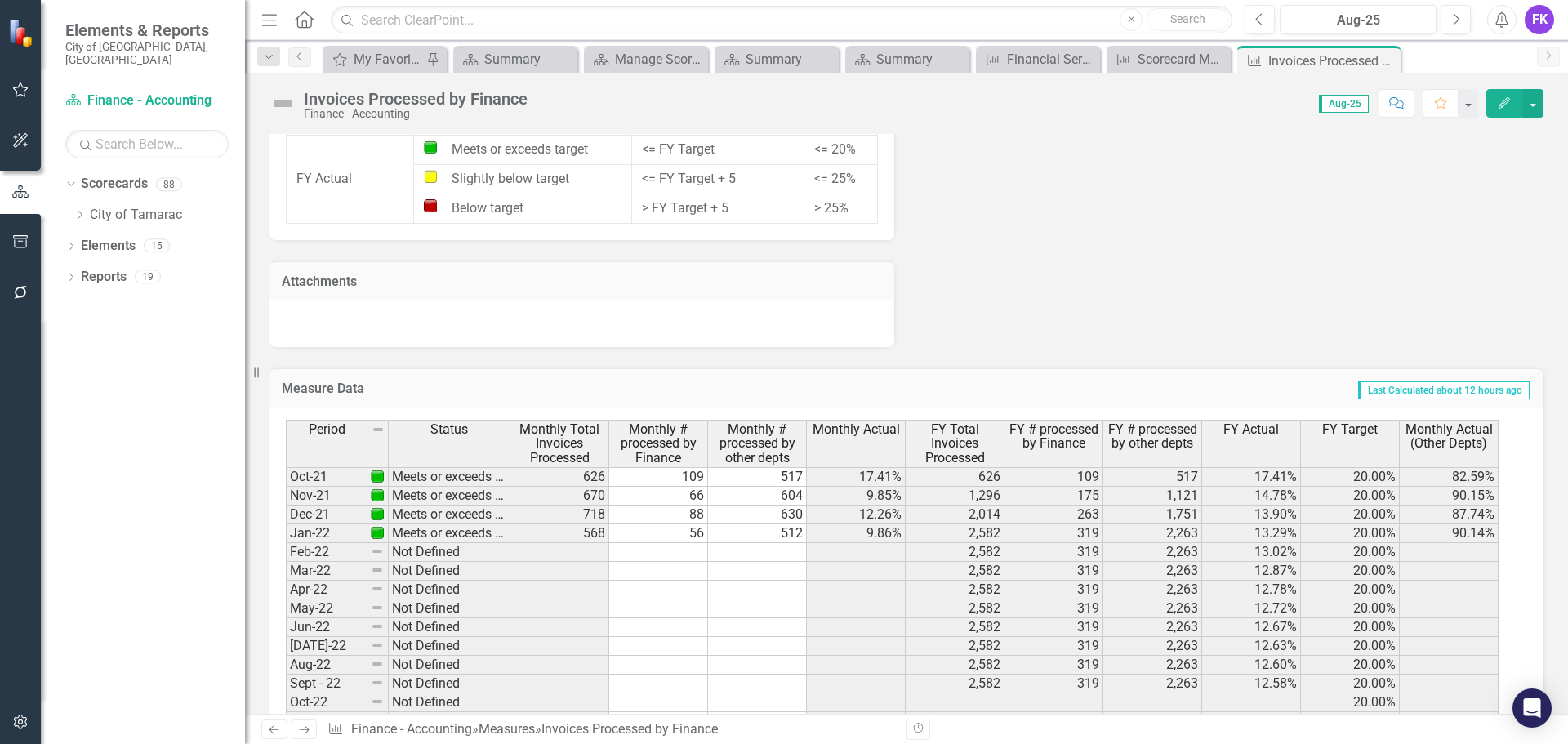
scroll to position [1307, 0]
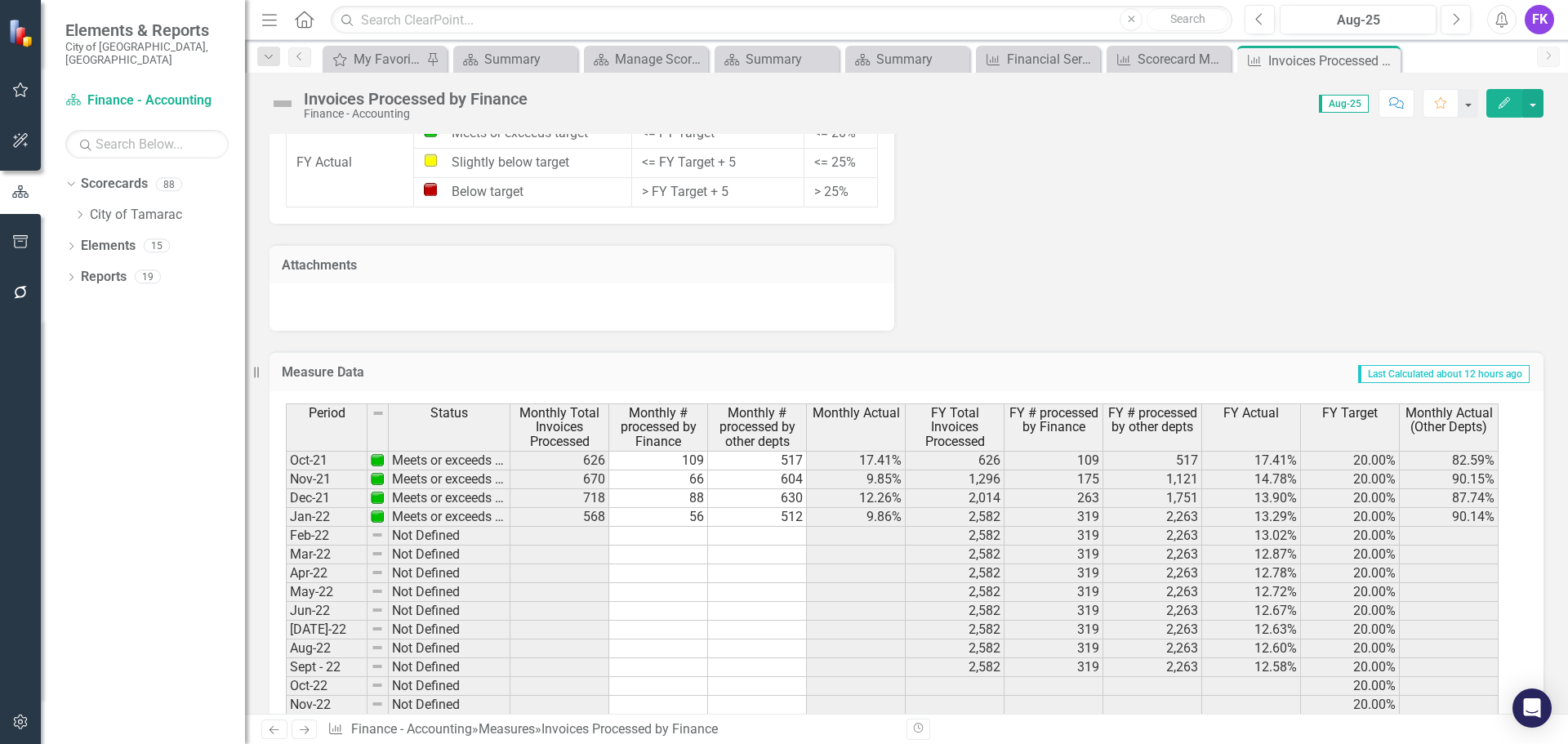
click at [538, 538] on td at bounding box center [560, 536] width 99 height 18
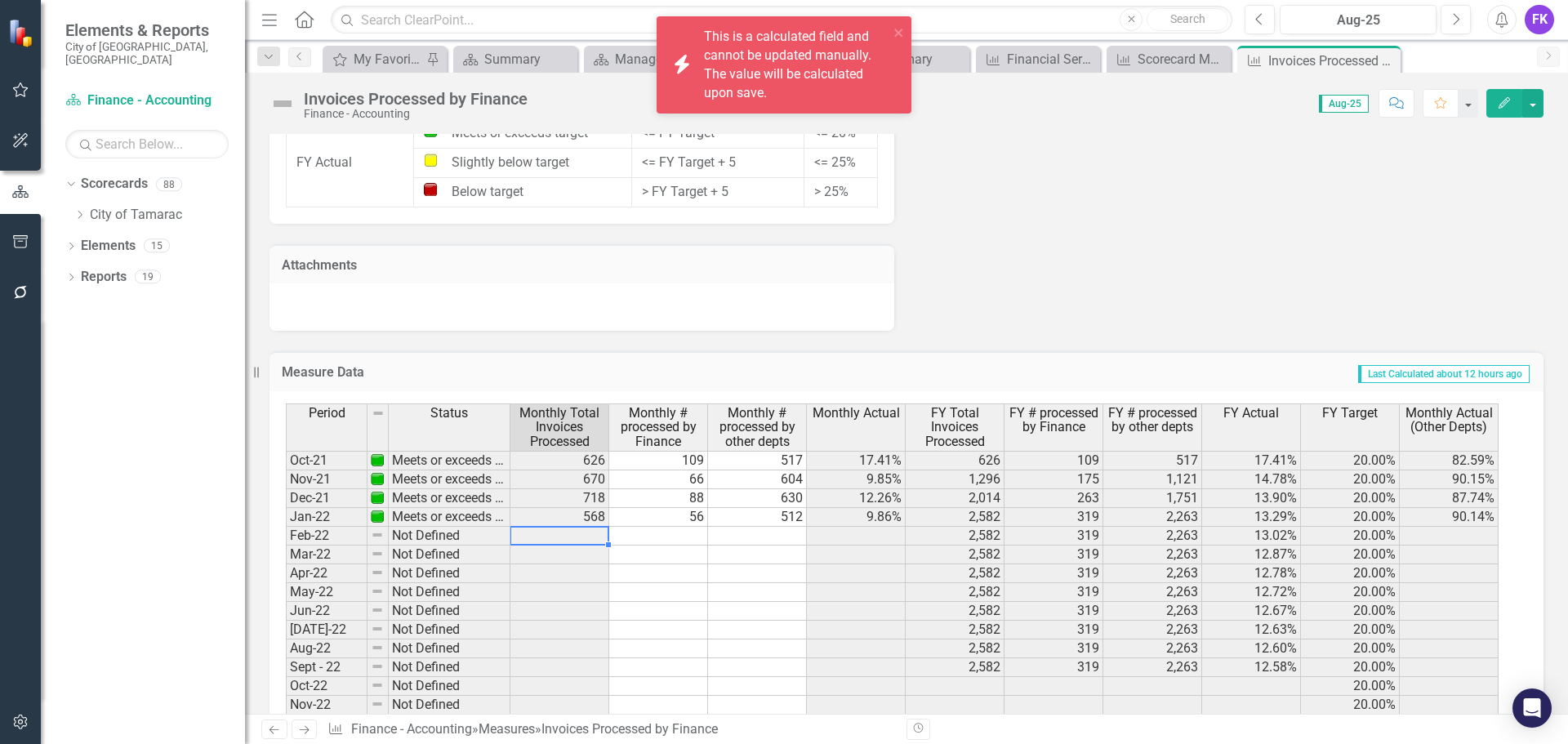
click at [654, 541] on td at bounding box center [659, 536] width 99 height 18
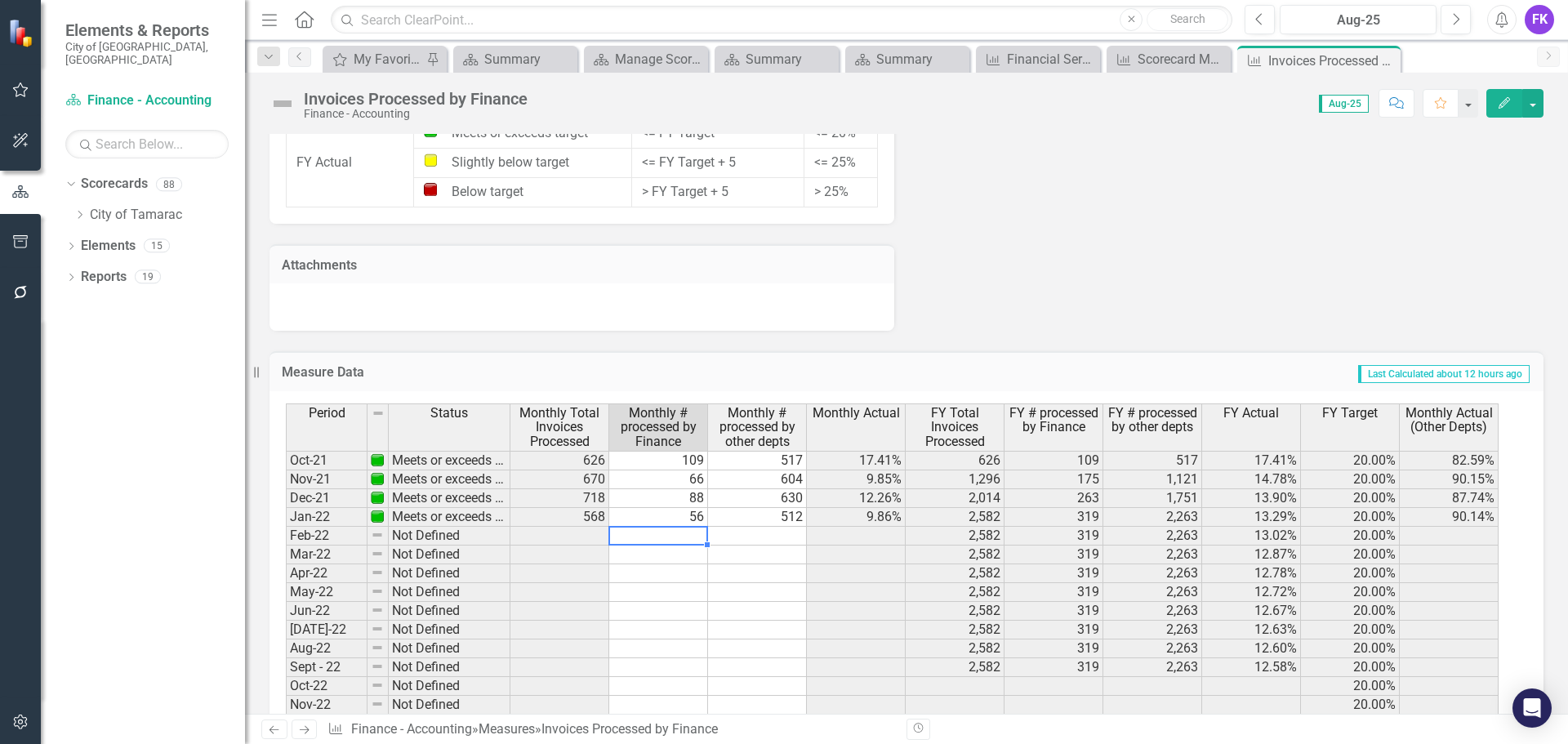
click at [682, 532] on td at bounding box center [659, 536] width 99 height 18
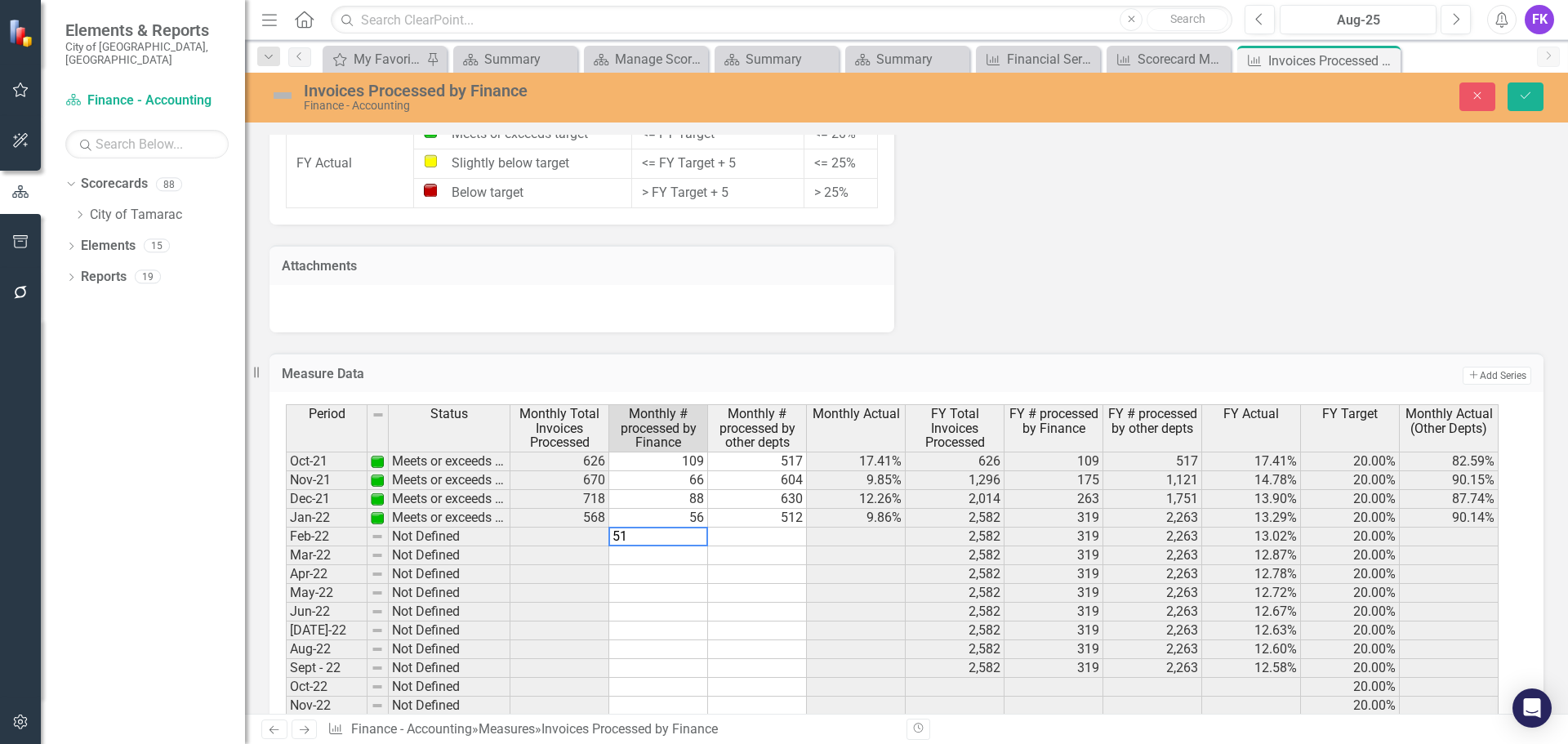
type textarea "5"
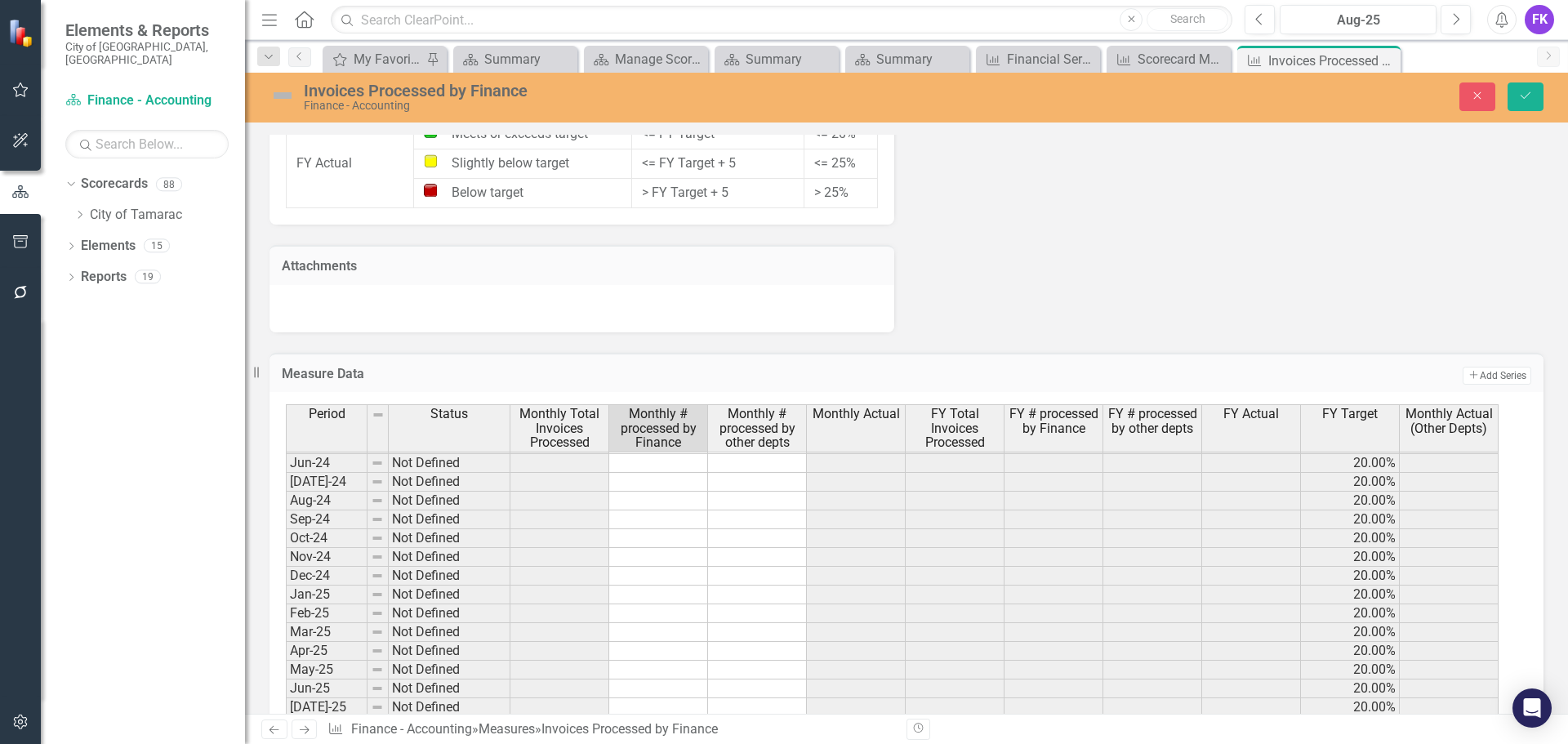
scroll to position [1426, 0]
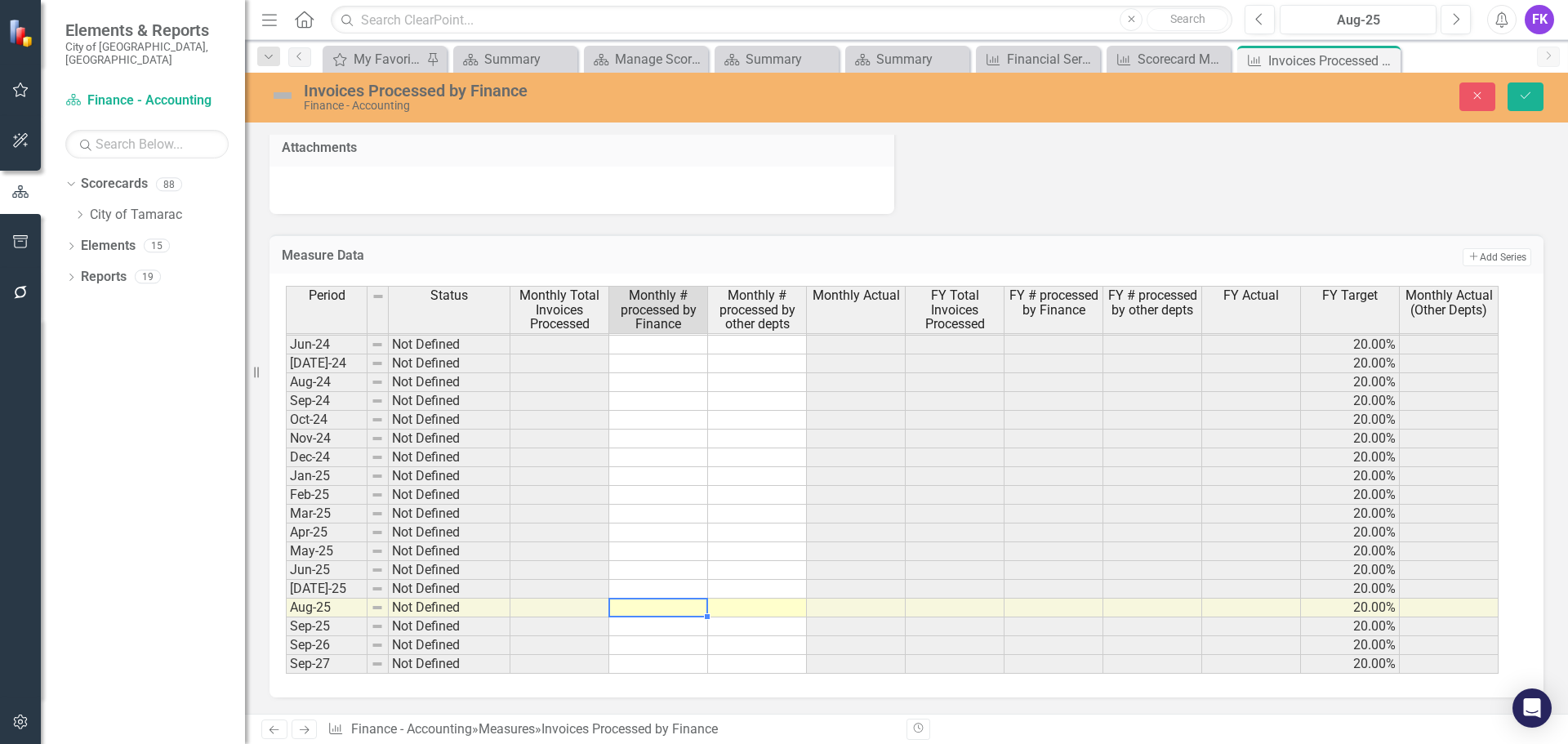
click at [680, 607] on td at bounding box center [659, 608] width 99 height 18
type textarea "518"
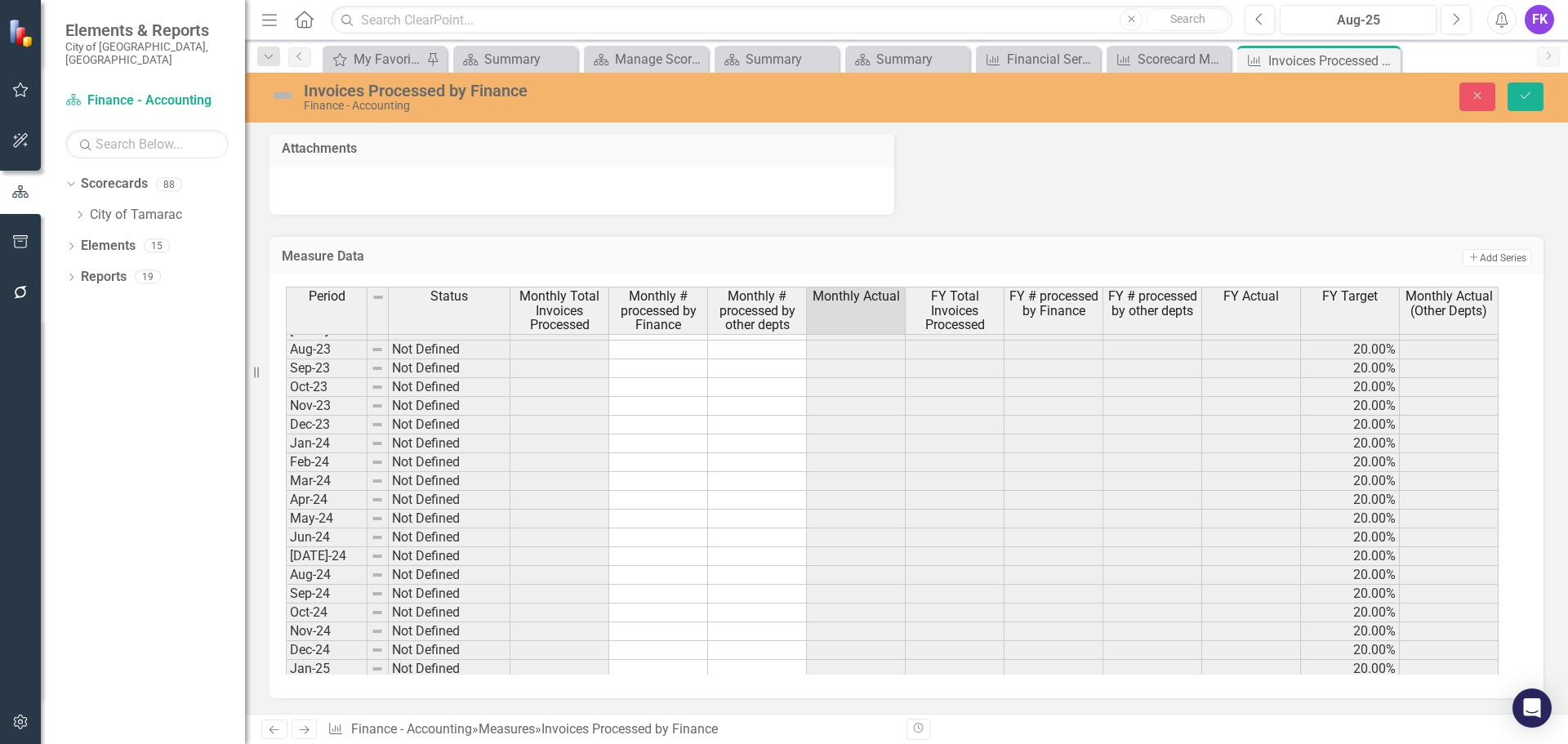
scroll to position [601, 0]
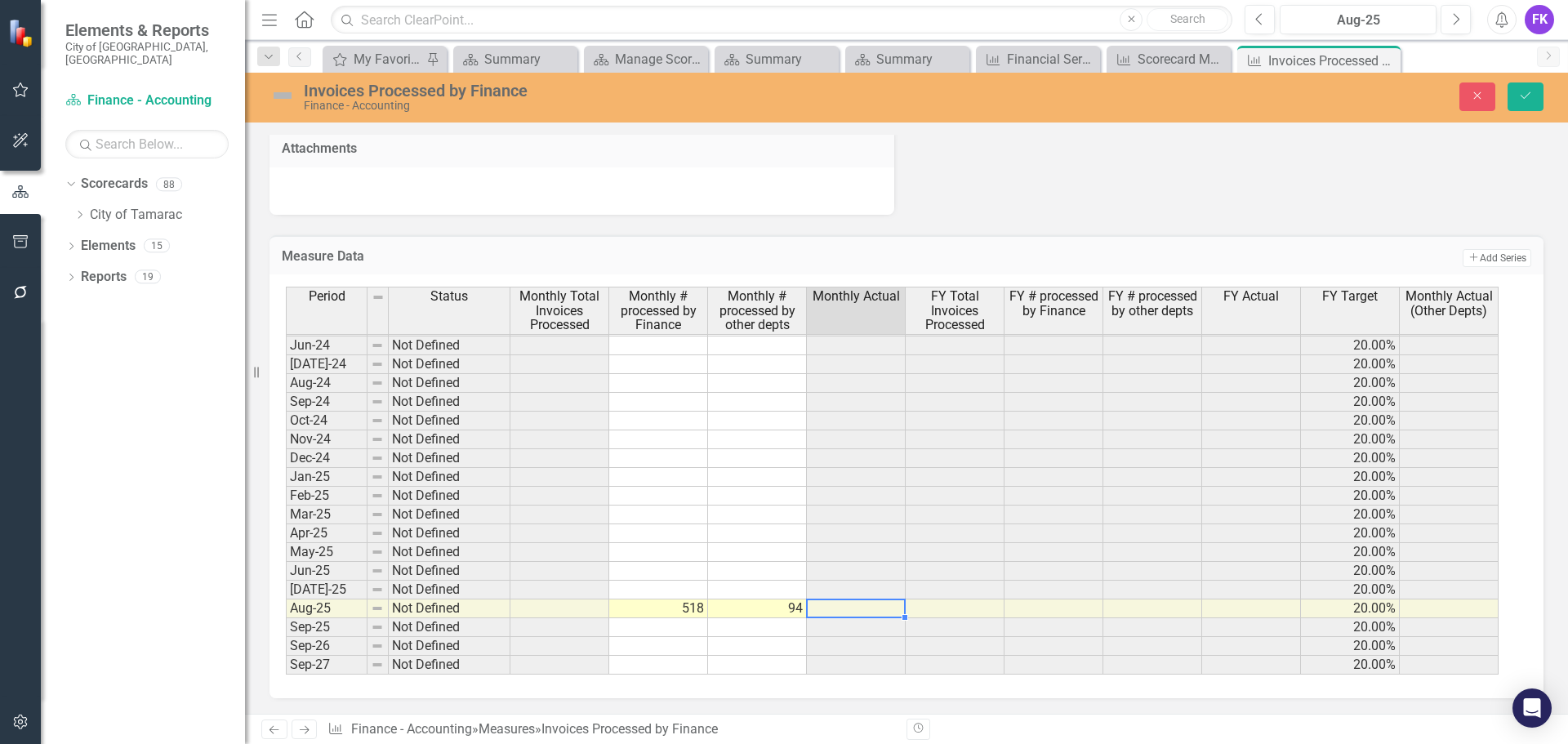
type textarea "94"
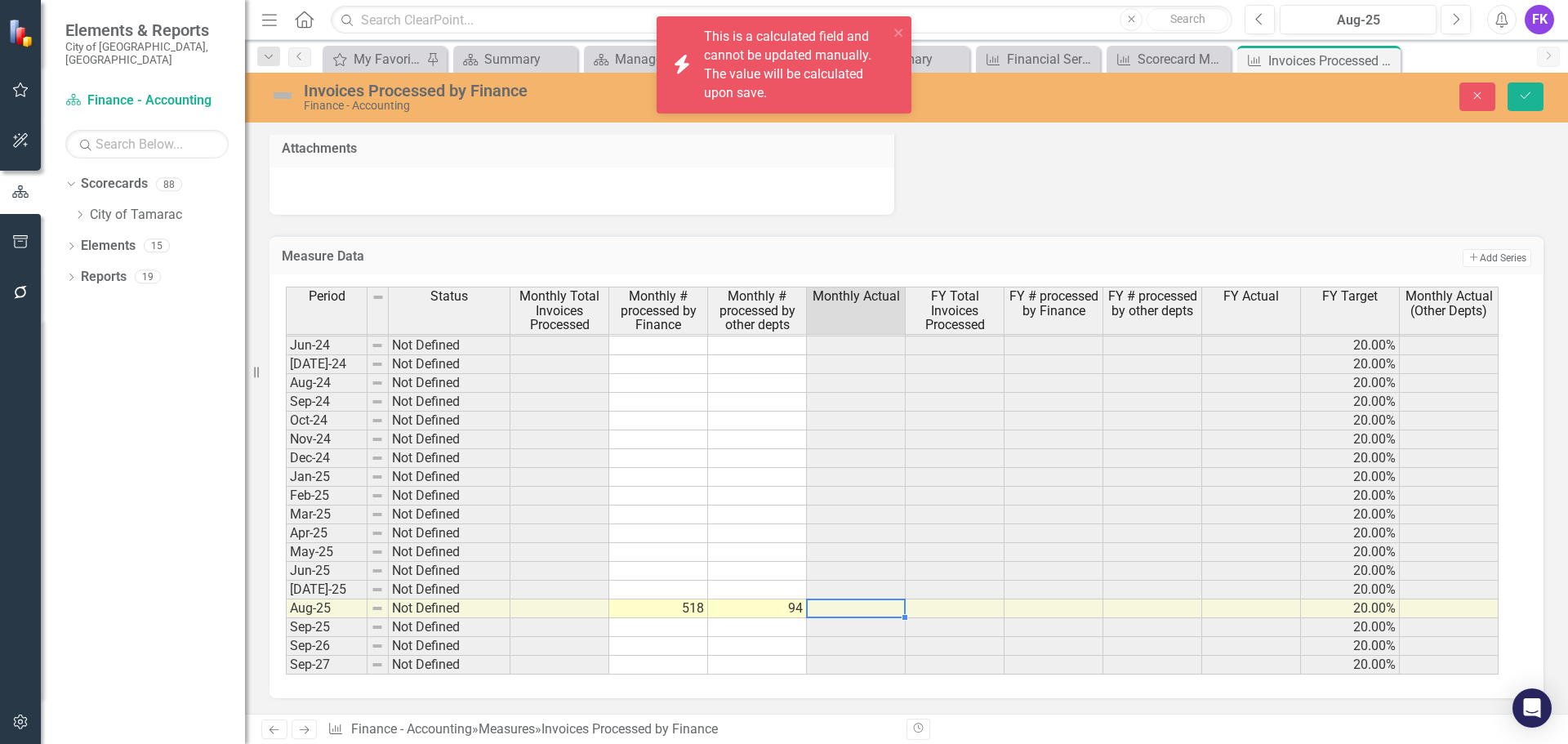
click at [853, 613] on td at bounding box center [856, 609] width 99 height 18
click at [1536, 95] on button "Save" at bounding box center [1525, 97] width 36 height 29
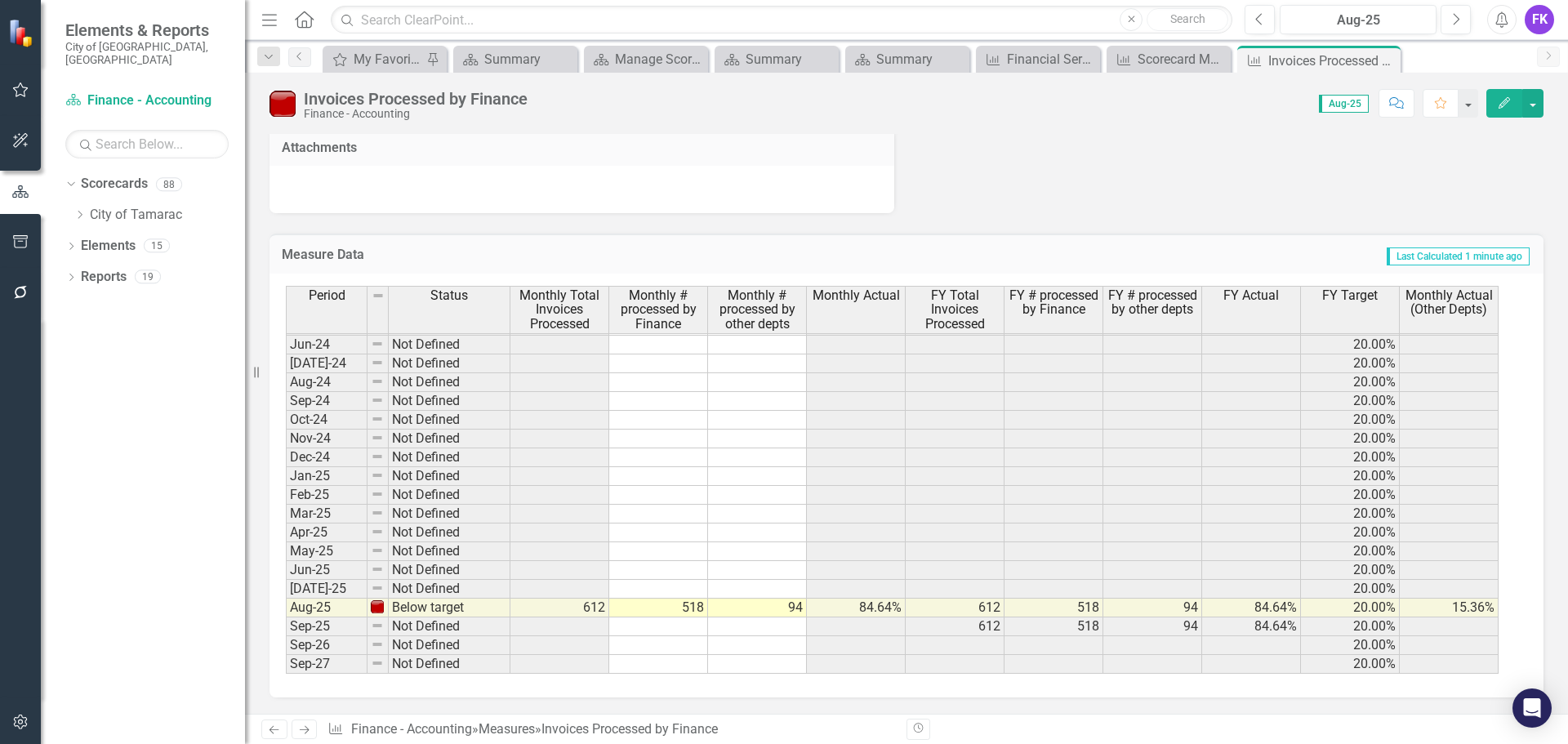
click at [656, 602] on td "518" at bounding box center [659, 608] width 99 height 18
click at [558, 602] on td "612" at bounding box center [560, 608] width 99 height 18
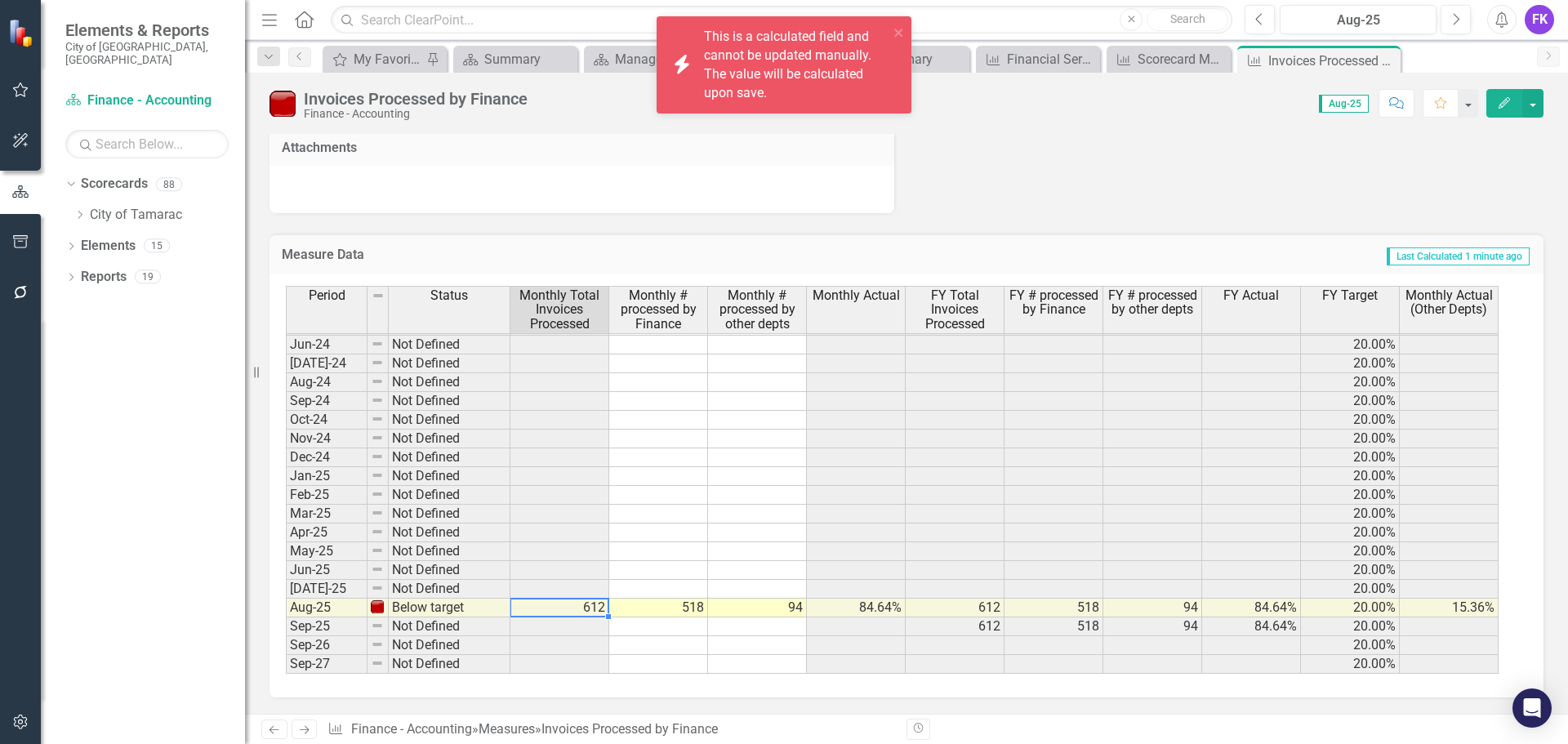
click at [558, 602] on td "612" at bounding box center [560, 608] width 99 height 18
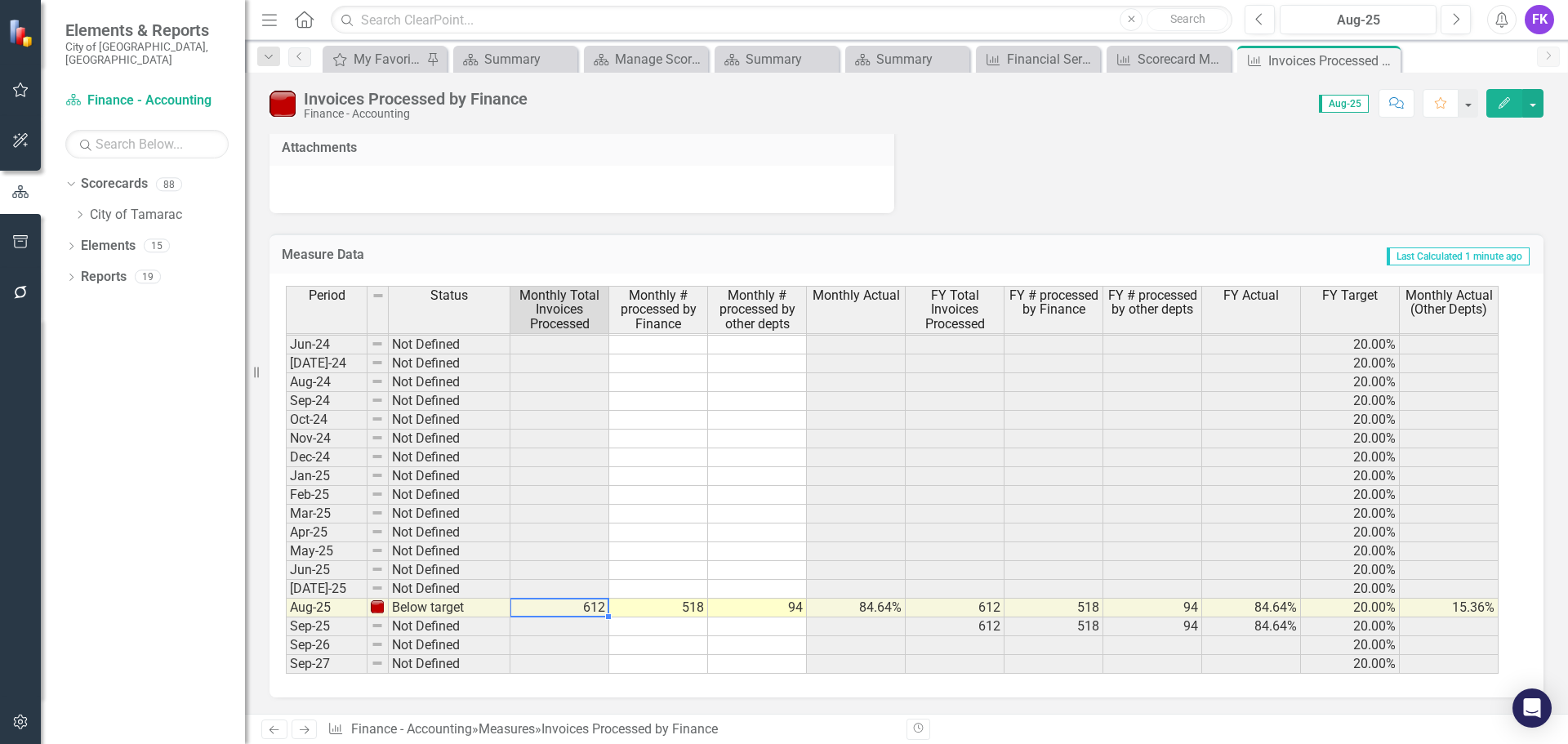
click at [671, 608] on td "518" at bounding box center [659, 608] width 99 height 18
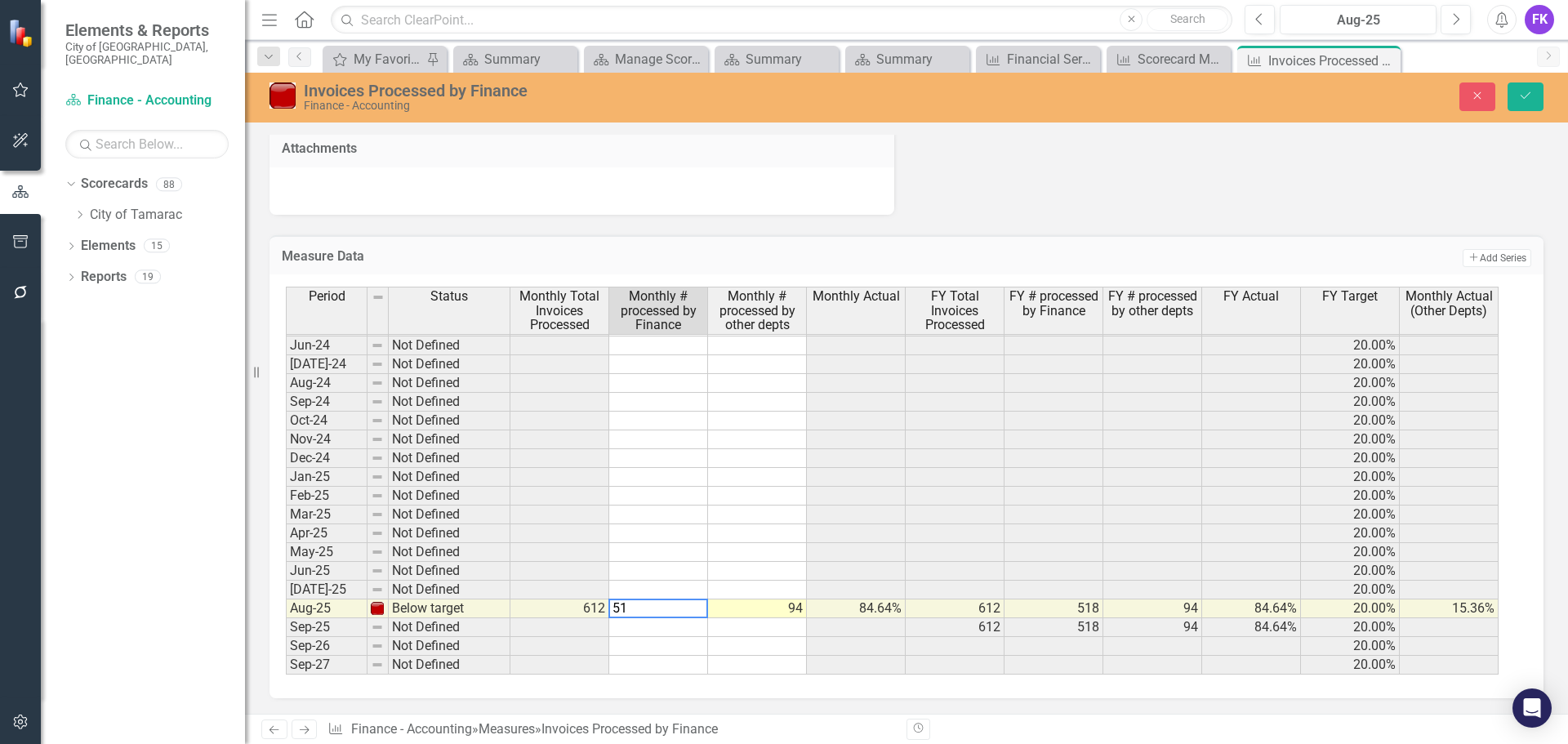
type textarea "5"
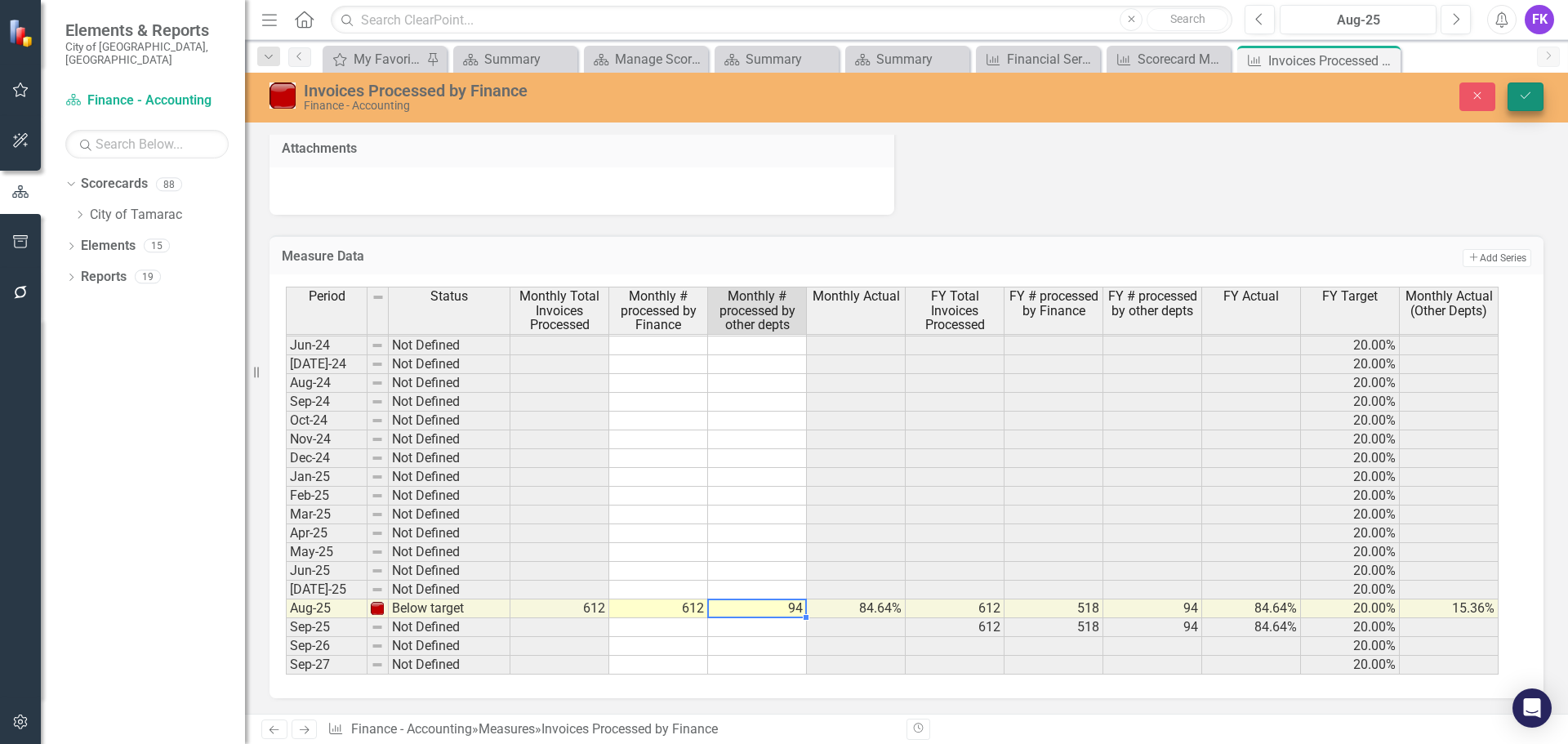
type textarea "94"
click at [1528, 101] on icon "Save" at bounding box center [1525, 96] width 15 height 12
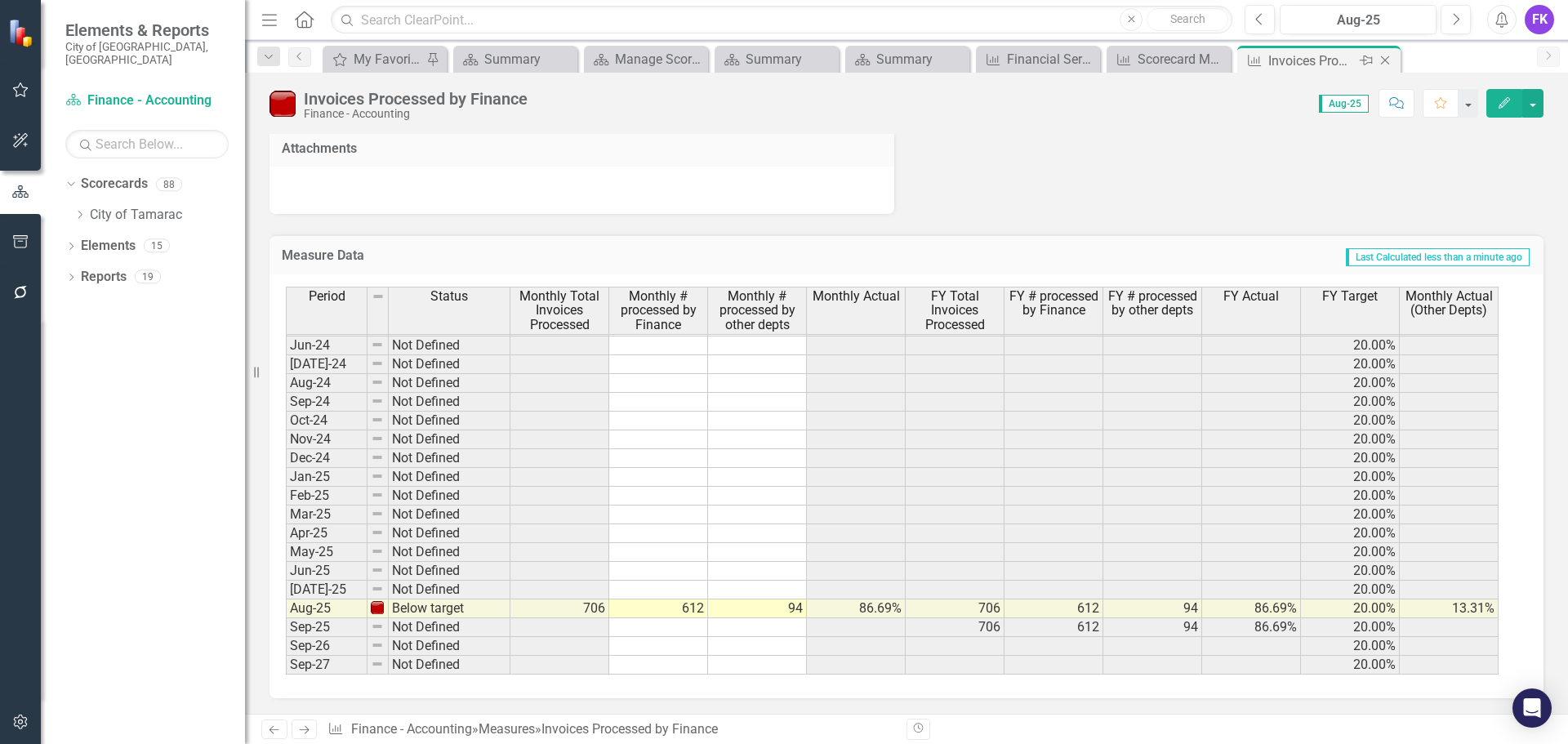
click at [1391, 62] on icon "Close" at bounding box center [1385, 61] width 16 height 14
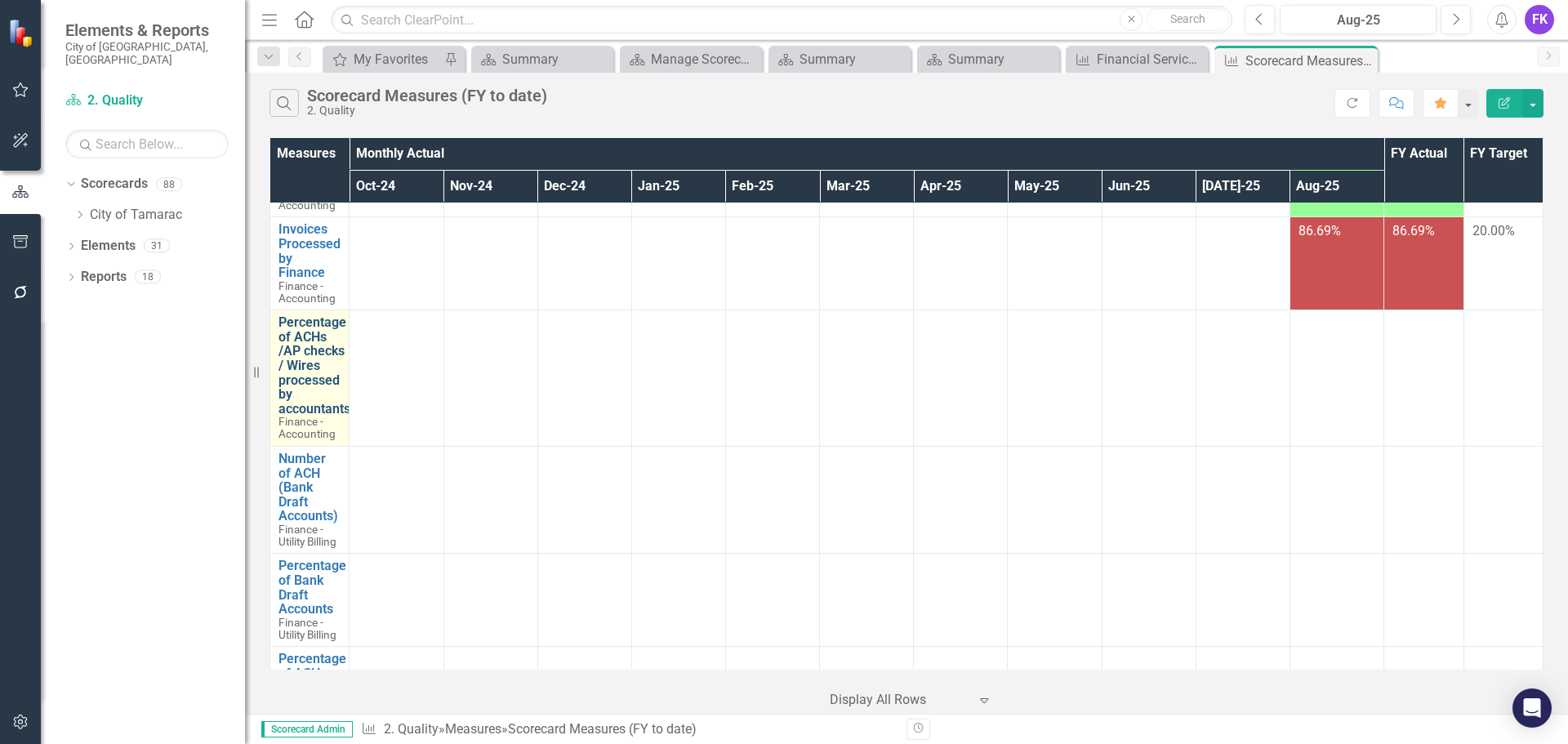
scroll to position [1715, 0]
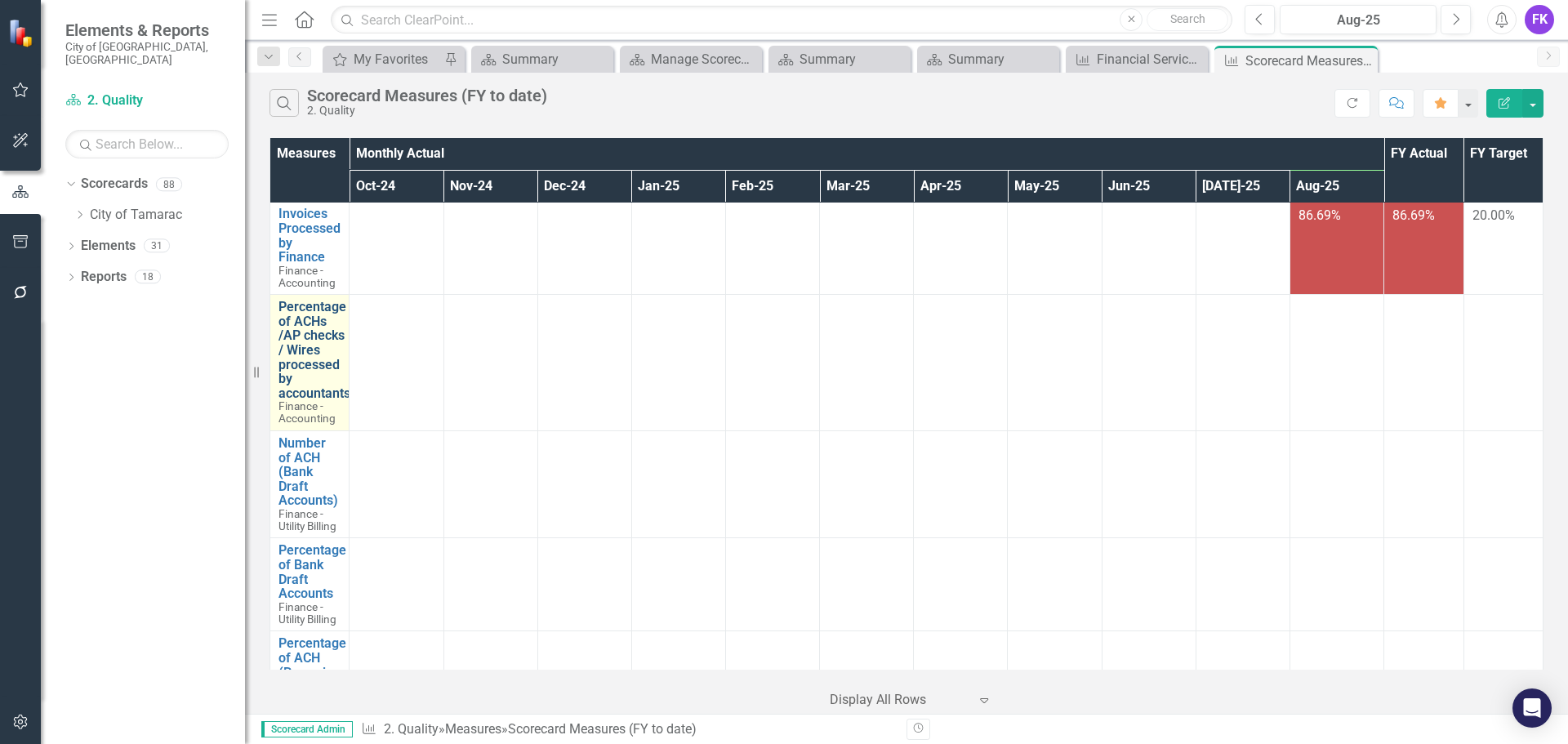
click at [301, 351] on link "Percentage of ACHs /AP checks / Wires processed by accountants" at bounding box center [314, 350] width 72 height 101
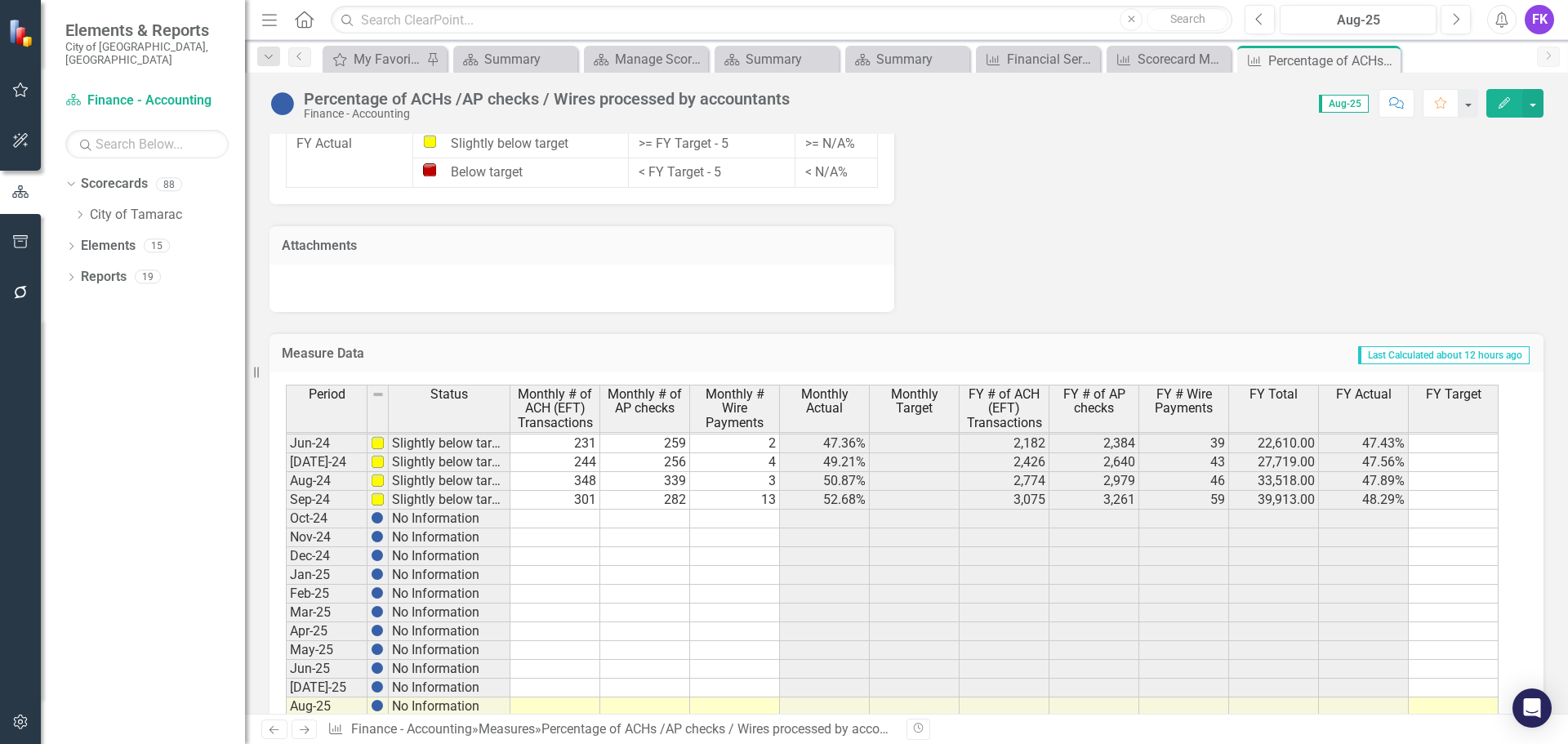
scroll to position [1385, 0]
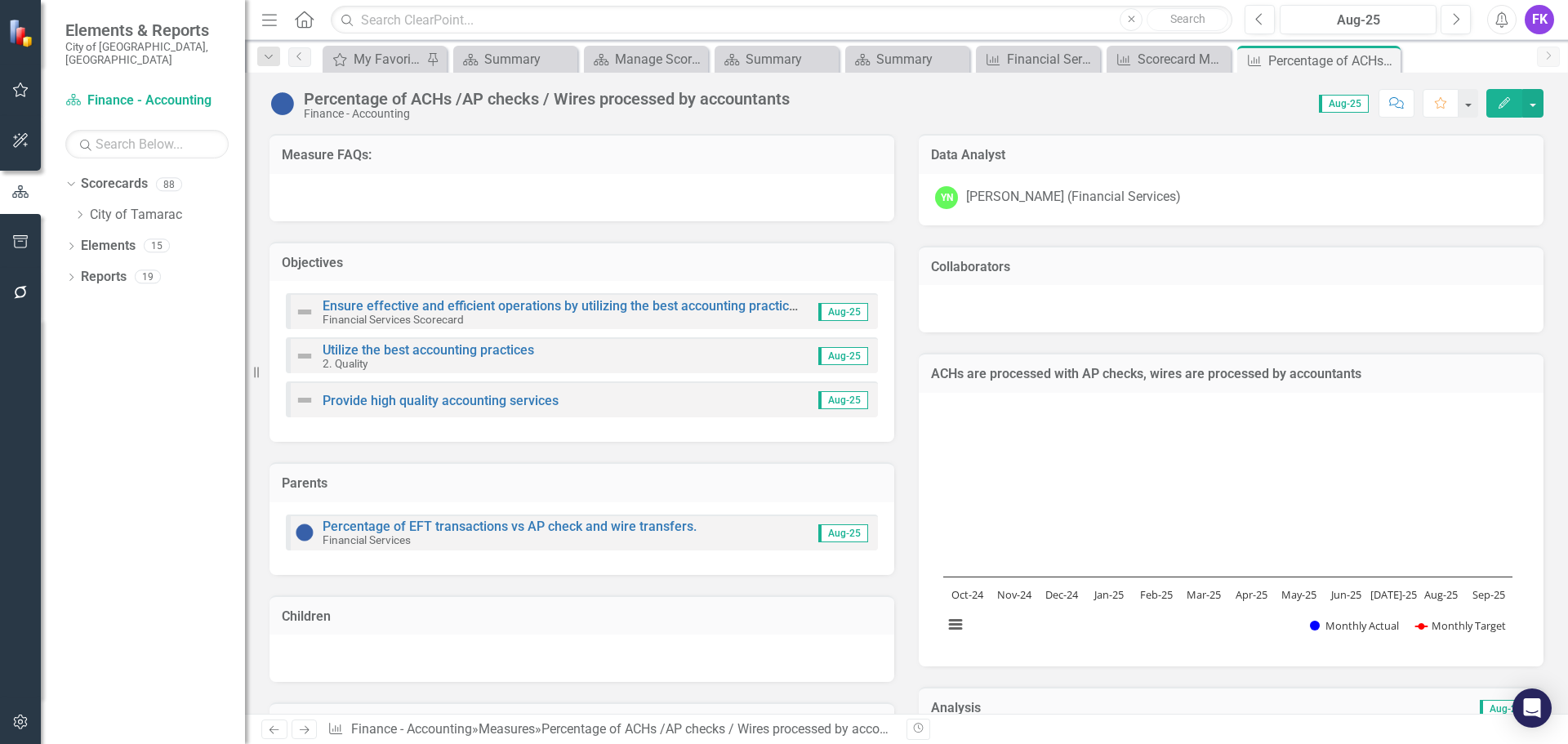
scroll to position [601, 0]
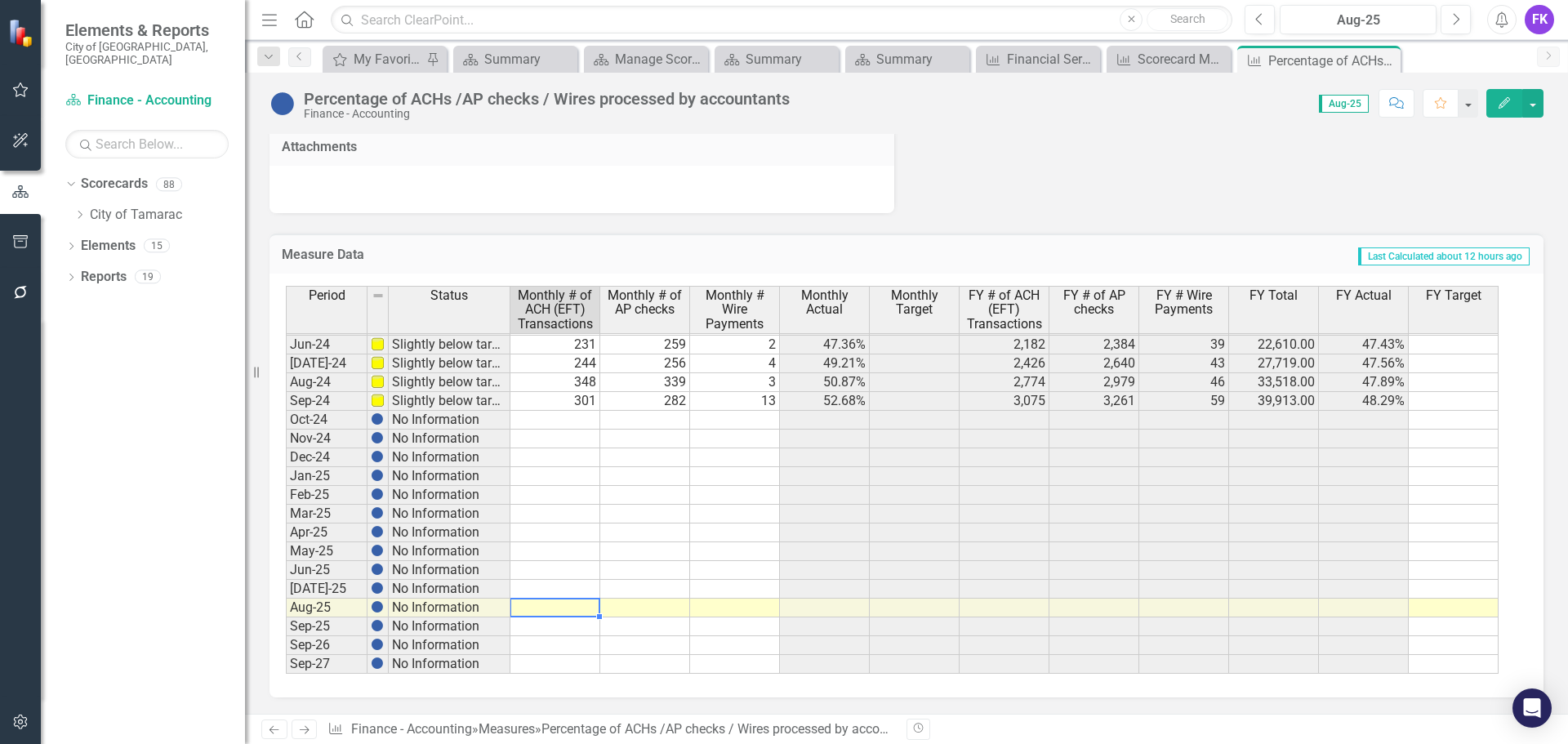
click at [559, 607] on td at bounding box center [555, 608] width 90 height 18
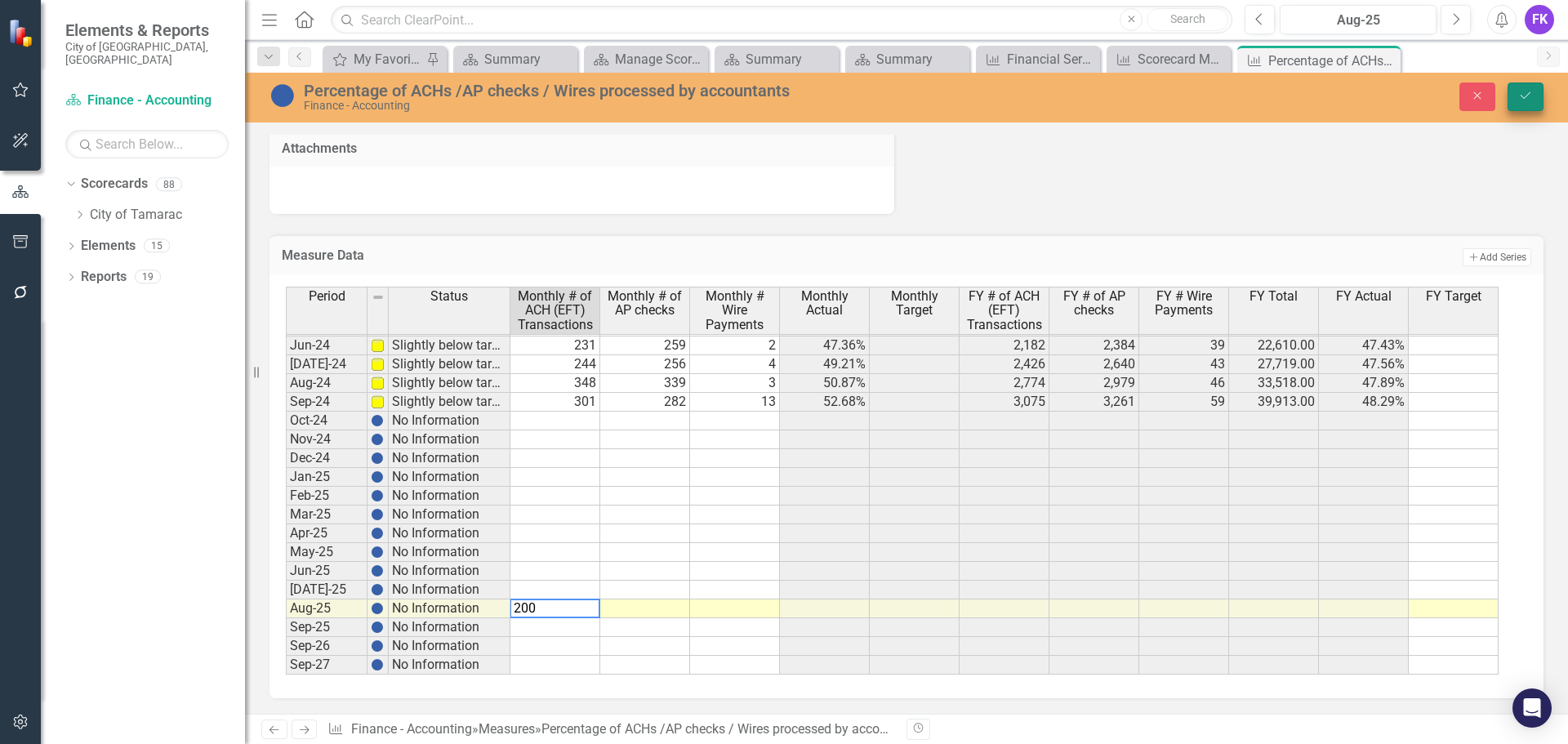
type textarea "200"
click at [1520, 90] on icon "Save" at bounding box center [1525, 96] width 15 height 12
type textarea "220"
type textarea "1"
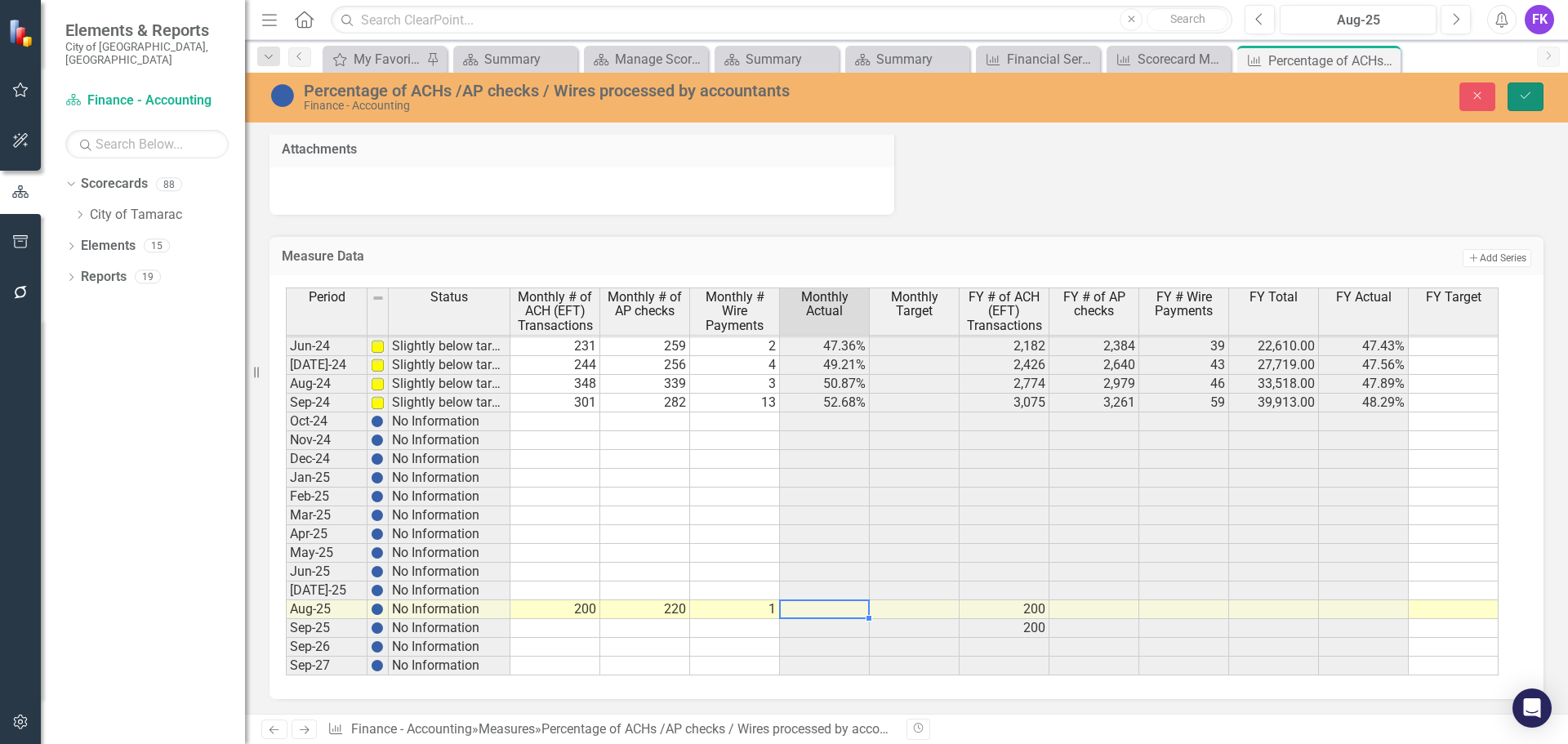
click at [1530, 87] on button "Save" at bounding box center [1525, 97] width 36 height 29
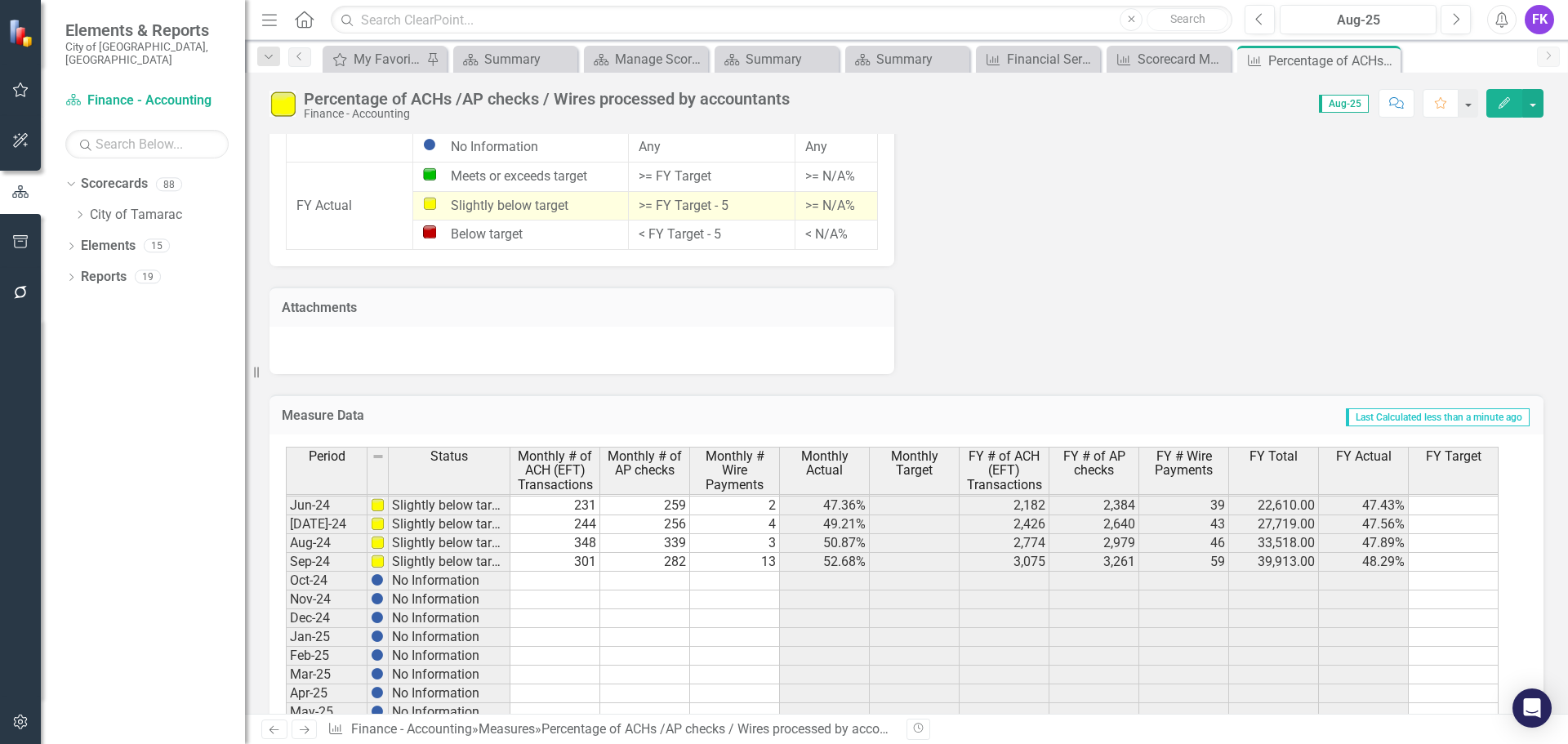
scroll to position [1386, 0]
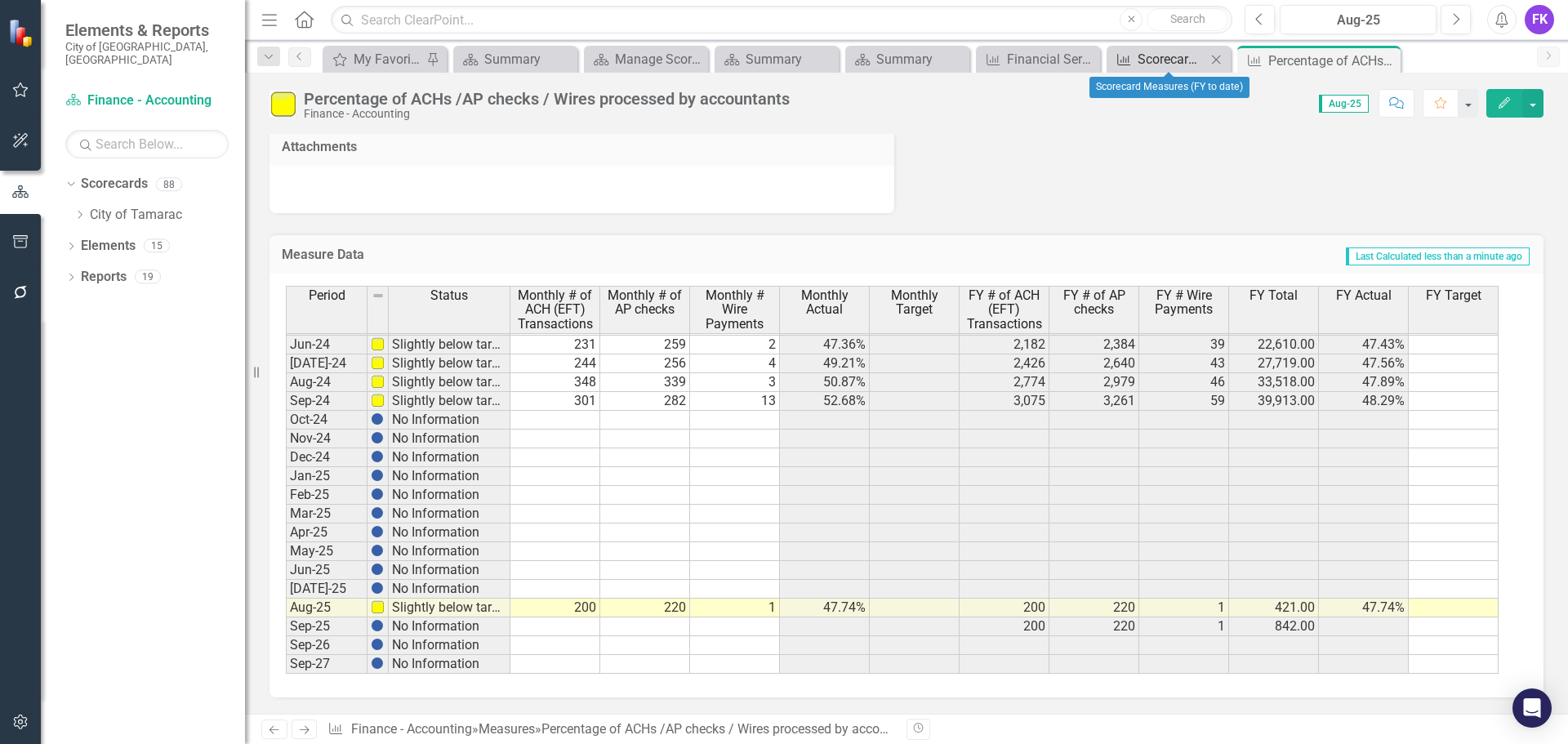
click at [1164, 56] on div "Scorecard Measures (FY to date)" at bounding box center [1171, 59] width 69 height 20
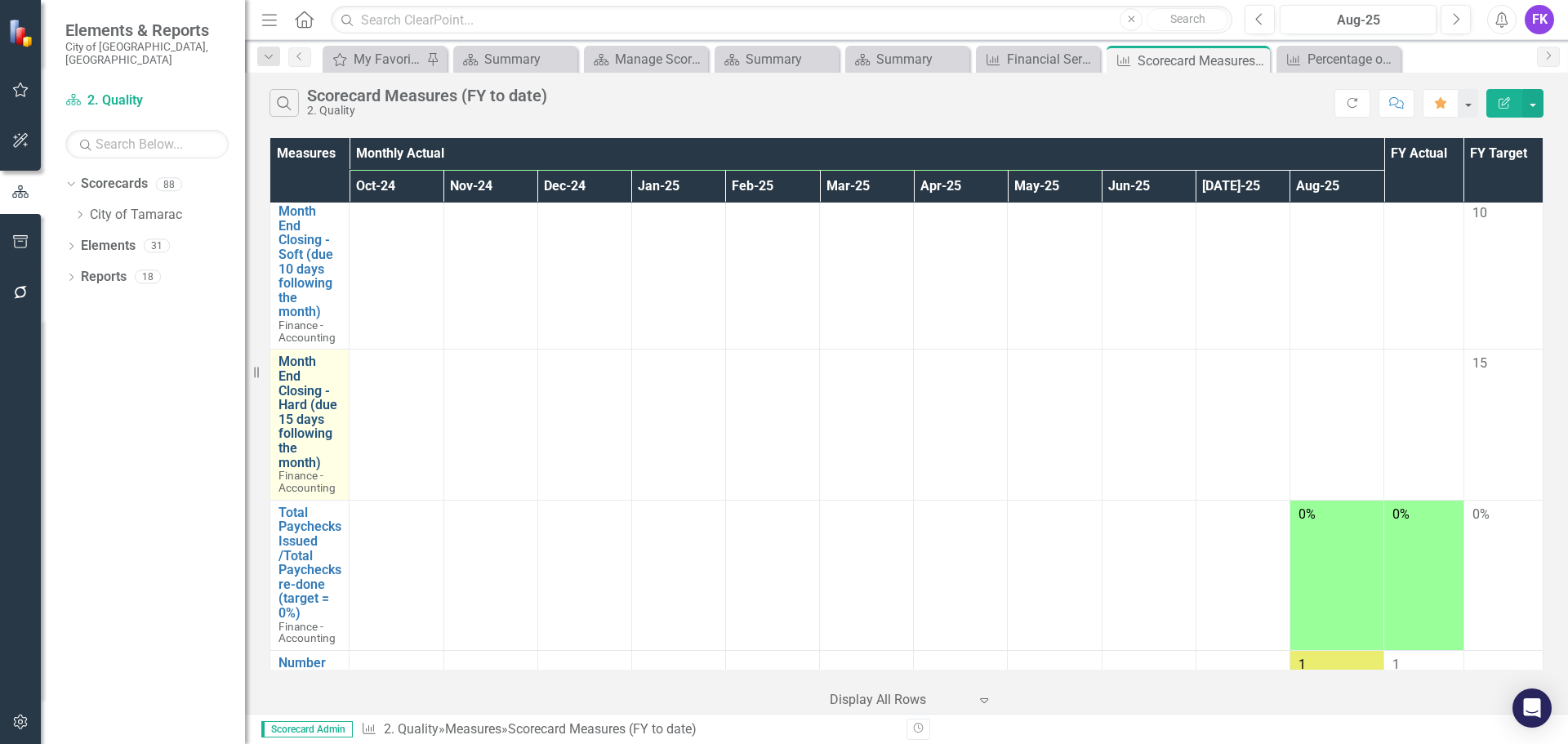
scroll to position [718, 0]
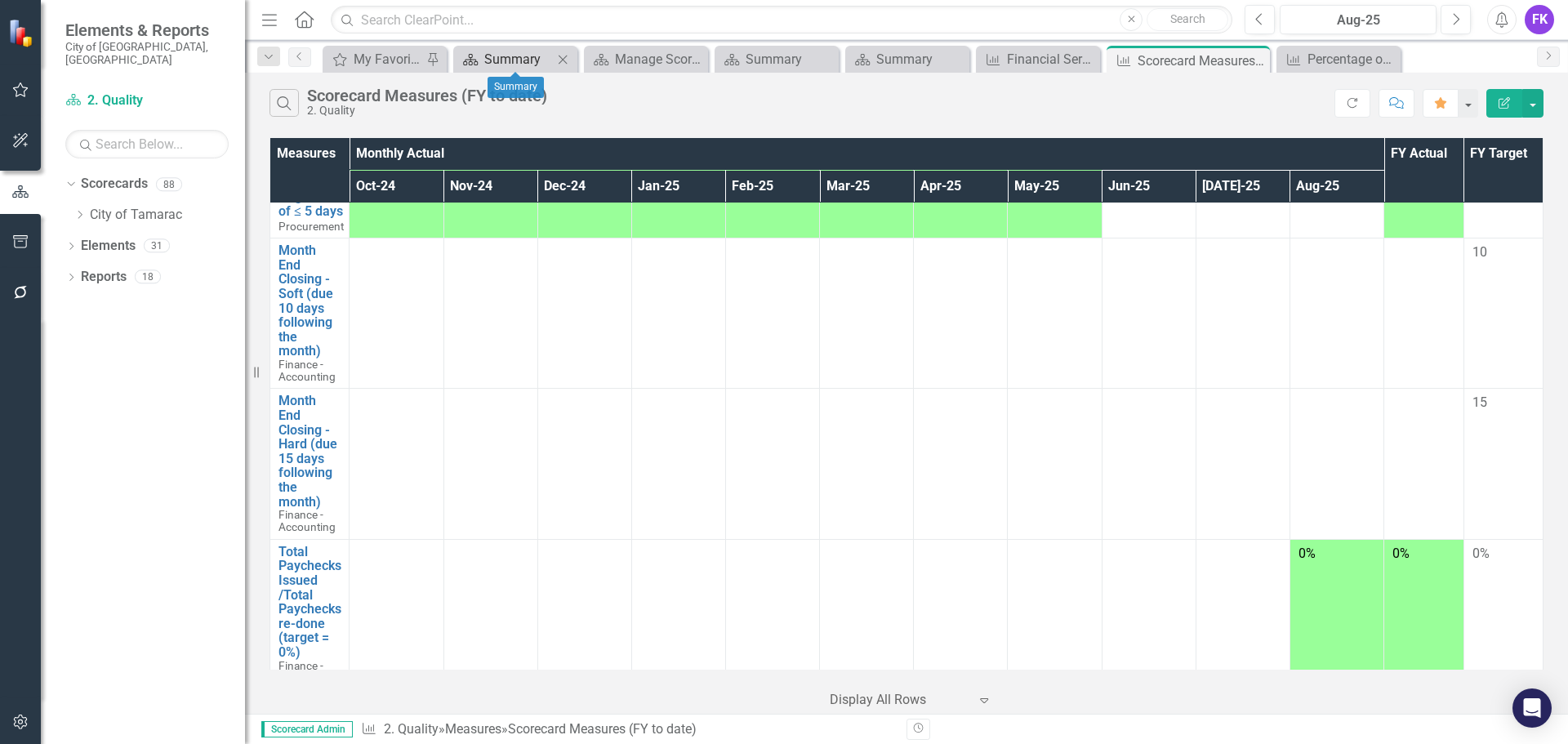
click at [488, 55] on div "Summary" at bounding box center [518, 59] width 69 height 20
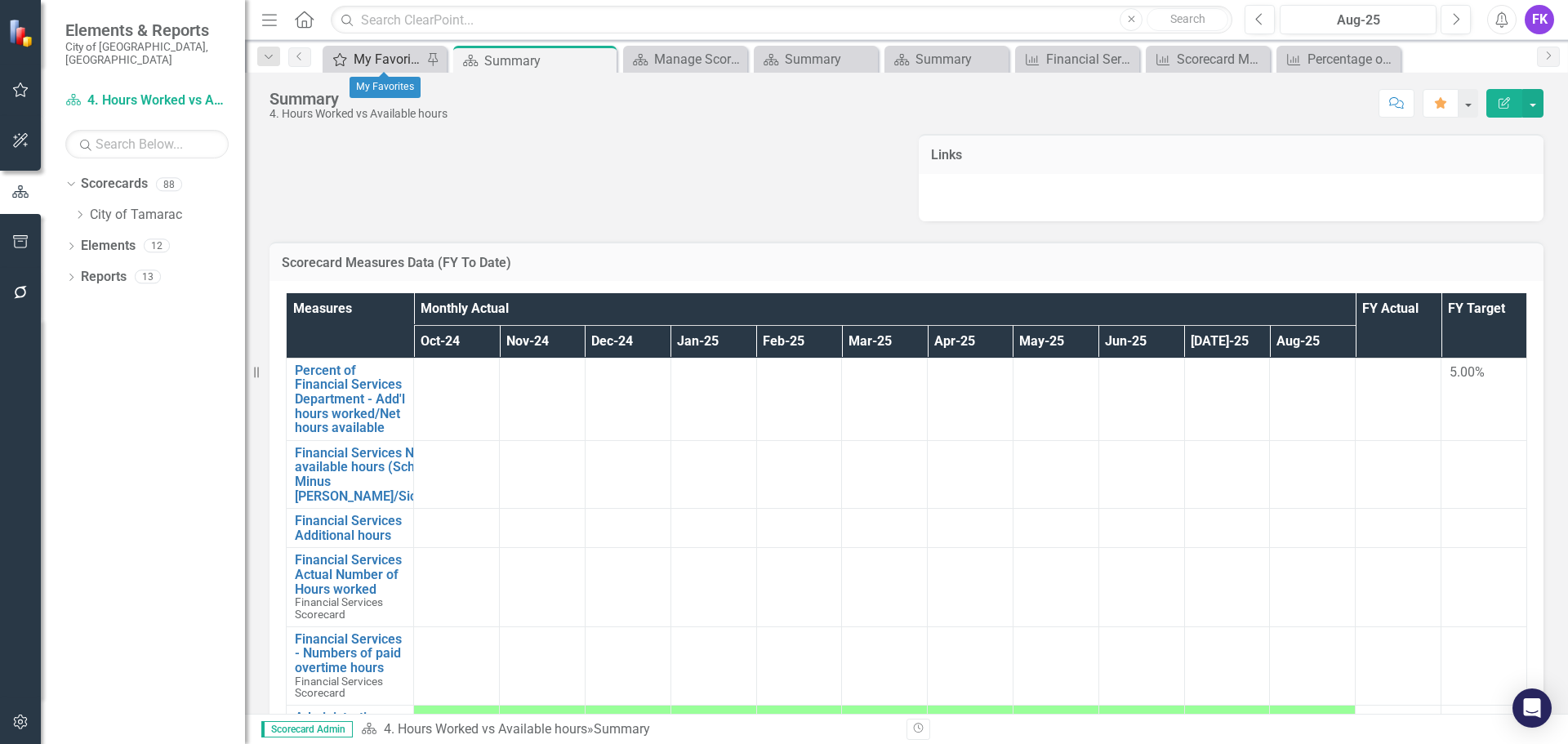
click at [370, 54] on div "My Favorites" at bounding box center [388, 59] width 69 height 20
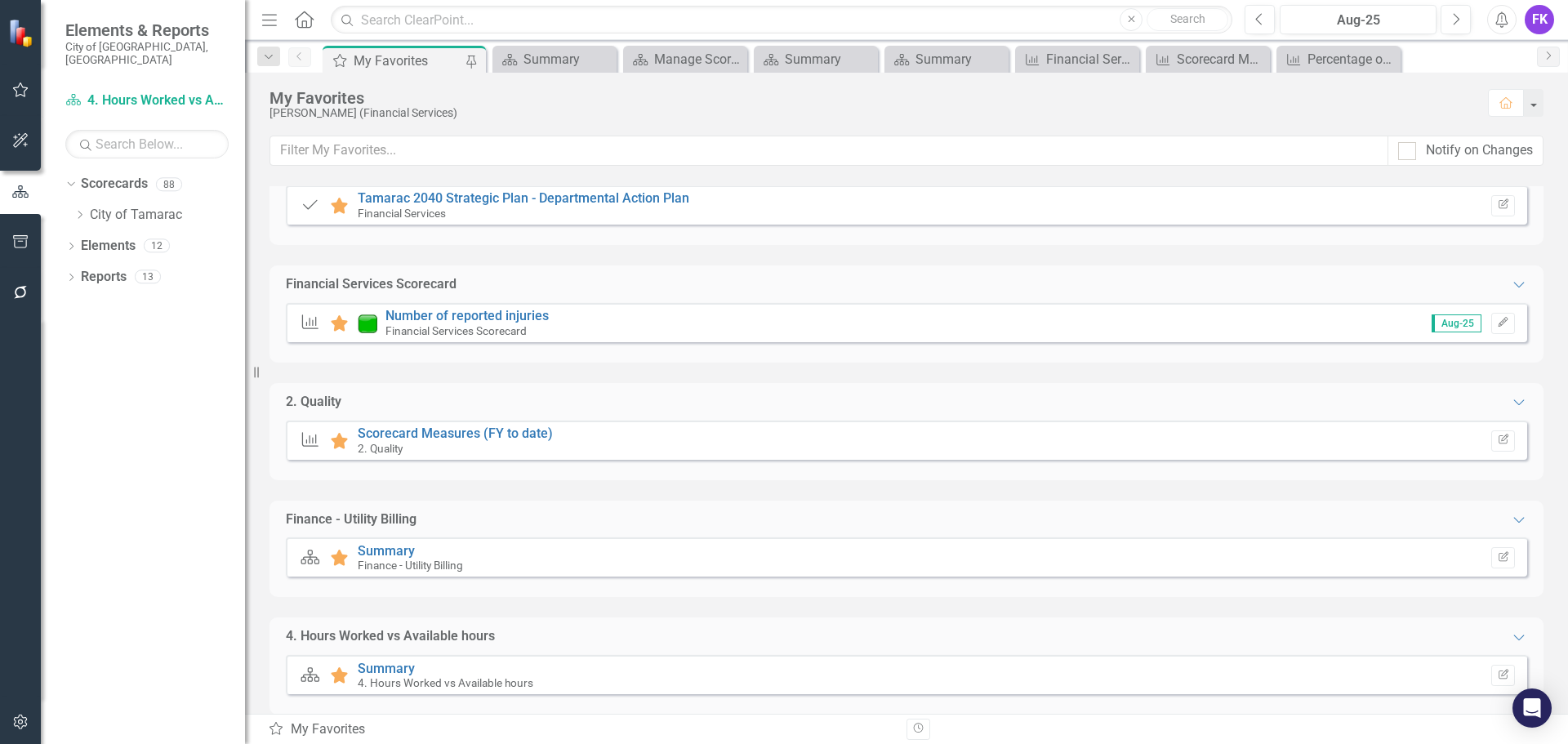
scroll to position [228, 0]
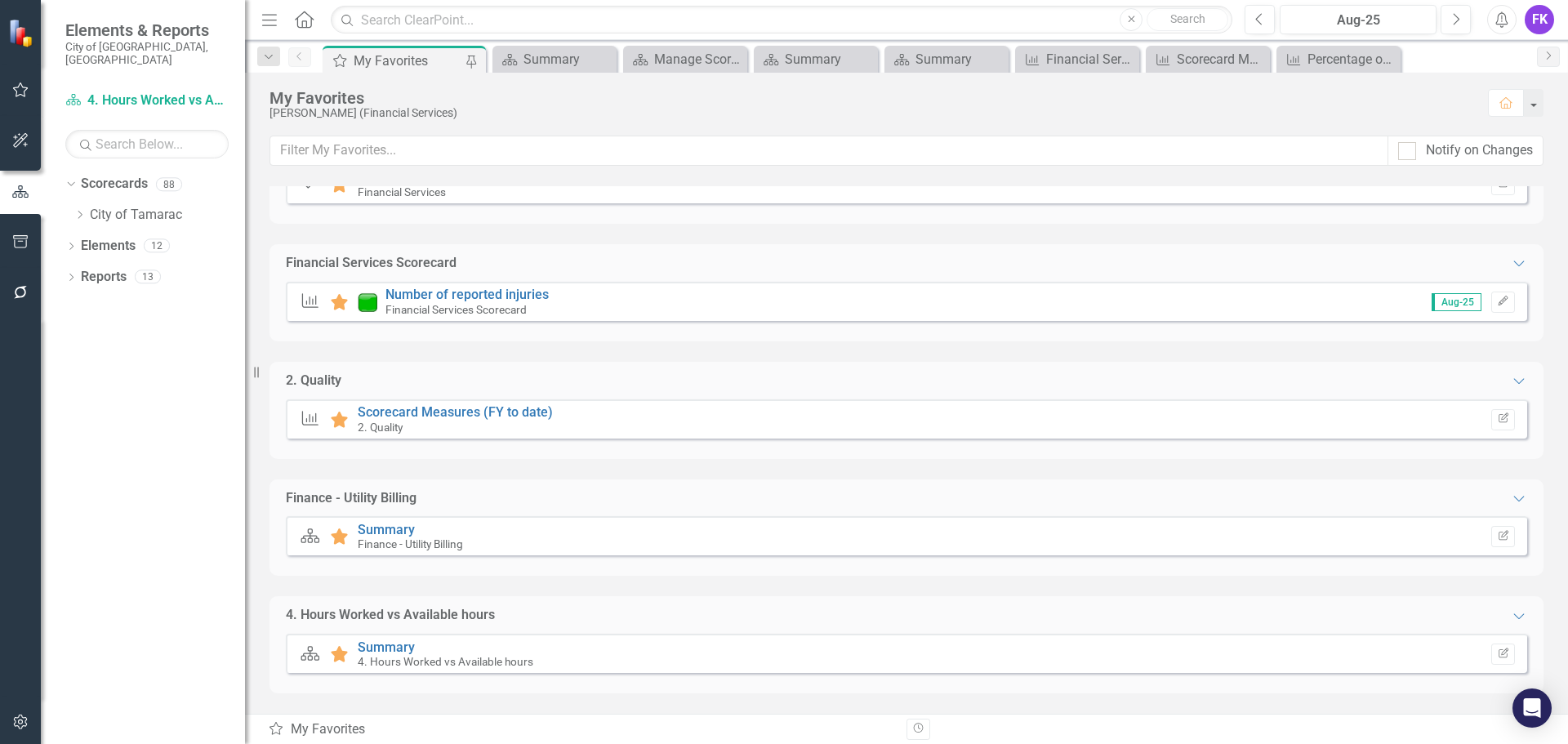
click at [372, 639] on div "Scorecard Favorite Summary 4. Hours Worked vs Available hours Edit Report" at bounding box center [907, 653] width 1242 height 40
click at [394, 648] on link "Summary" at bounding box center [386, 647] width 57 height 15
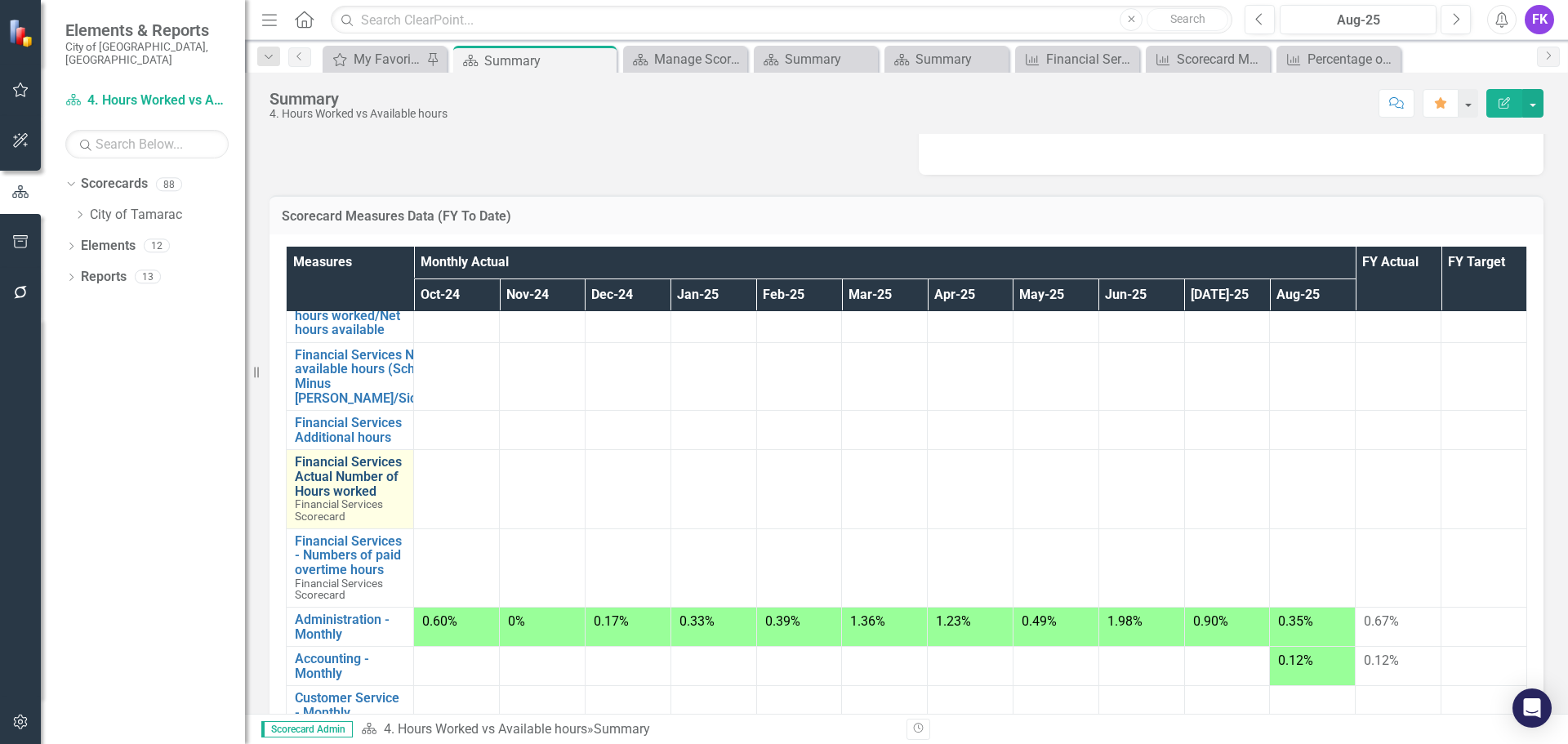
scroll to position [164, 0]
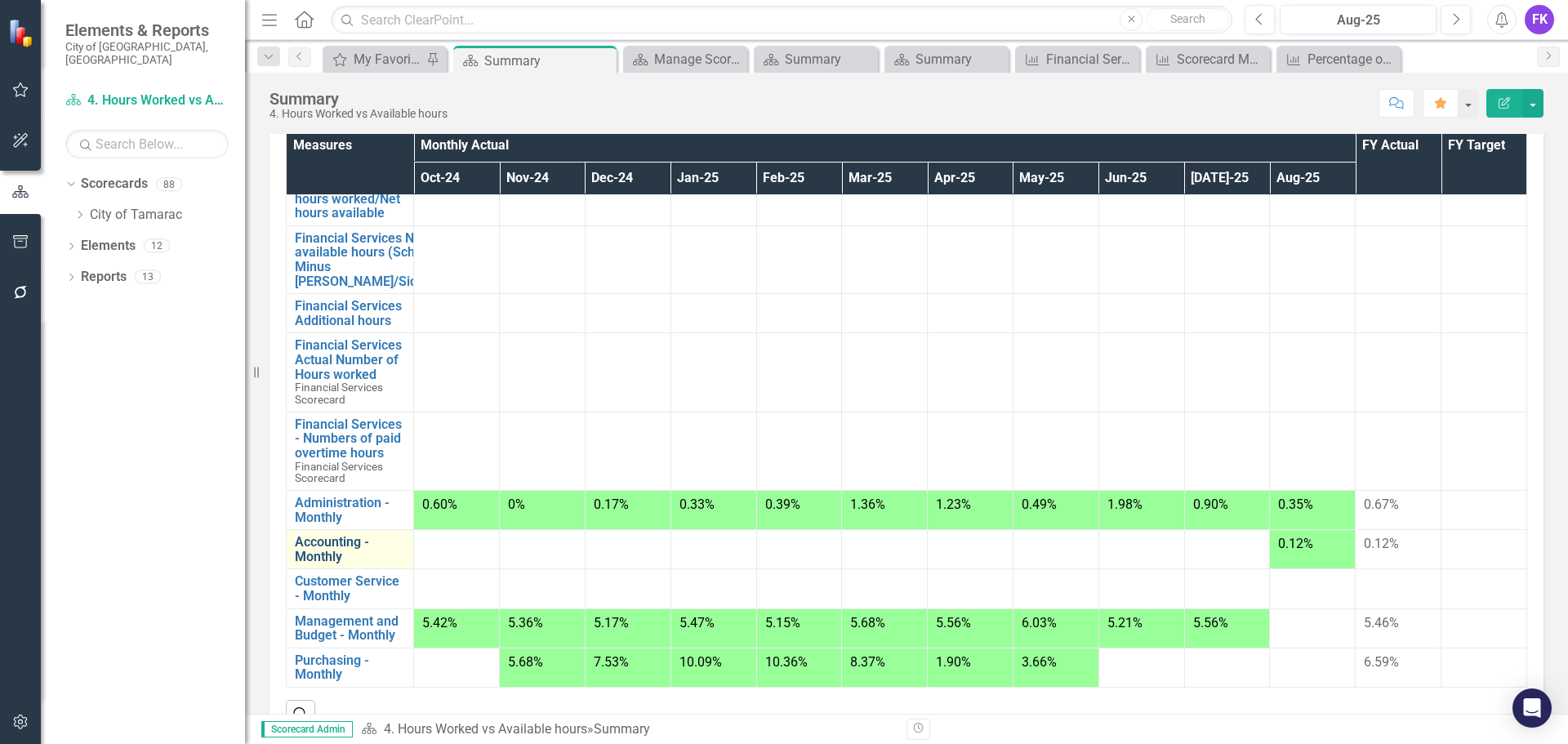
click at [317, 549] on link "Accounting - Monthly" at bounding box center [350, 550] width 110 height 29
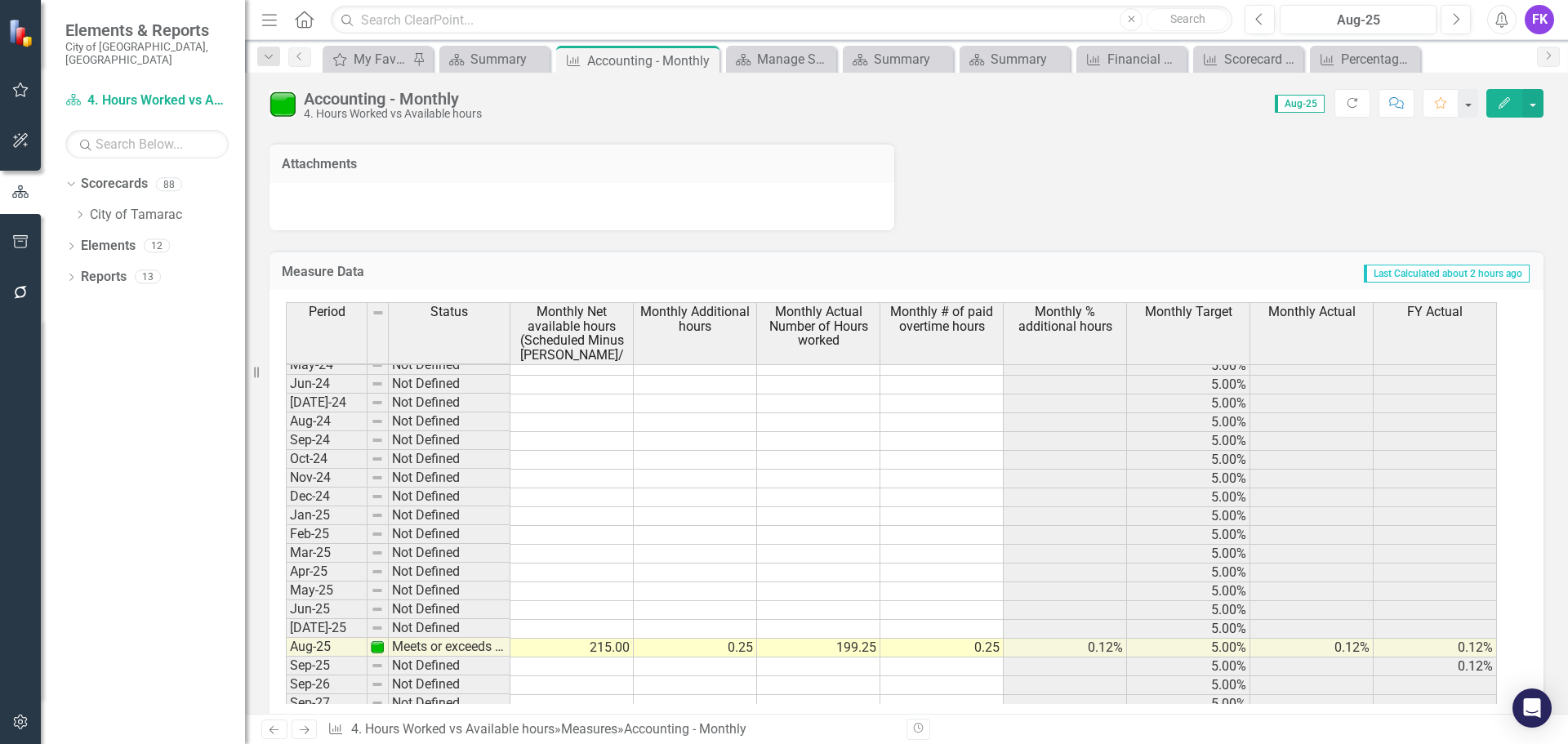
scroll to position [601, 0]
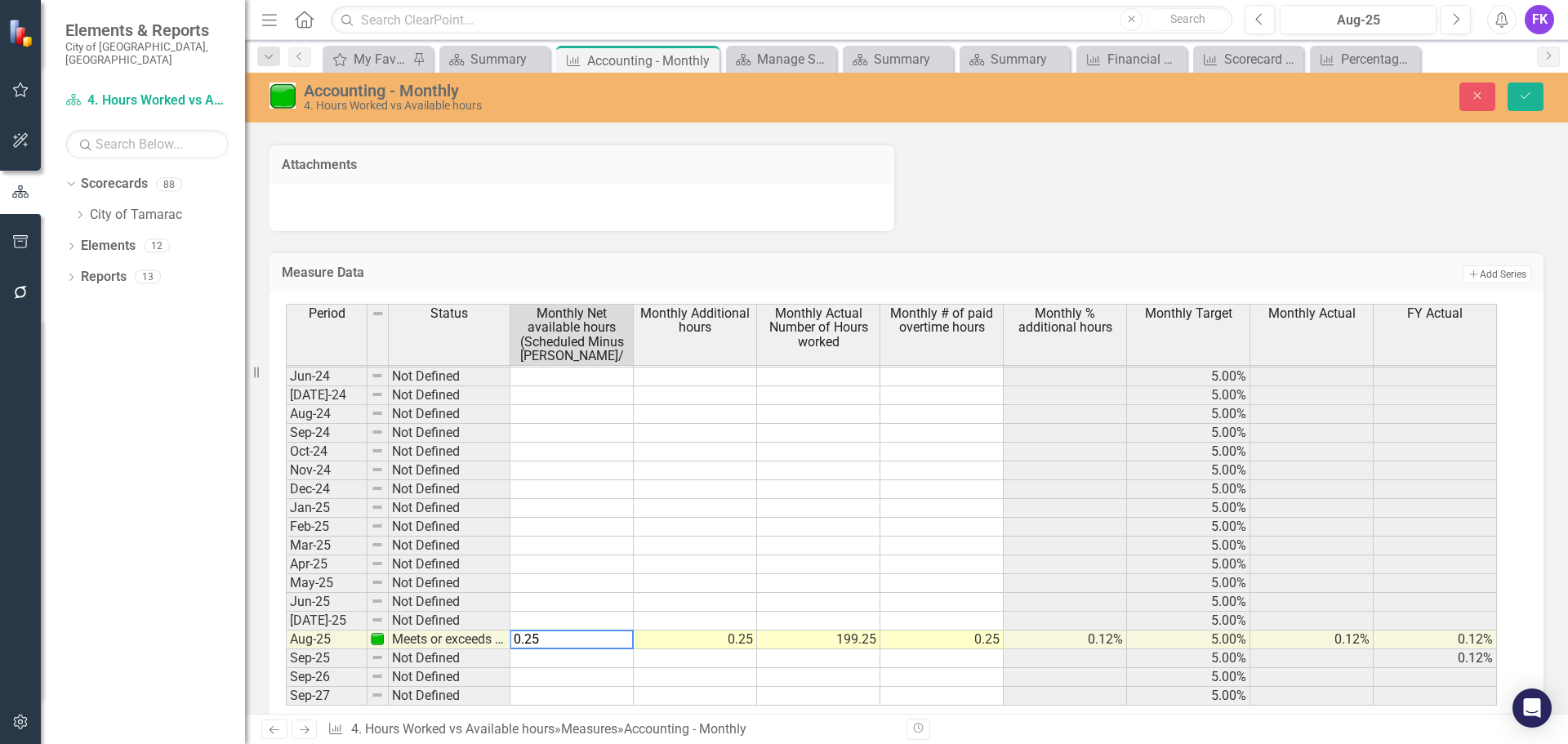
click at [702, 639] on td "0.25" at bounding box center [695, 640] width 124 height 18
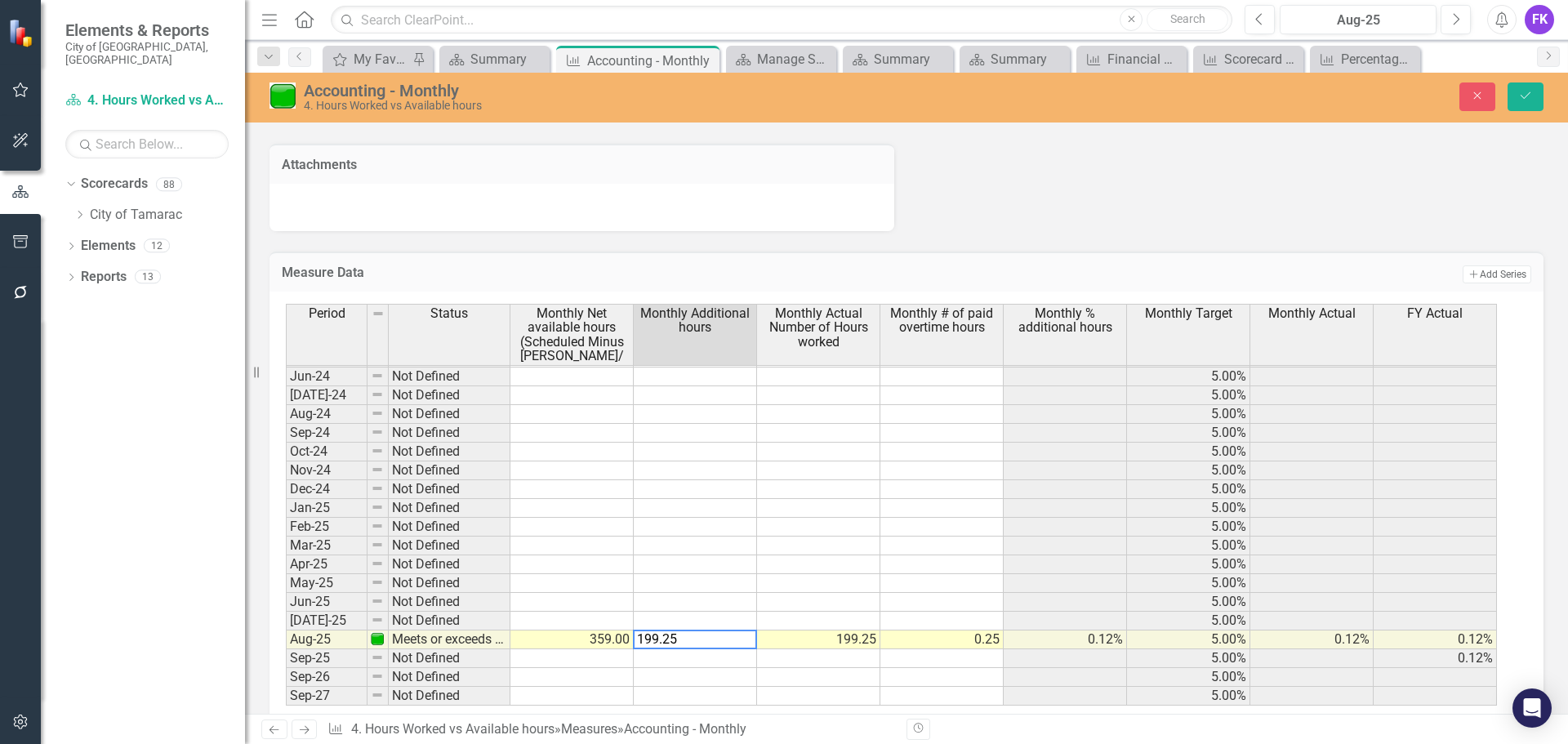
click at [838, 635] on td "199.25" at bounding box center [819, 640] width 124 height 18
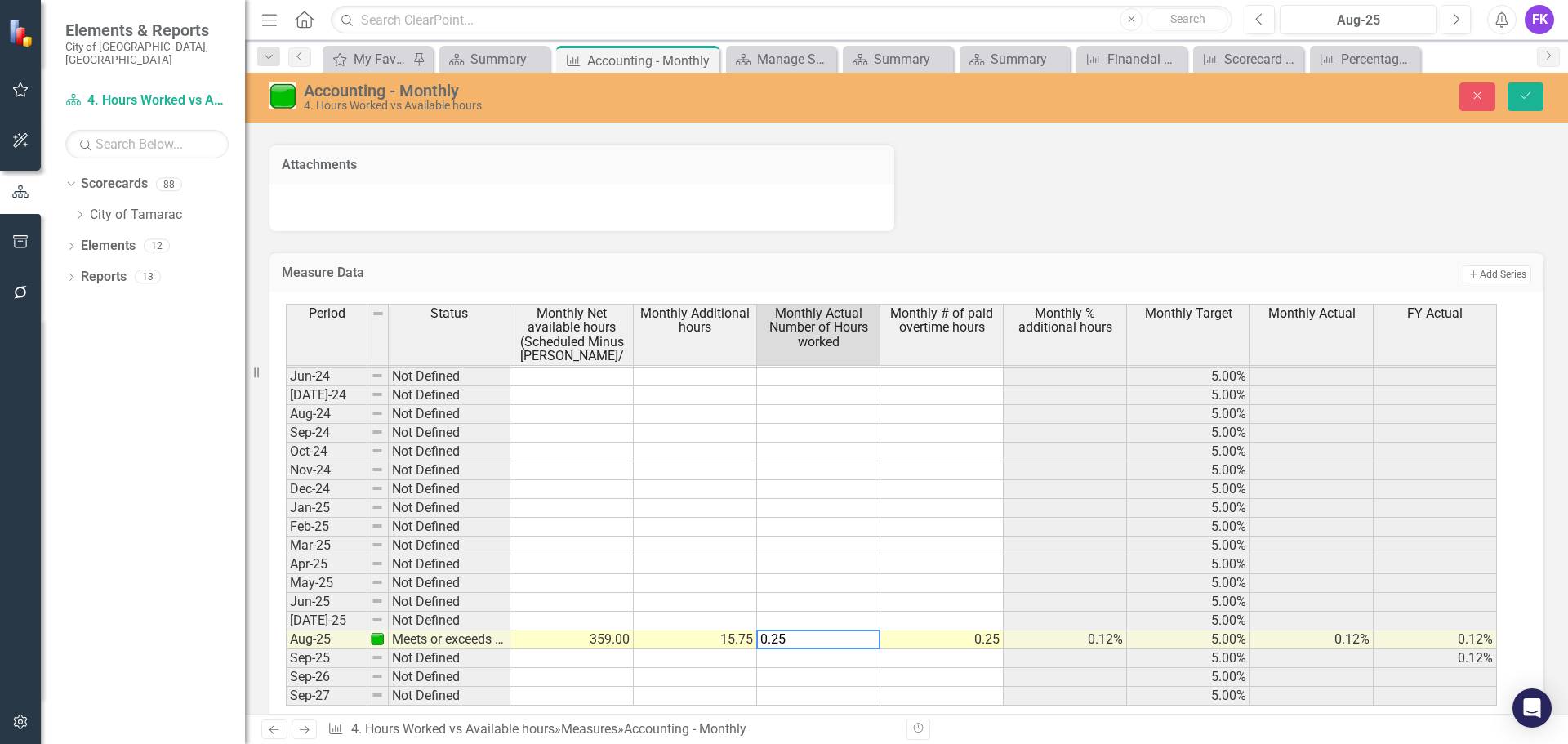
click at [944, 645] on td "0.25" at bounding box center [942, 640] width 124 height 18
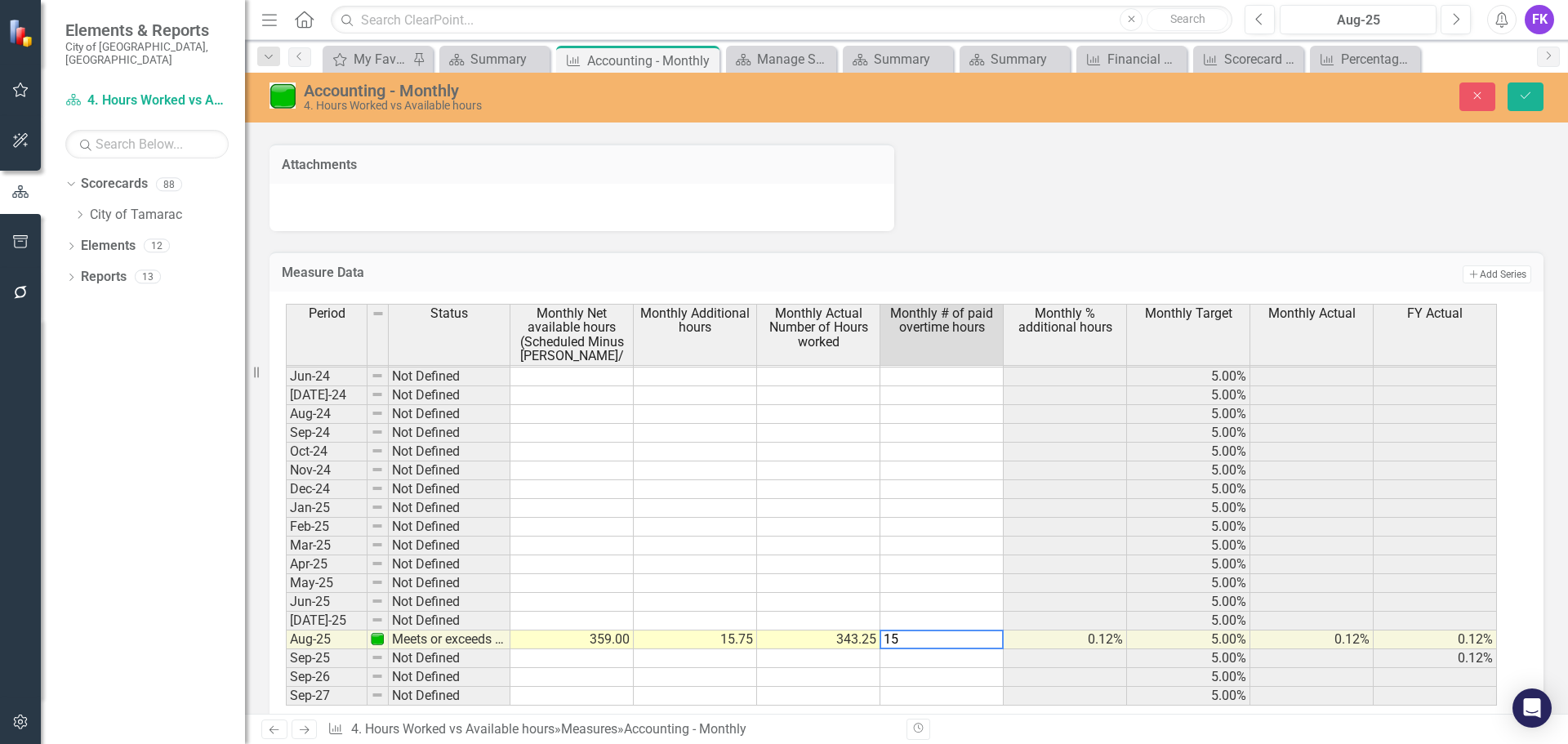
type textarea "1"
click at [1530, 92] on icon "Save" at bounding box center [1525, 96] width 15 height 12
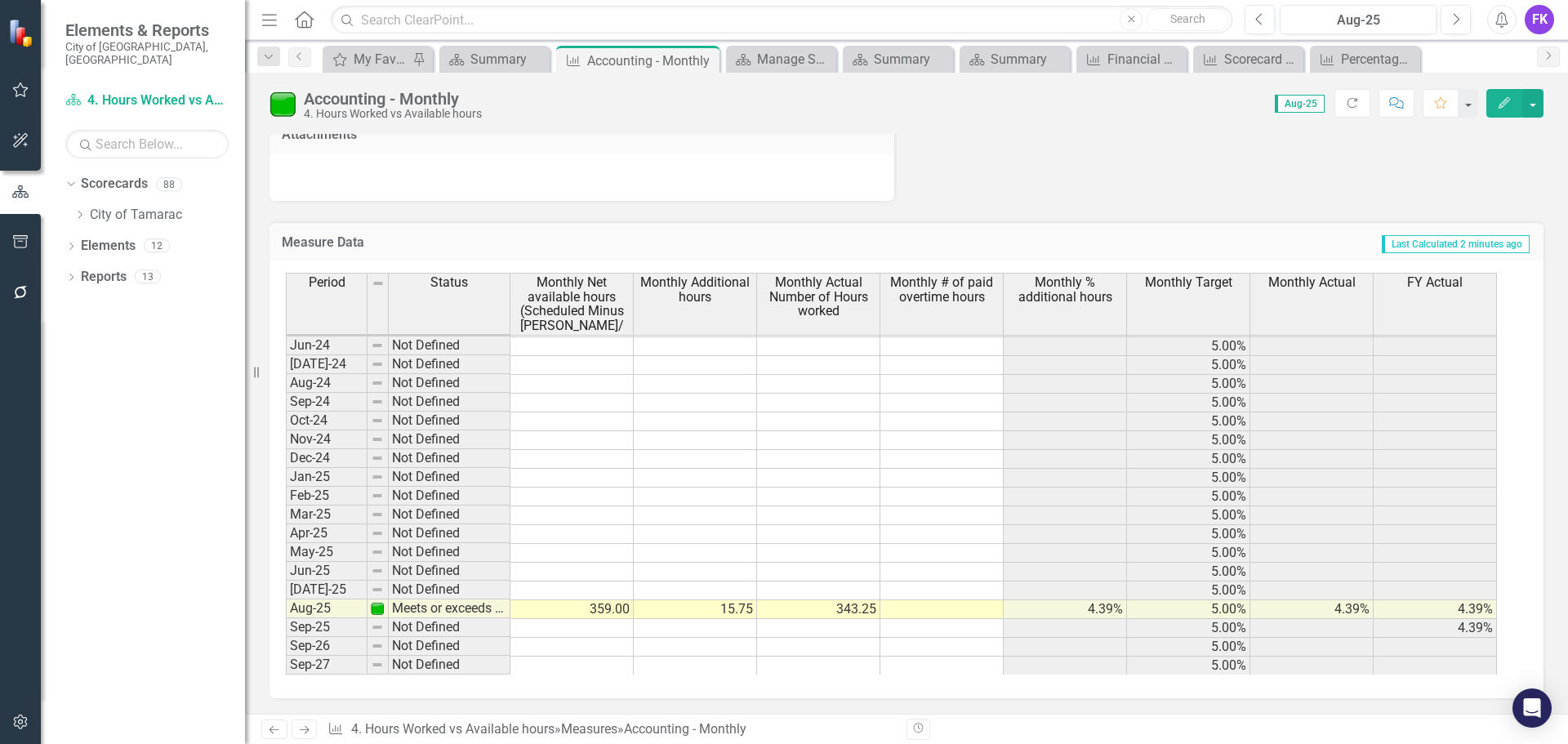
drag, startPoint x: 703, startPoint y: 61, endPoint x: 1015, endPoint y: 29, distance: 313.6
click at [0, 0] on icon at bounding box center [0, 0] width 0 height 0
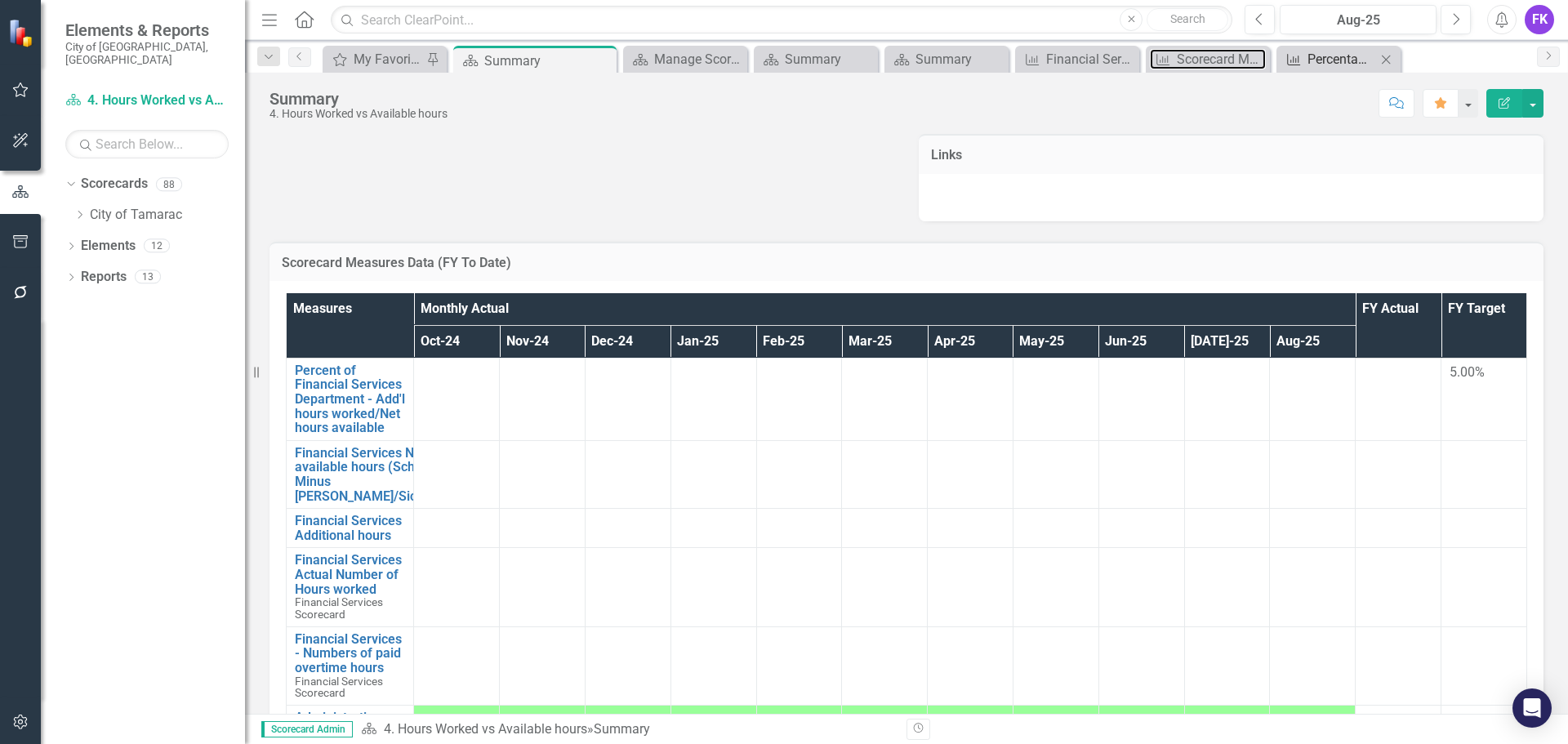
click at [1186, 55] on div "Scorecard Measures (FY to date)" at bounding box center [1222, 59] width 89 height 20
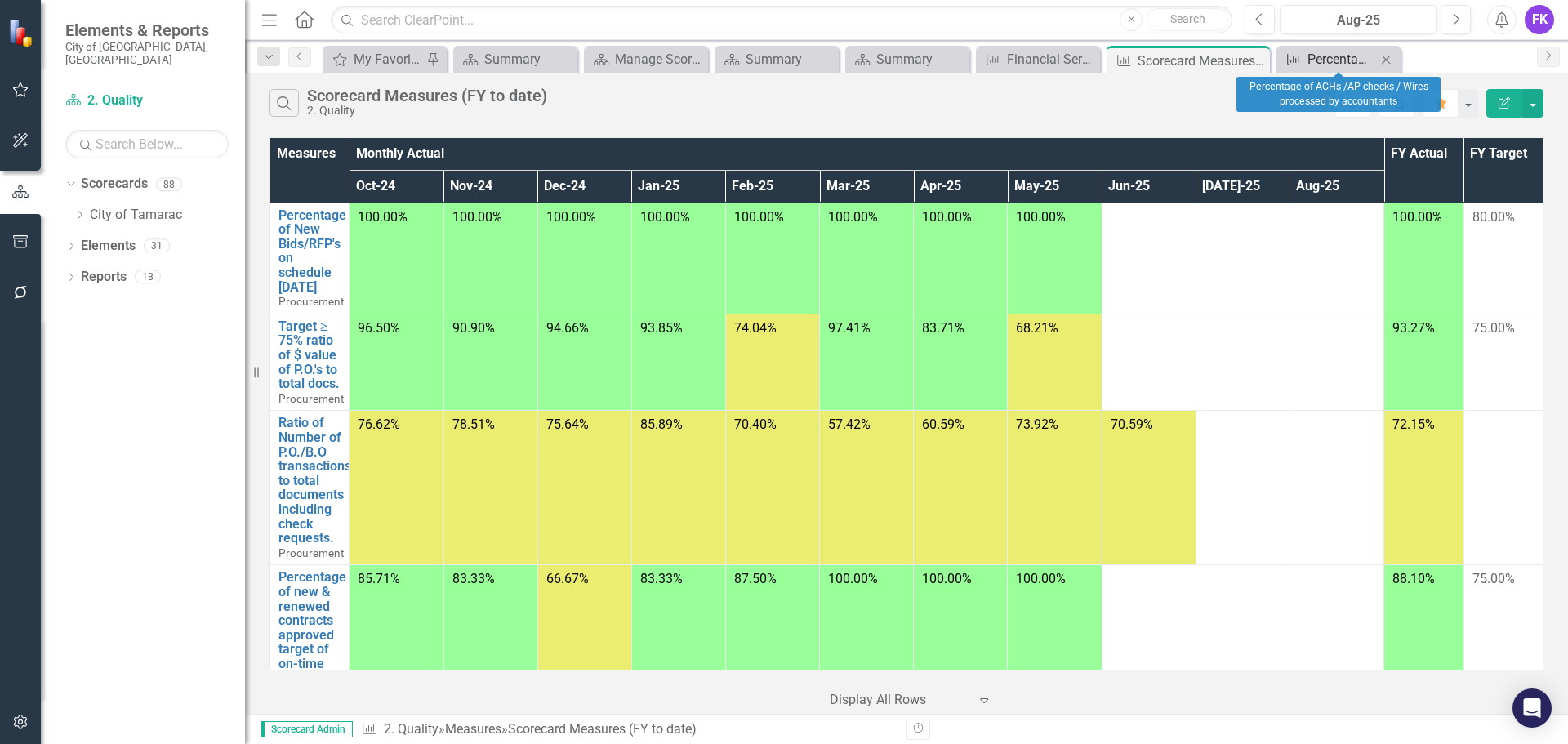
click at [1312, 57] on div "Percentage of ACHs /AP checks / Wires processed by accountants" at bounding box center [1342, 59] width 69 height 20
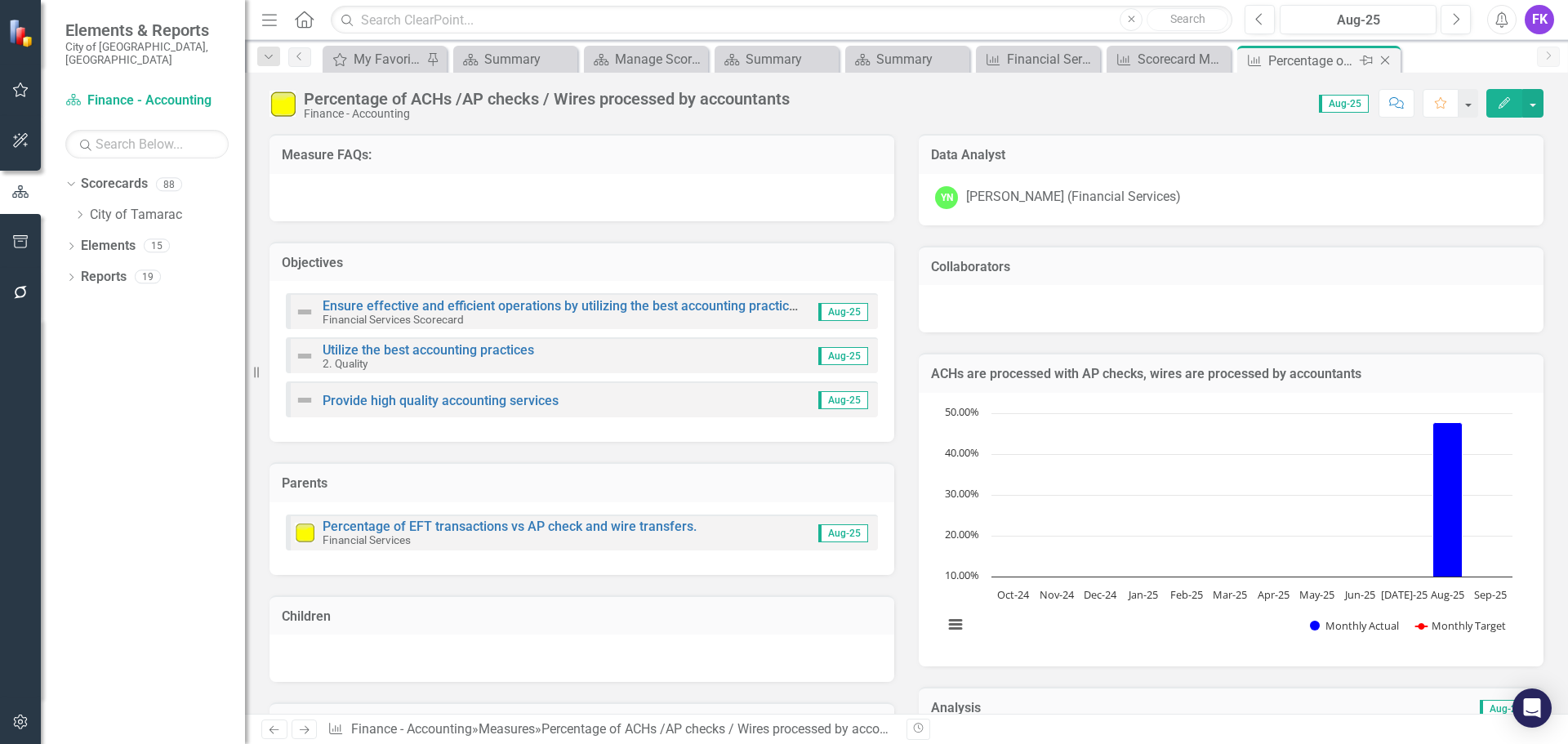
click at [1388, 60] on icon "Close" at bounding box center [1385, 61] width 16 height 14
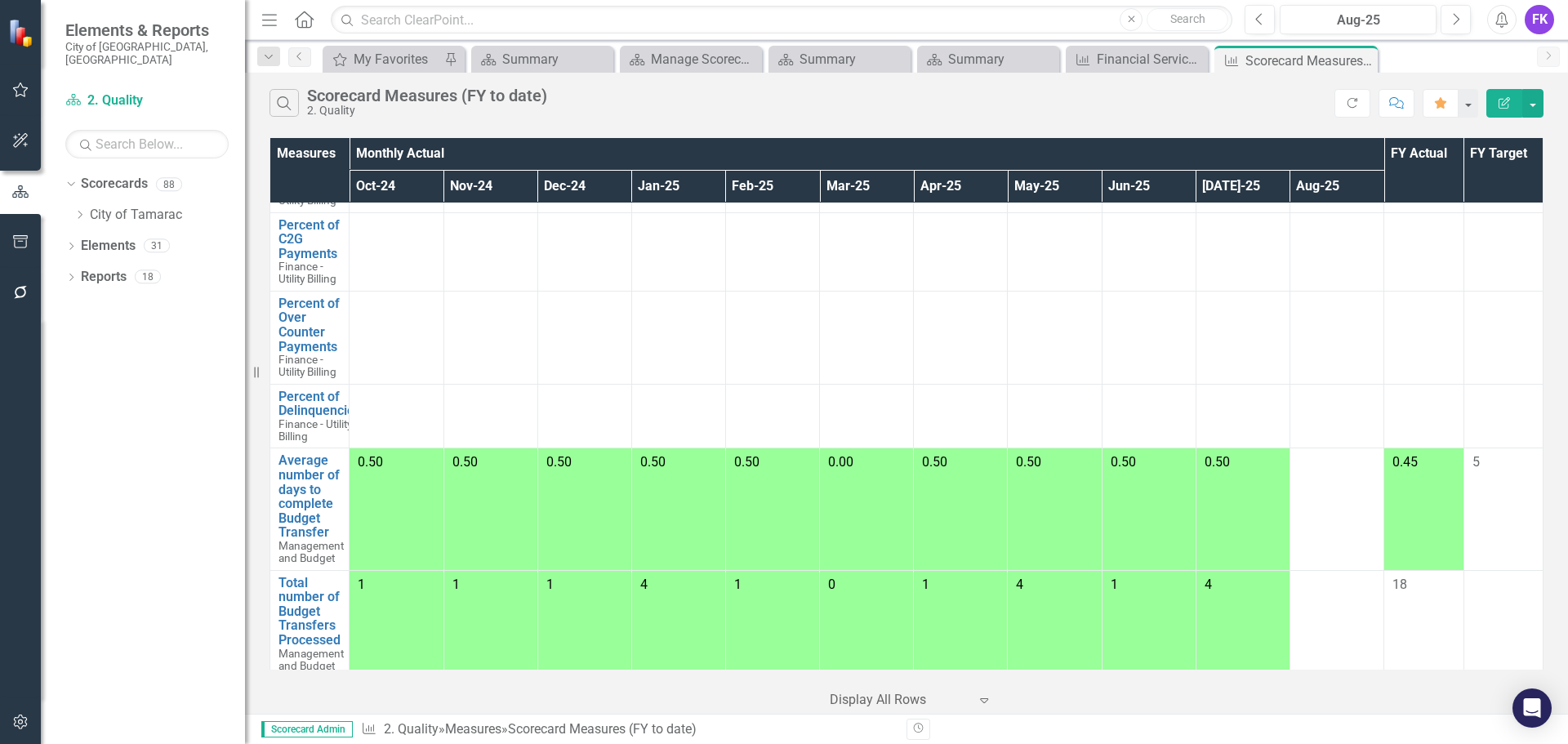
scroll to position [2515, 0]
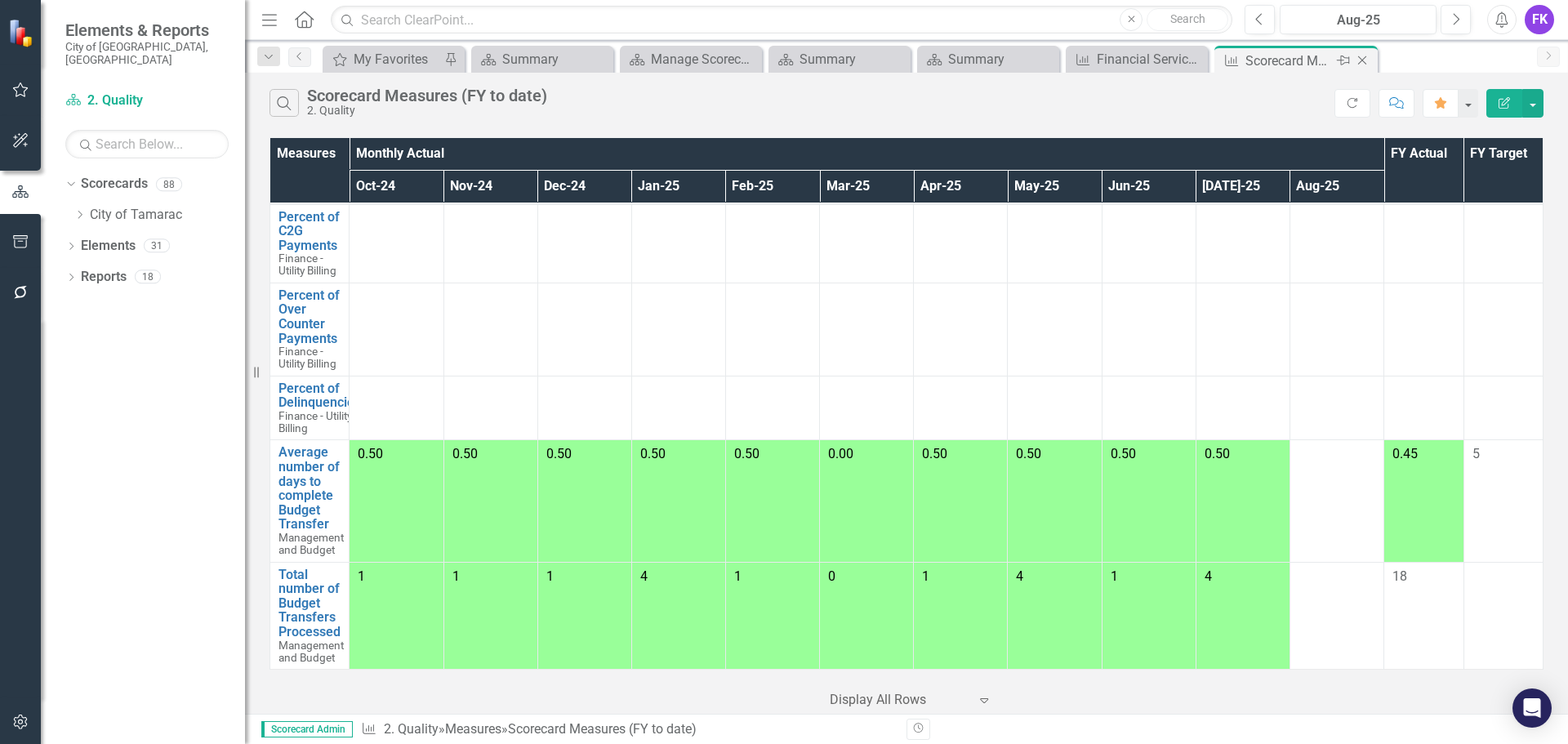
click at [1358, 58] on icon "Close" at bounding box center [1362, 61] width 16 height 14
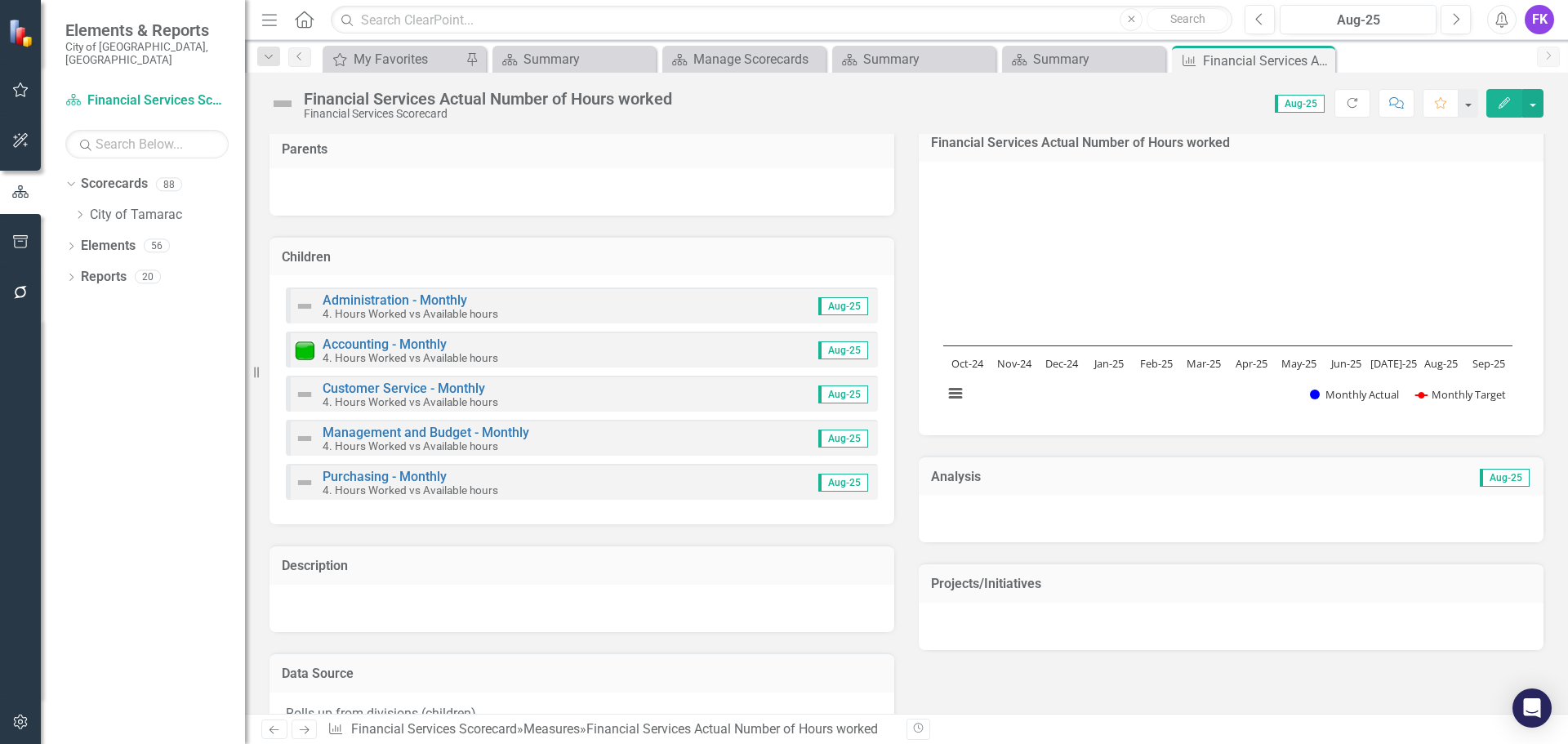
scroll to position [327, 0]
